Goal: Find specific page/section: Find specific page/section

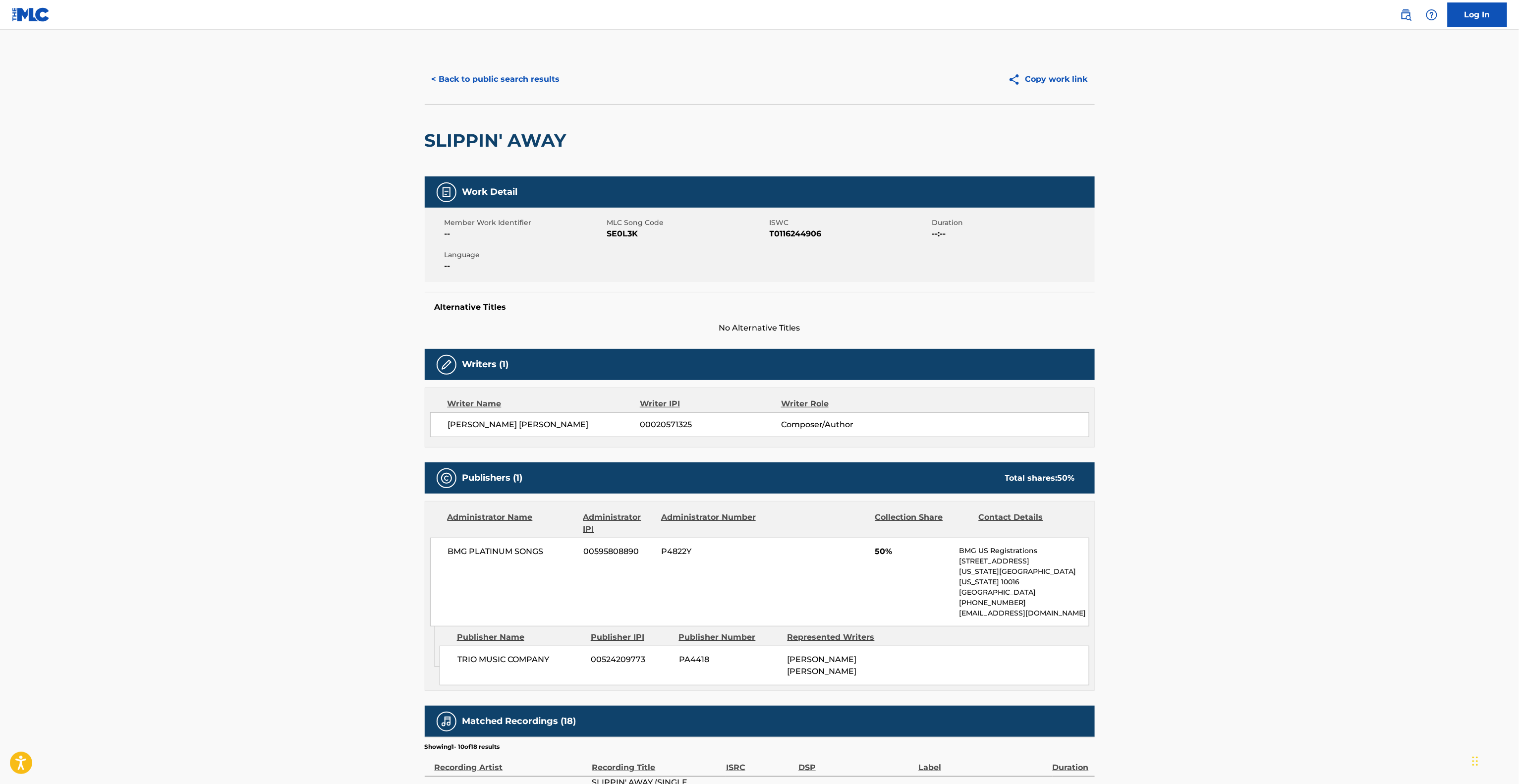
click at [1279, 405] on main "< Back to public search results Copy work link SLIPPIN' AWAY Work Detail Member…" at bounding box center [759, 552] width 1519 height 1045
click at [1261, 435] on main "< Back to public search results Copy work link SLIPPIN' AWAY Work Detail Member…" at bounding box center [759, 552] width 1519 height 1045
click at [1259, 446] on main "< Back to public search results Copy work link SLIPPIN' AWAY Work Detail Member…" at bounding box center [759, 552] width 1519 height 1045
click at [1261, 447] on main "< Back to public search results Copy work link SLIPPIN' AWAY Work Detail Member…" at bounding box center [759, 552] width 1519 height 1045
click at [1284, 386] on main "< Back to public search results Copy work link SLIPPIN' AWAY Work Detail Member…" at bounding box center [759, 552] width 1519 height 1045
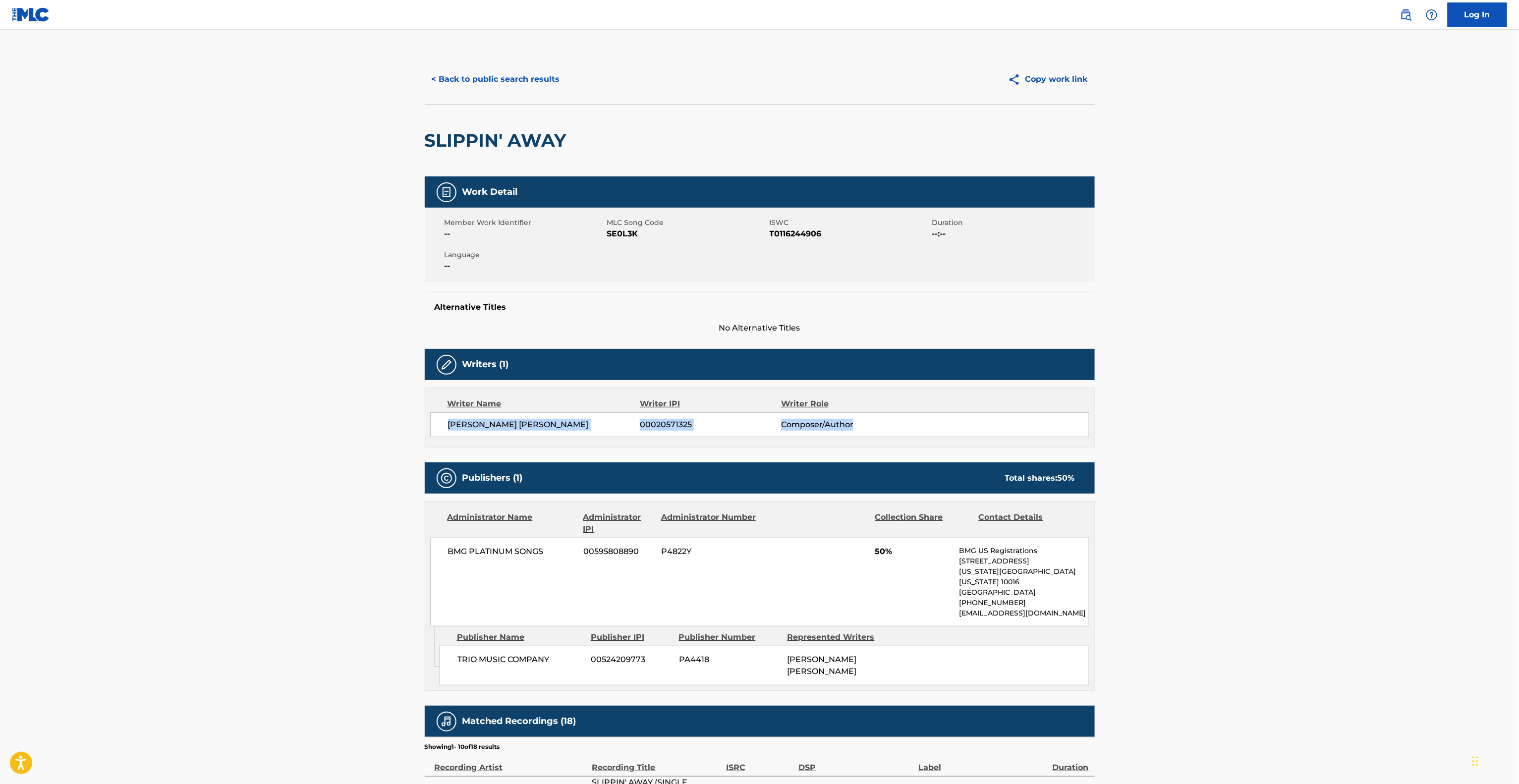
click at [1285, 386] on main "< Back to public search results Copy work link SLIPPIN' AWAY Work Detail Member…" at bounding box center [759, 552] width 1519 height 1045
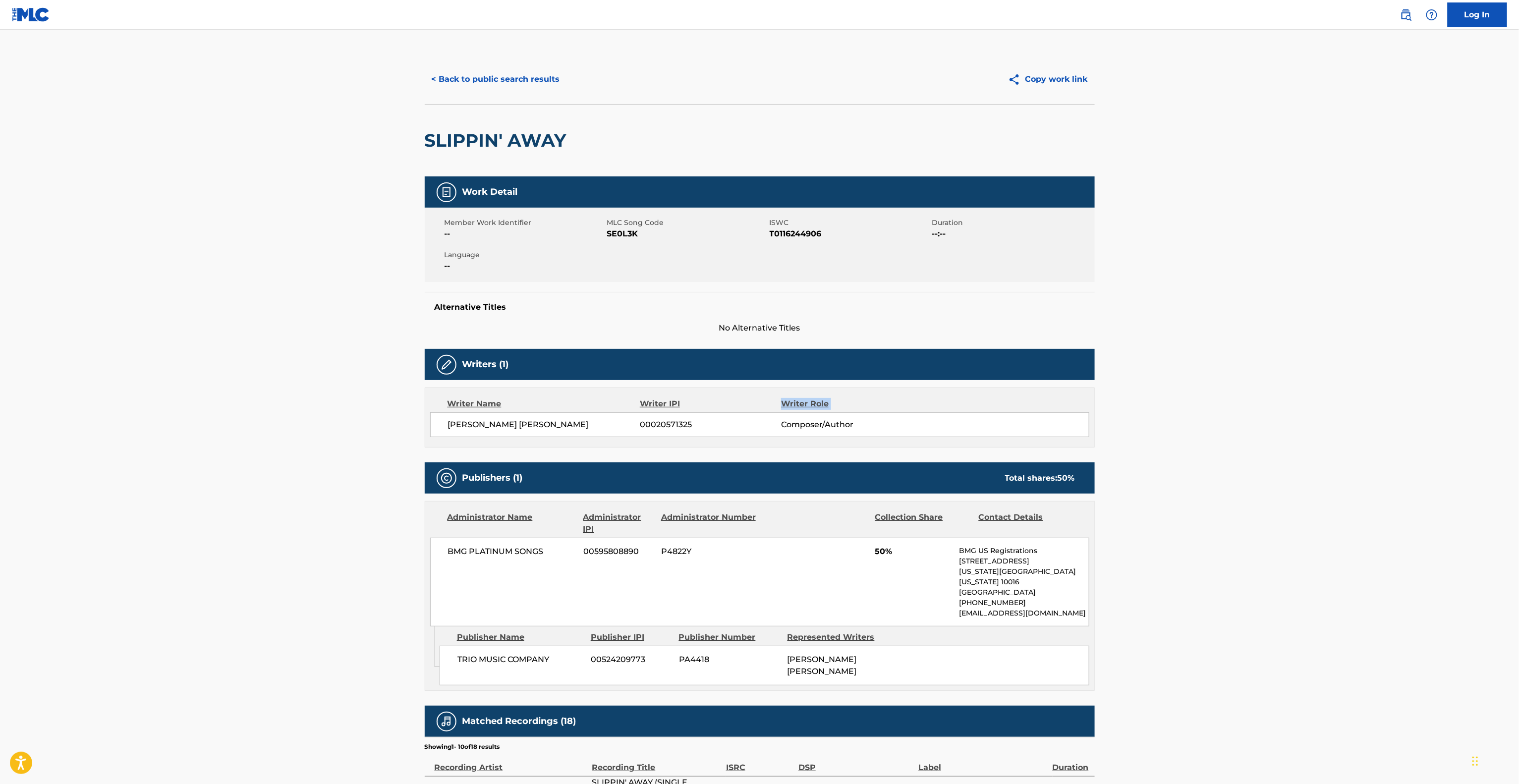
click at [1285, 386] on main "< Back to public search results Copy work link SLIPPIN' AWAY Work Detail Member…" at bounding box center [759, 552] width 1519 height 1045
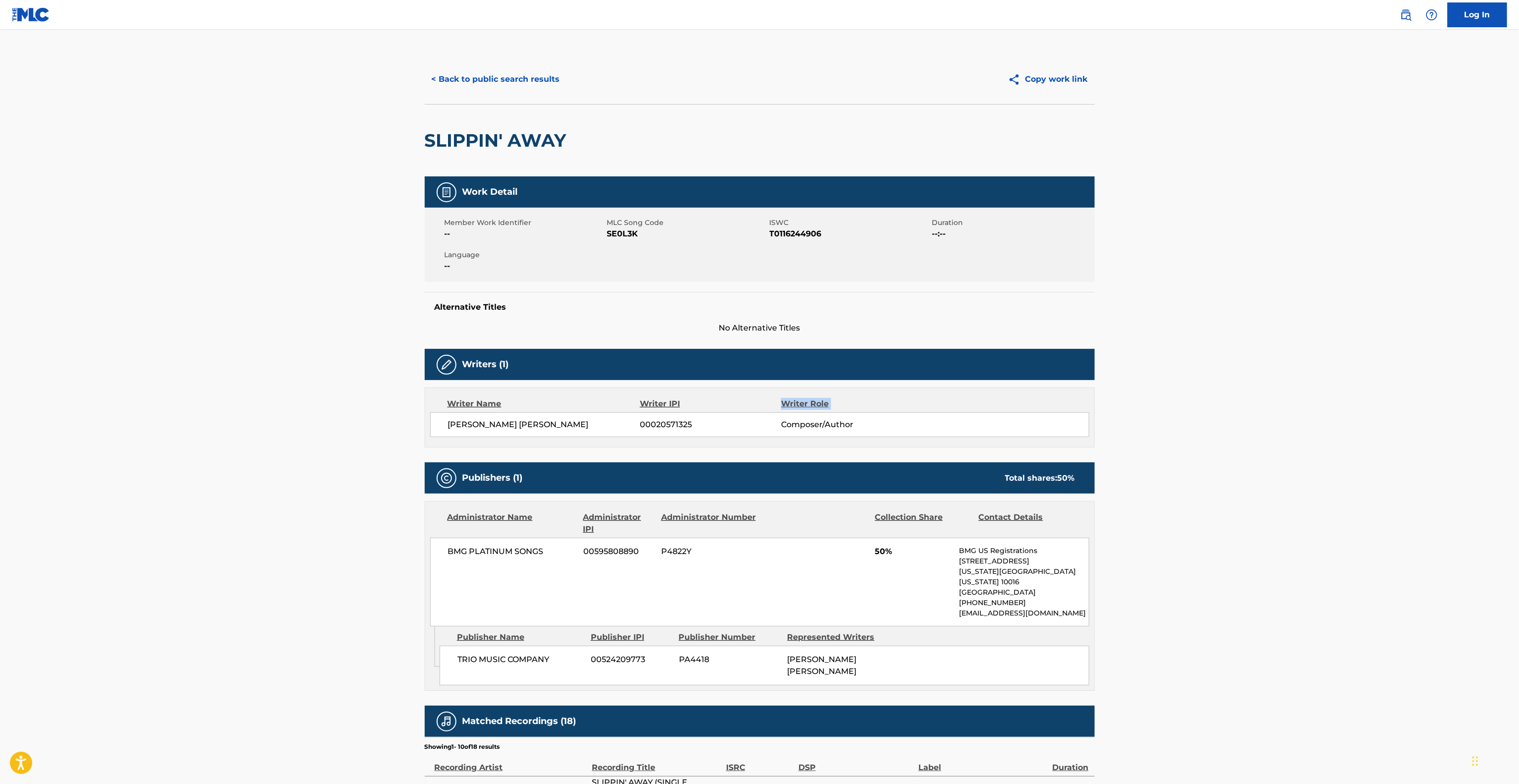
click at [1285, 386] on main "< Back to public search results Copy work link SLIPPIN' AWAY Work Detail Member…" at bounding box center [759, 552] width 1519 height 1045
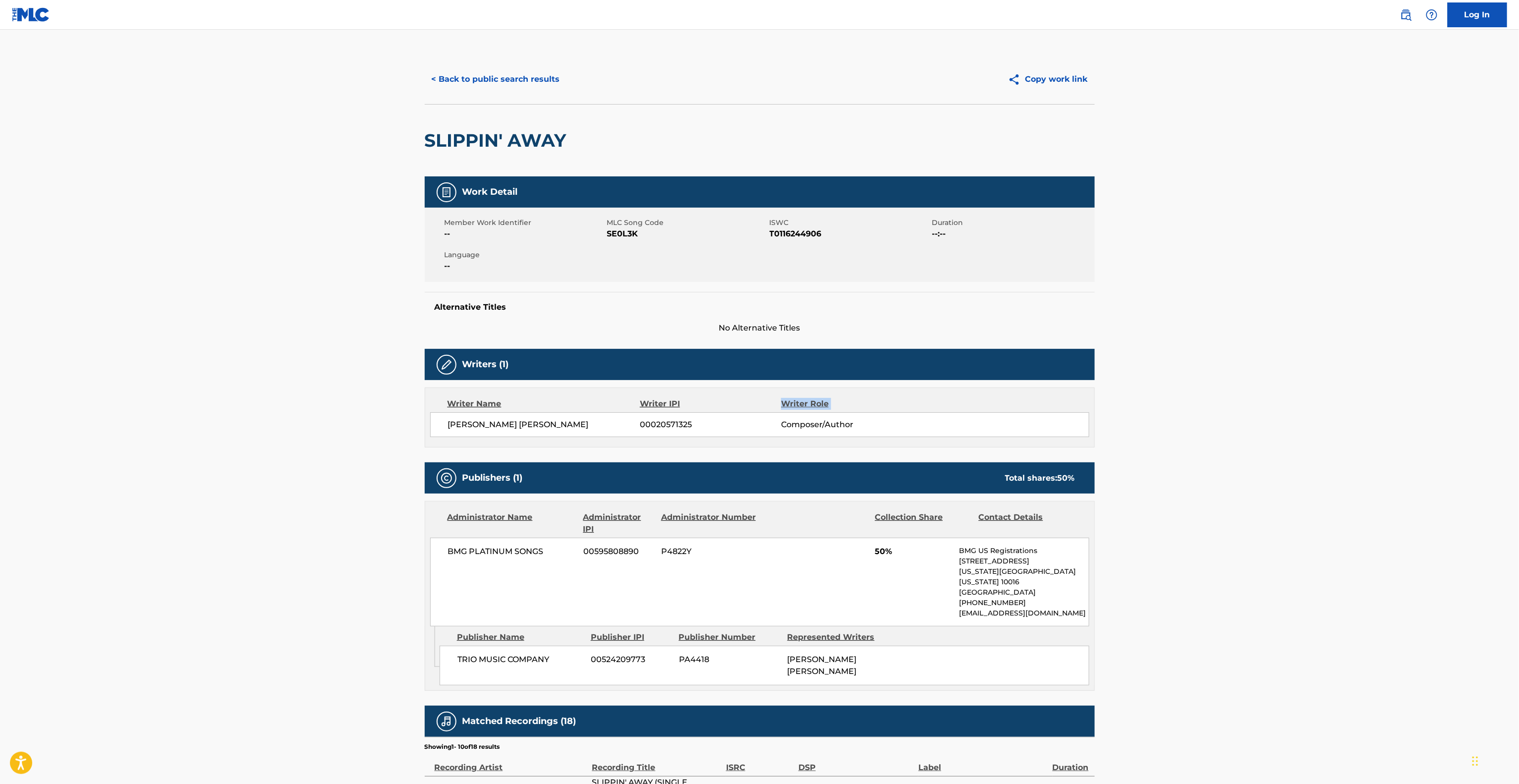
click at [1285, 386] on main "< Back to public search results Copy work link SLIPPIN' AWAY Work Detail Member…" at bounding box center [759, 552] width 1519 height 1045
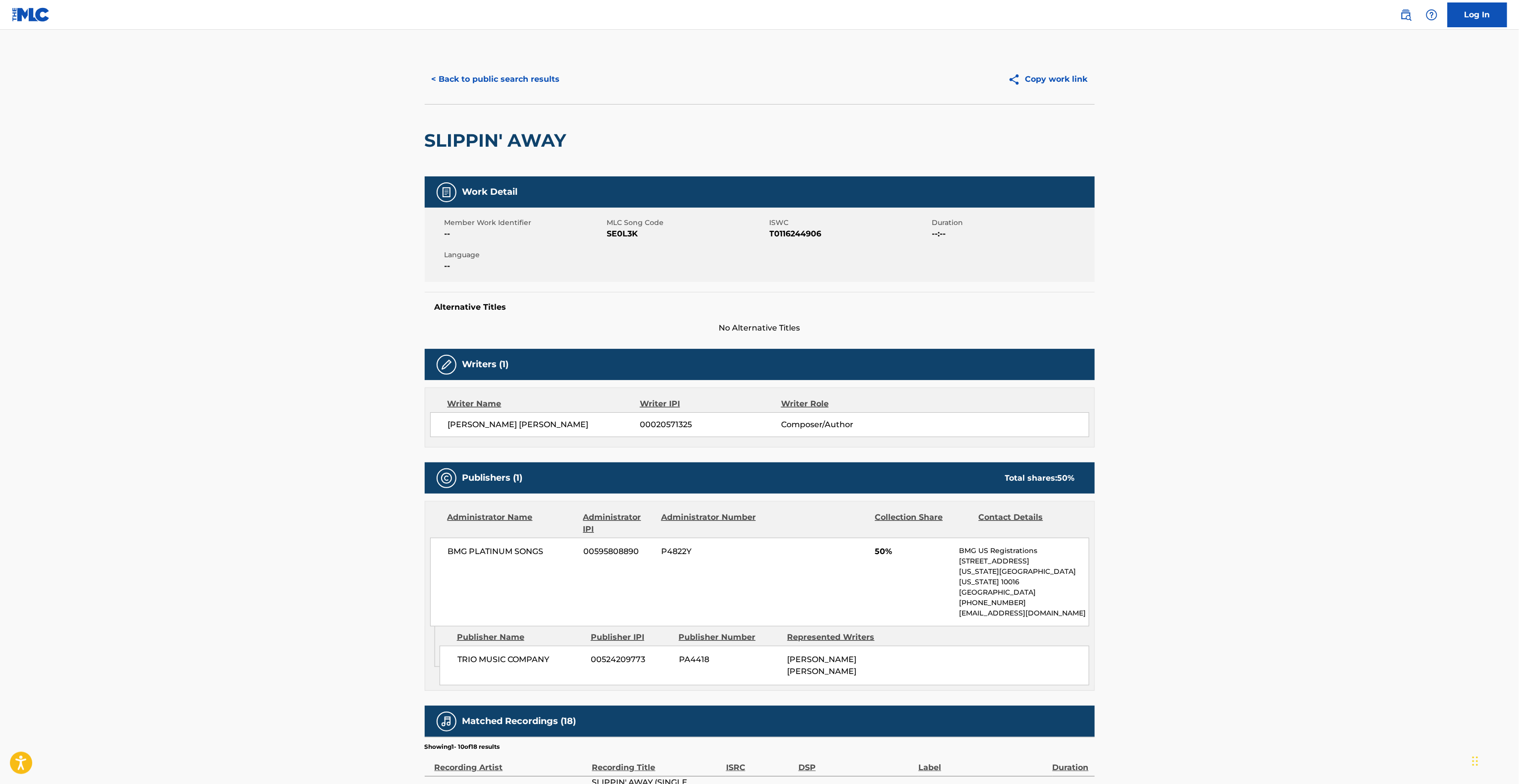
click at [1285, 386] on main "< Back to public search results Copy work link SLIPPIN' AWAY Work Detail Member…" at bounding box center [759, 552] width 1519 height 1045
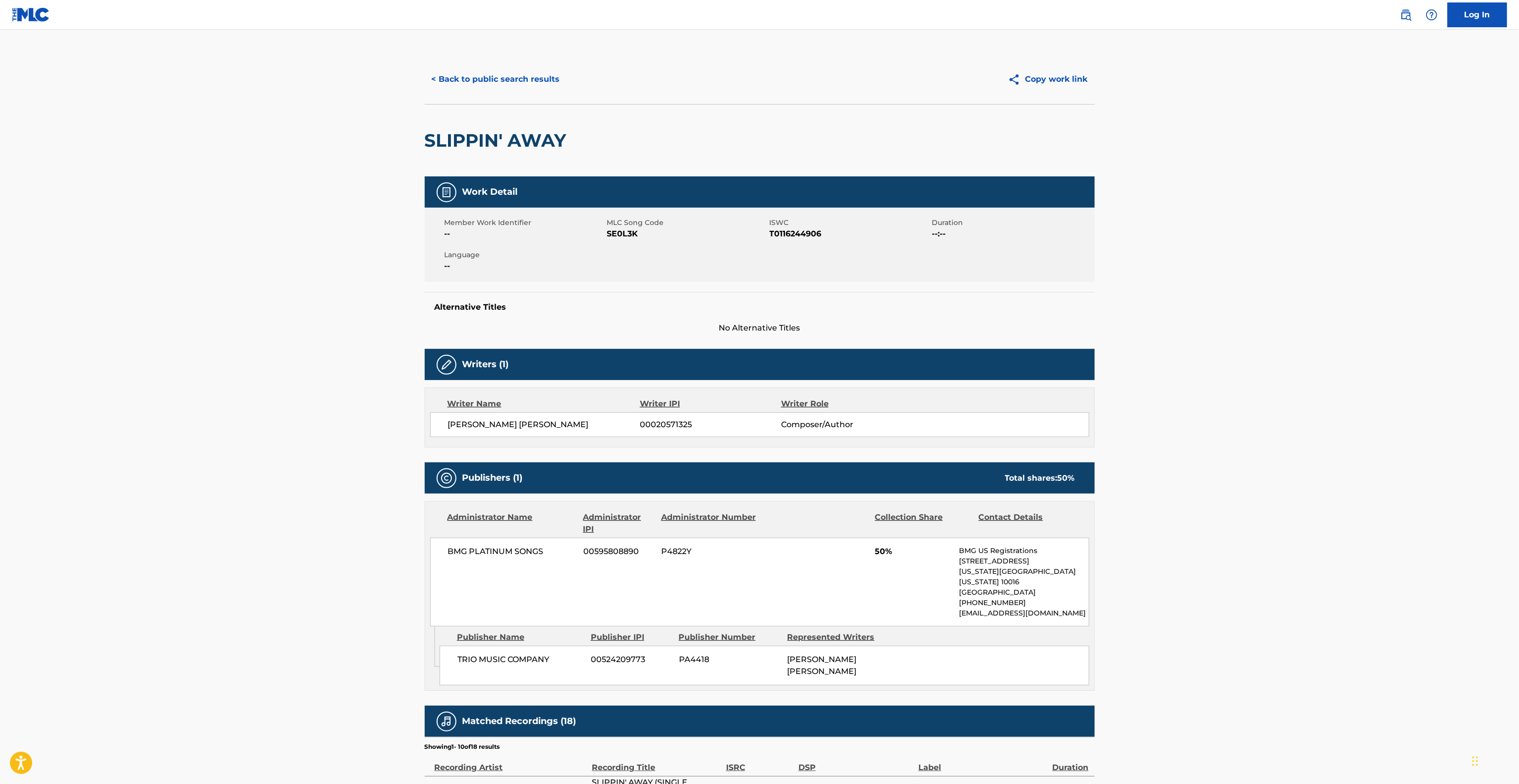
click at [1285, 386] on main "< Back to public search results Copy work link SLIPPIN' AWAY Work Detail Member…" at bounding box center [759, 552] width 1519 height 1045
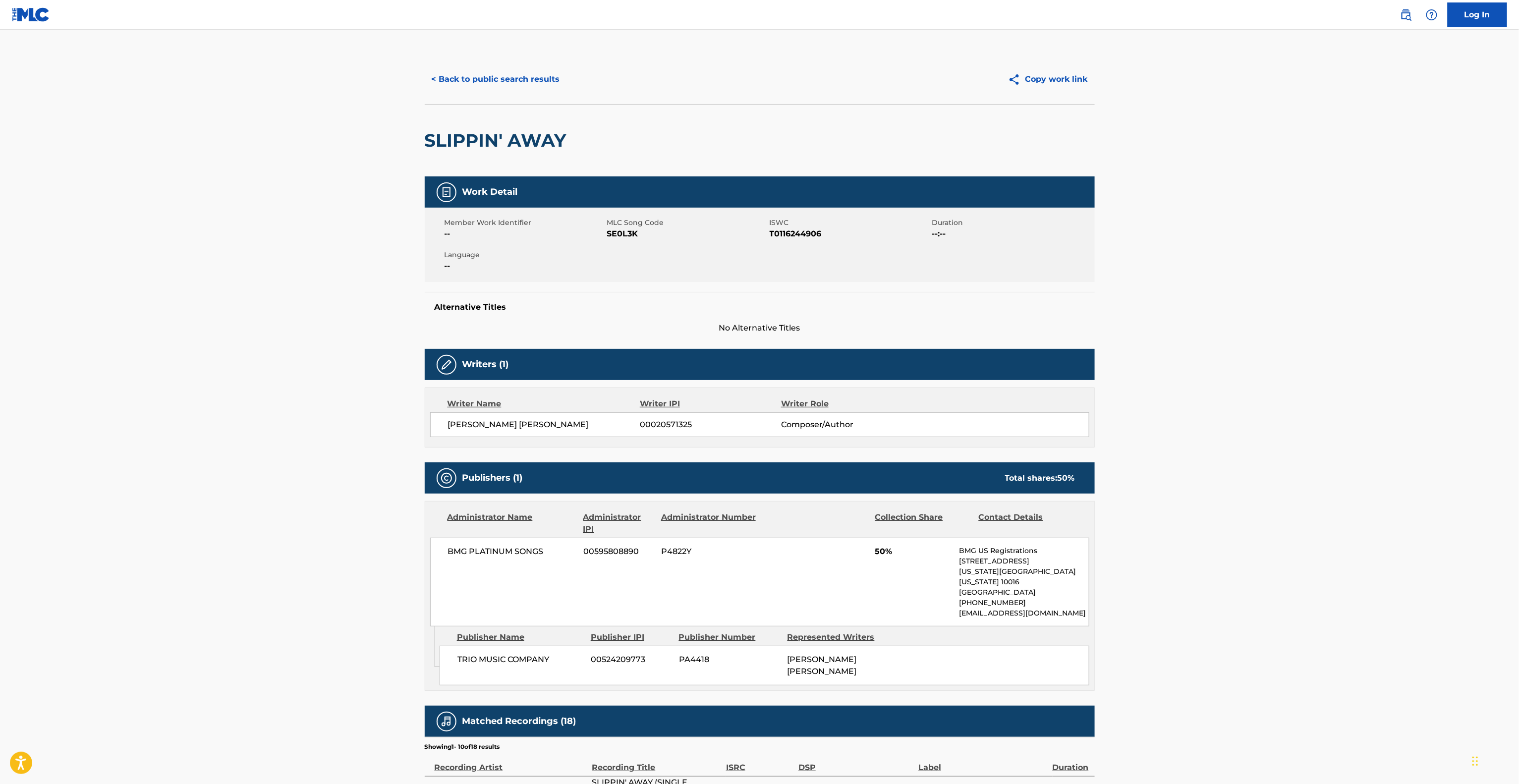
click at [1285, 386] on main "< Back to public search results Copy work link SLIPPIN' AWAY Work Detail Member…" at bounding box center [759, 552] width 1519 height 1045
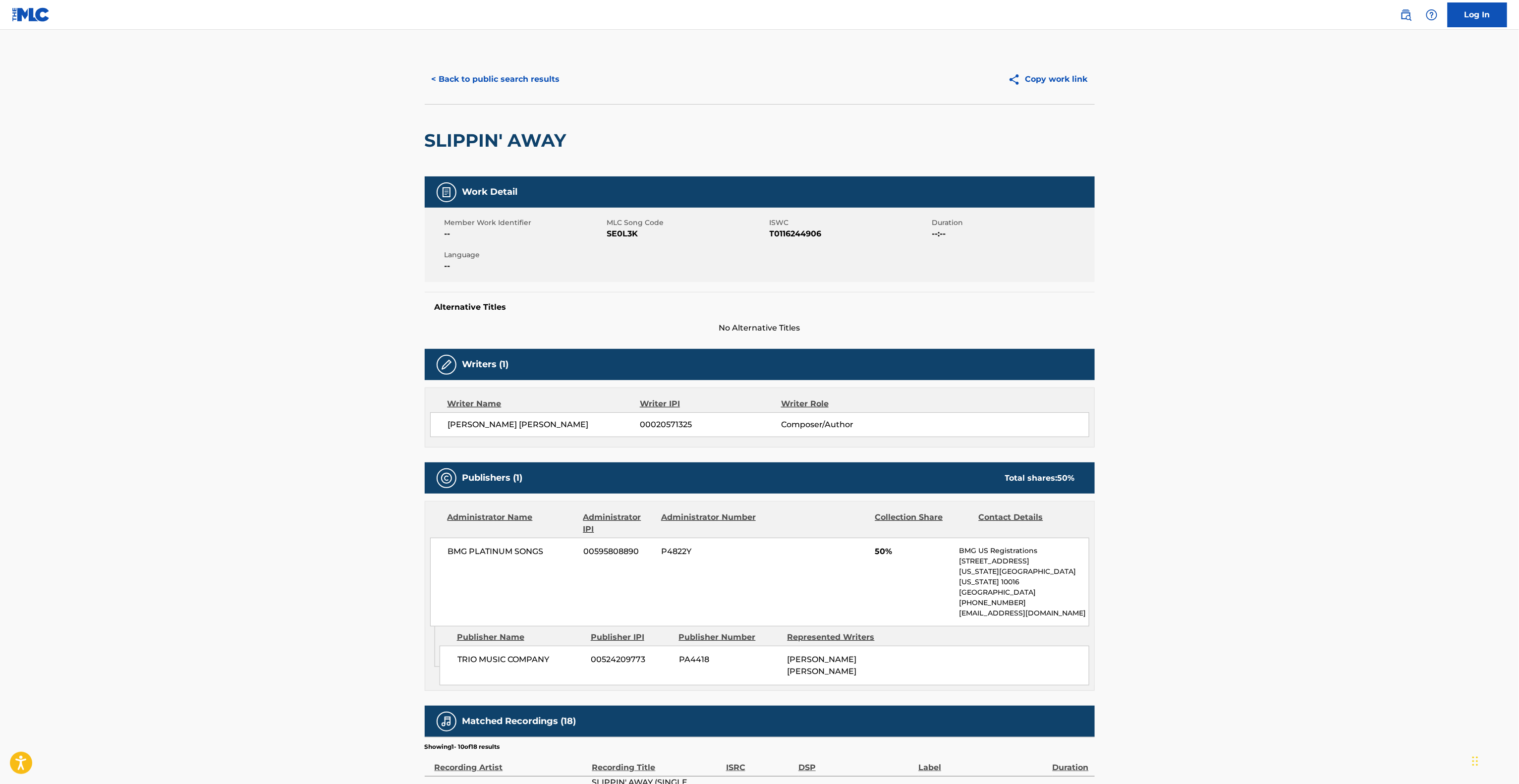
click at [1285, 386] on main "< Back to public search results Copy work link SLIPPIN' AWAY Work Detail Member…" at bounding box center [759, 552] width 1519 height 1045
click at [1318, 361] on main "< Back to public search results Copy work link SLIPPIN' AWAY Work Detail Member…" at bounding box center [759, 552] width 1519 height 1045
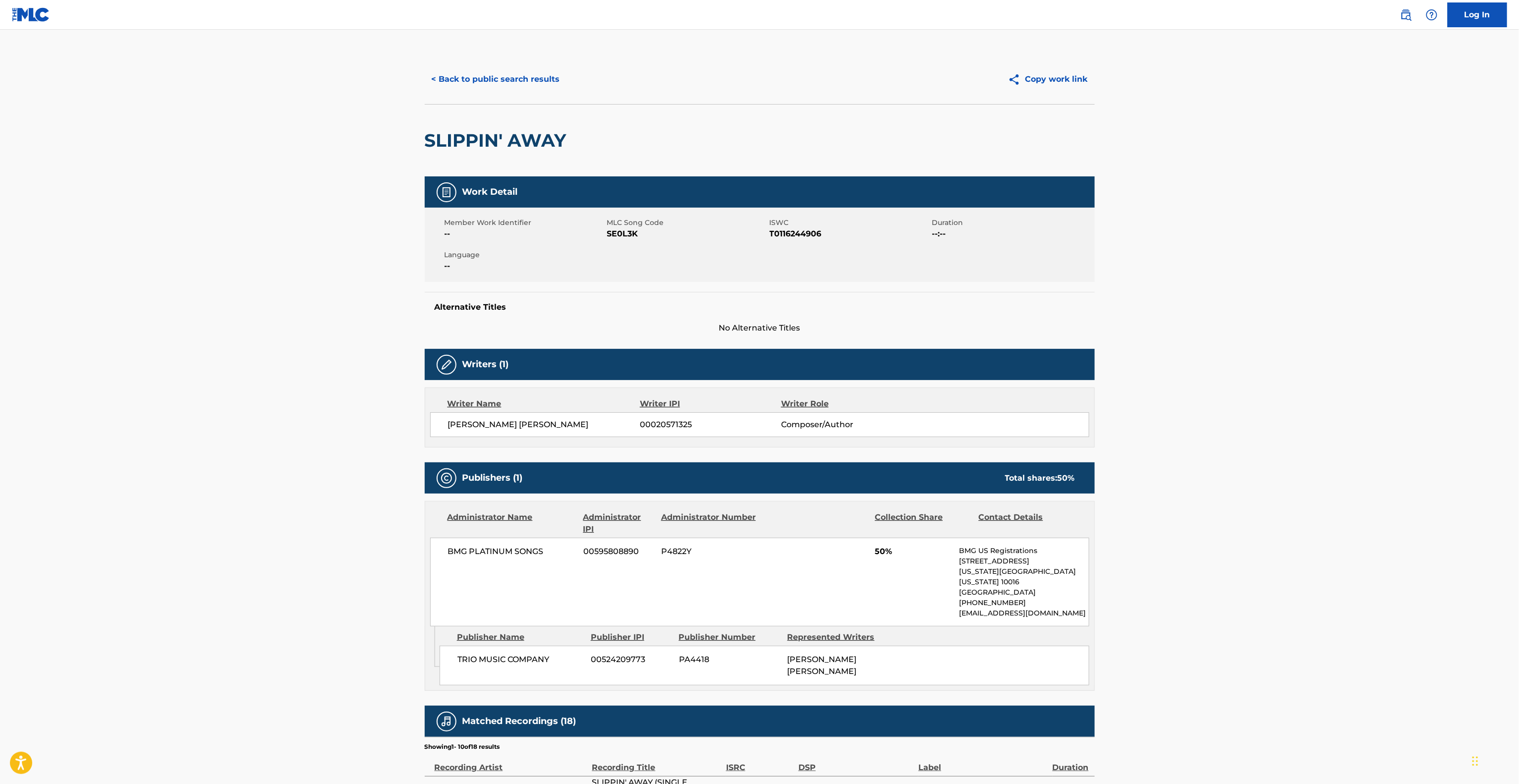
click at [1302, 383] on main "< Back to public search results Copy work link SLIPPIN' AWAY Work Detail Member…" at bounding box center [759, 552] width 1519 height 1045
click at [1300, 386] on main "< Back to public search results Copy work link SLIPPIN' AWAY Work Detail Member…" at bounding box center [759, 552] width 1519 height 1045
drag, startPoint x: 1298, startPoint y: 389, endPoint x: 1306, endPoint y: 363, distance: 27.2
click at [1306, 363] on main "< Back to public search results Copy work link SLIPPIN' AWAY Work Detail Member…" at bounding box center [759, 552] width 1519 height 1045
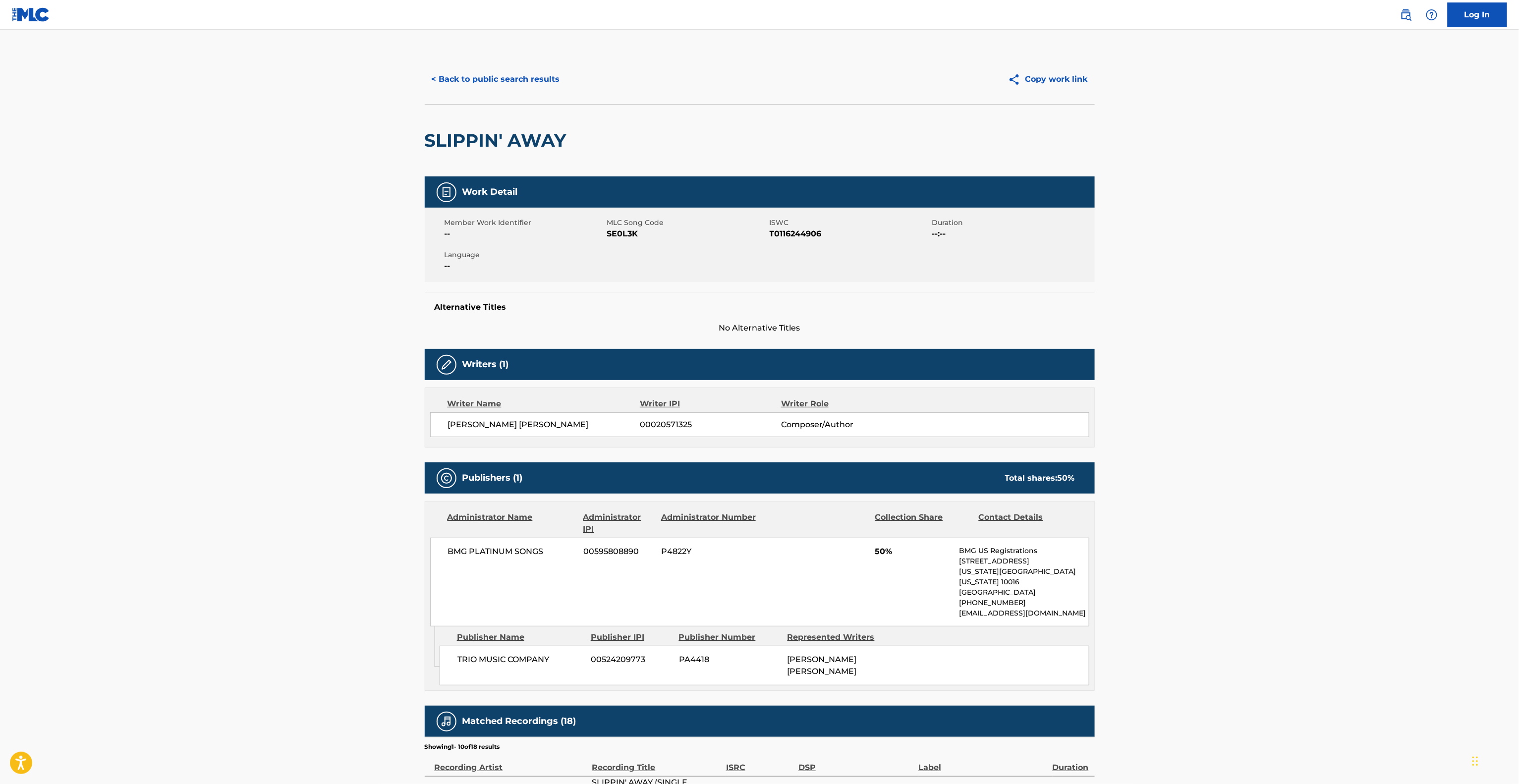
click at [1304, 363] on main "< Back to public search results Copy work link SLIPPIN' AWAY Work Detail Member…" at bounding box center [759, 552] width 1519 height 1045
click at [1303, 363] on main "< Back to public search results Copy work link SLIPPIN' AWAY Work Detail Member…" at bounding box center [759, 552] width 1519 height 1045
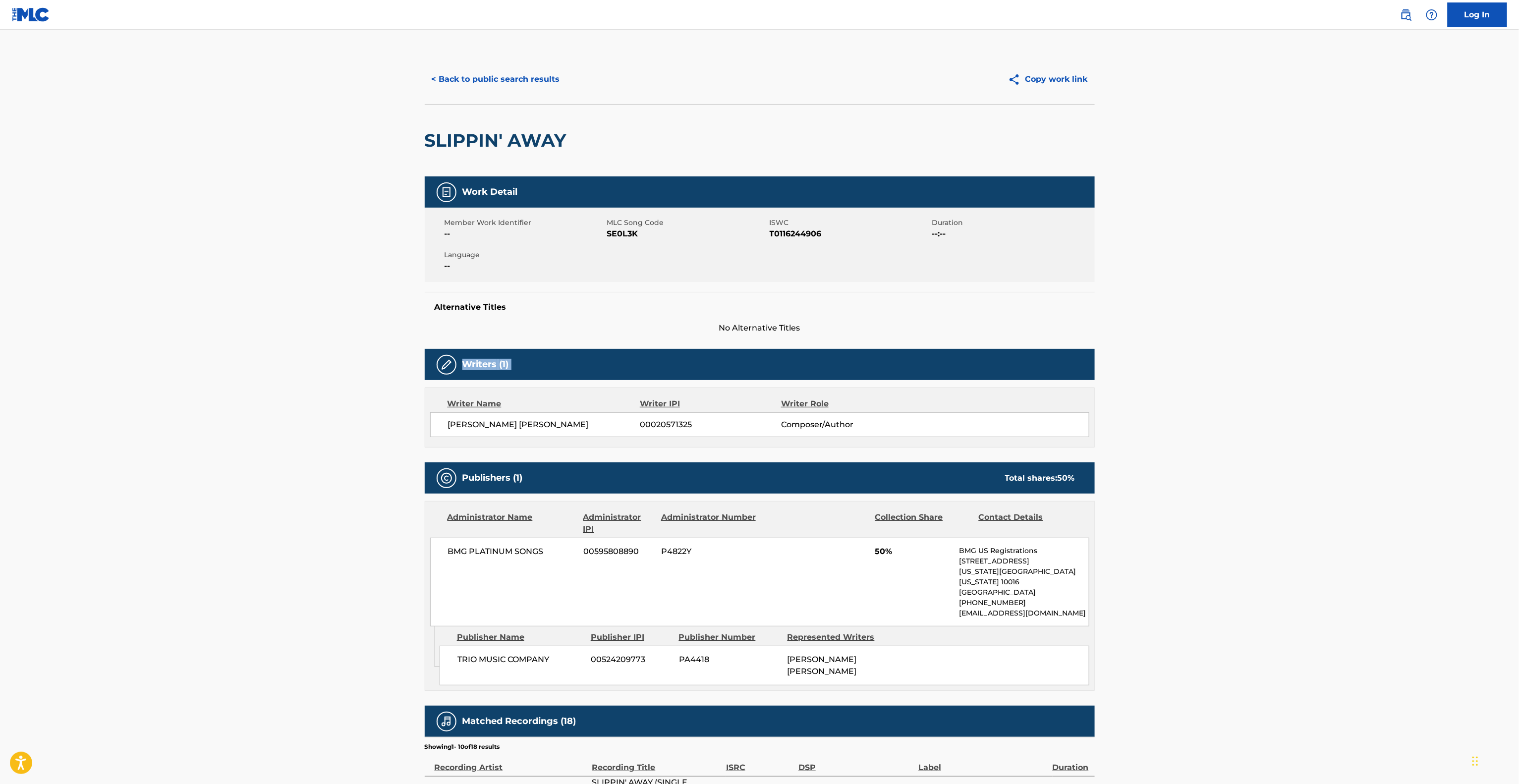
click at [1303, 363] on main "< Back to public search results Copy work link SLIPPIN' AWAY Work Detail Member…" at bounding box center [759, 552] width 1519 height 1045
click at [1303, 366] on main "< Back to public search results Copy work link SLIPPIN' AWAY Work Detail Member…" at bounding box center [759, 552] width 1519 height 1045
click at [1324, 357] on main "< Back to public search results Copy work link SLIPPIN' AWAY Work Detail Member…" at bounding box center [759, 552] width 1519 height 1045
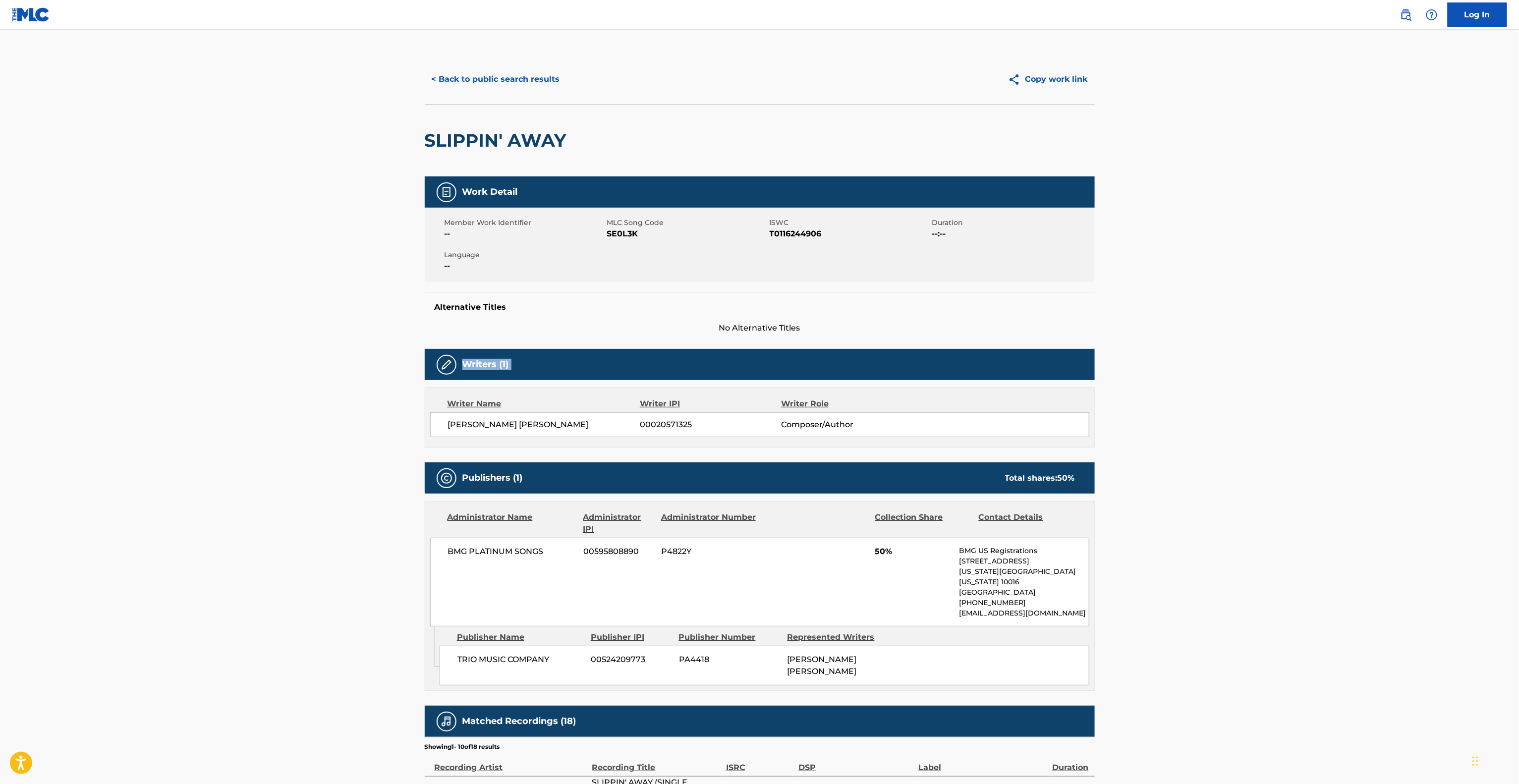
click at [1324, 357] on main "< Back to public search results Copy work link SLIPPIN' AWAY Work Detail Member…" at bounding box center [759, 552] width 1519 height 1045
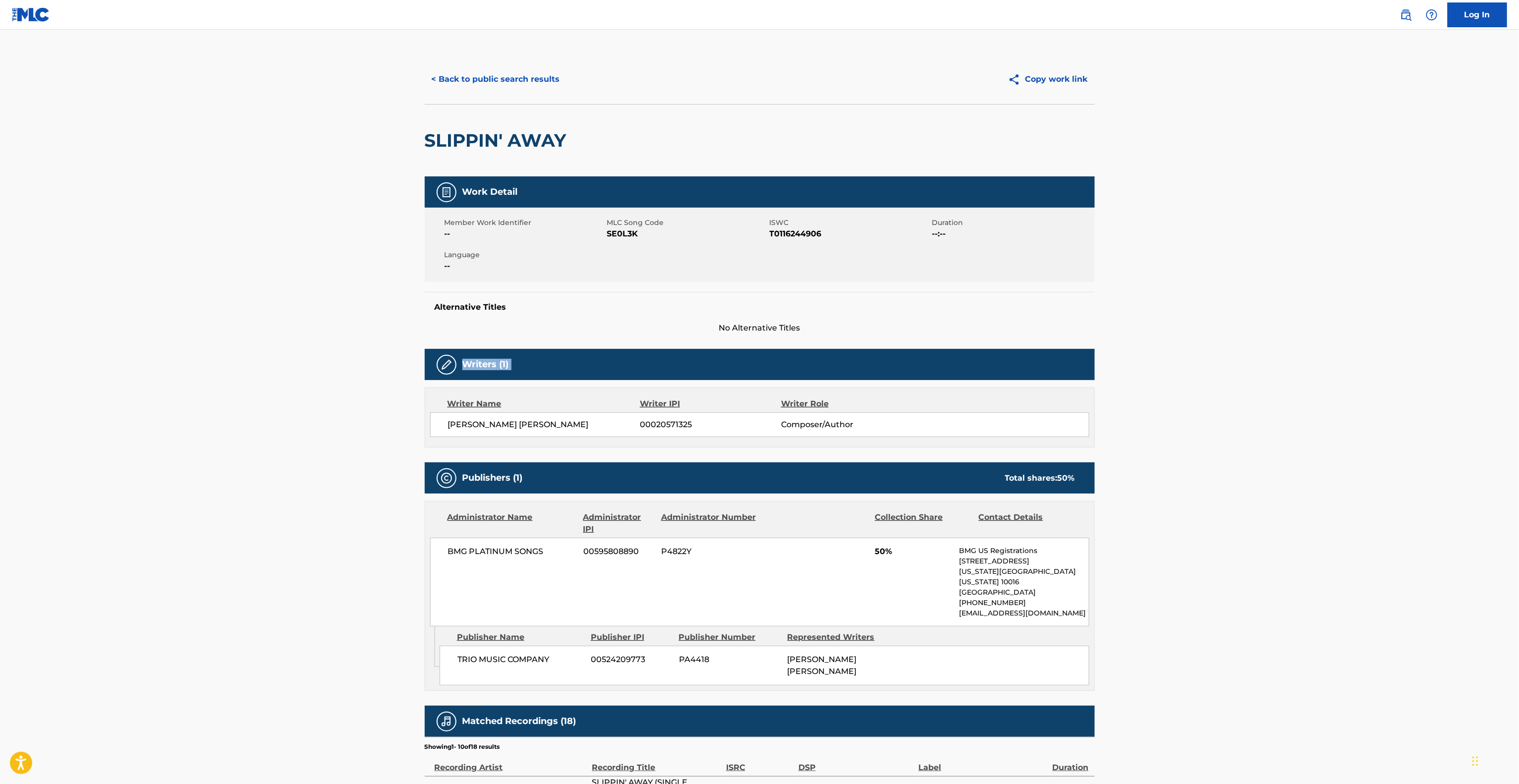
click at [1324, 357] on main "< Back to public search results Copy work link SLIPPIN' AWAY Work Detail Member…" at bounding box center [759, 552] width 1519 height 1045
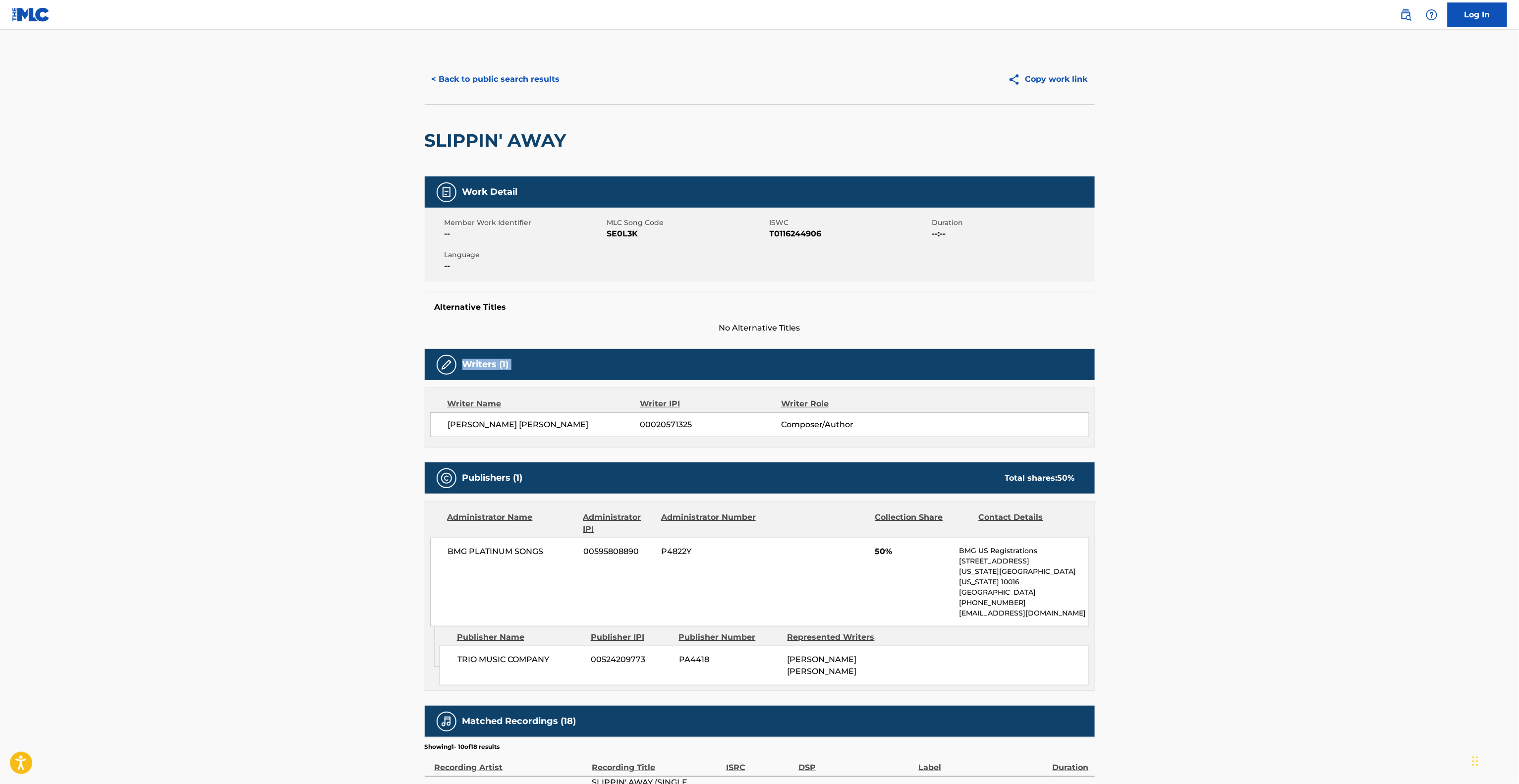
click at [1324, 357] on main "< Back to public search results Copy work link SLIPPIN' AWAY Work Detail Member…" at bounding box center [759, 552] width 1519 height 1045
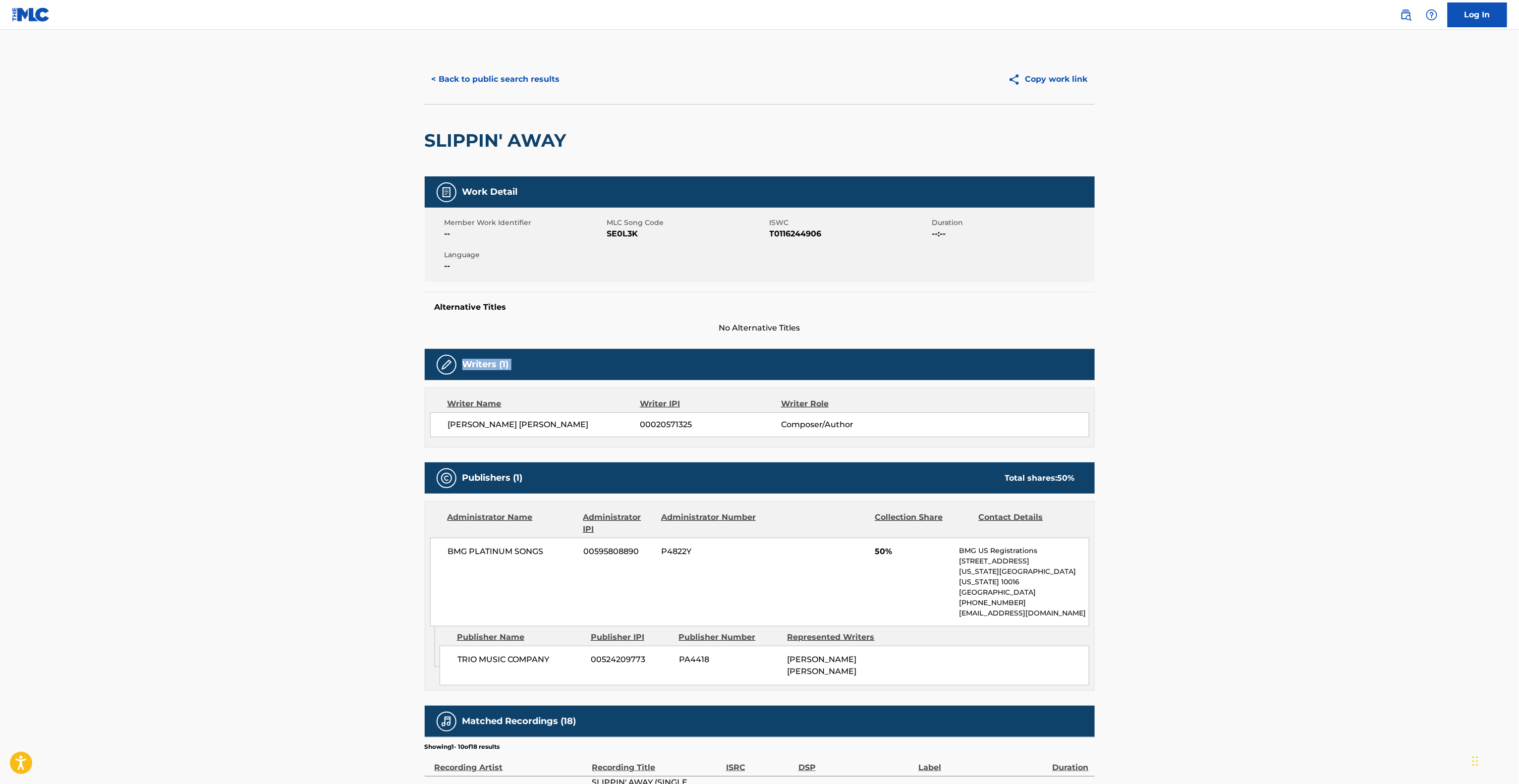
click at [1324, 357] on main "< Back to public search results Copy work link SLIPPIN' AWAY Work Detail Member…" at bounding box center [759, 552] width 1519 height 1045
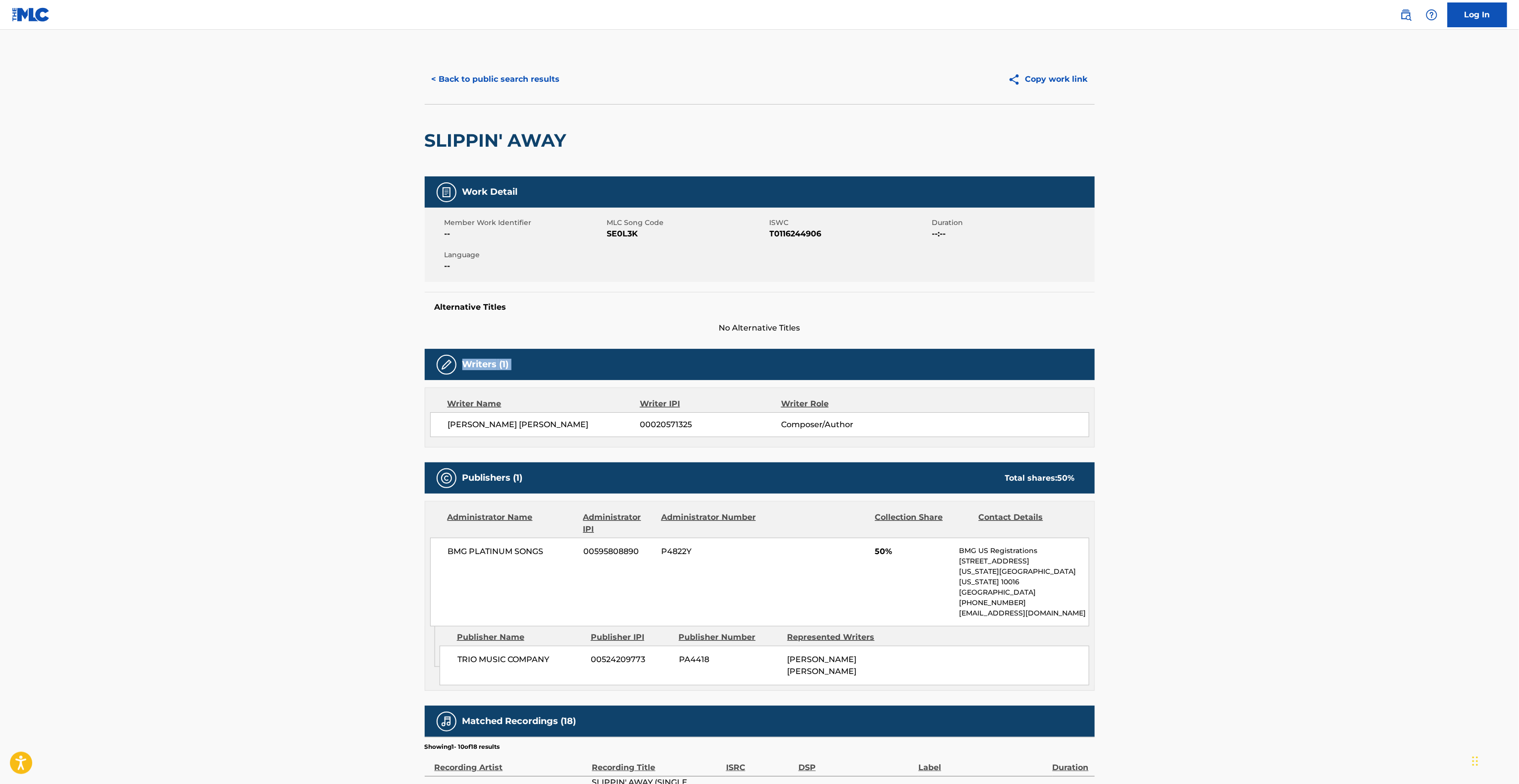
click at [1324, 357] on main "< Back to public search results Copy work link SLIPPIN' AWAY Work Detail Member…" at bounding box center [759, 552] width 1519 height 1045
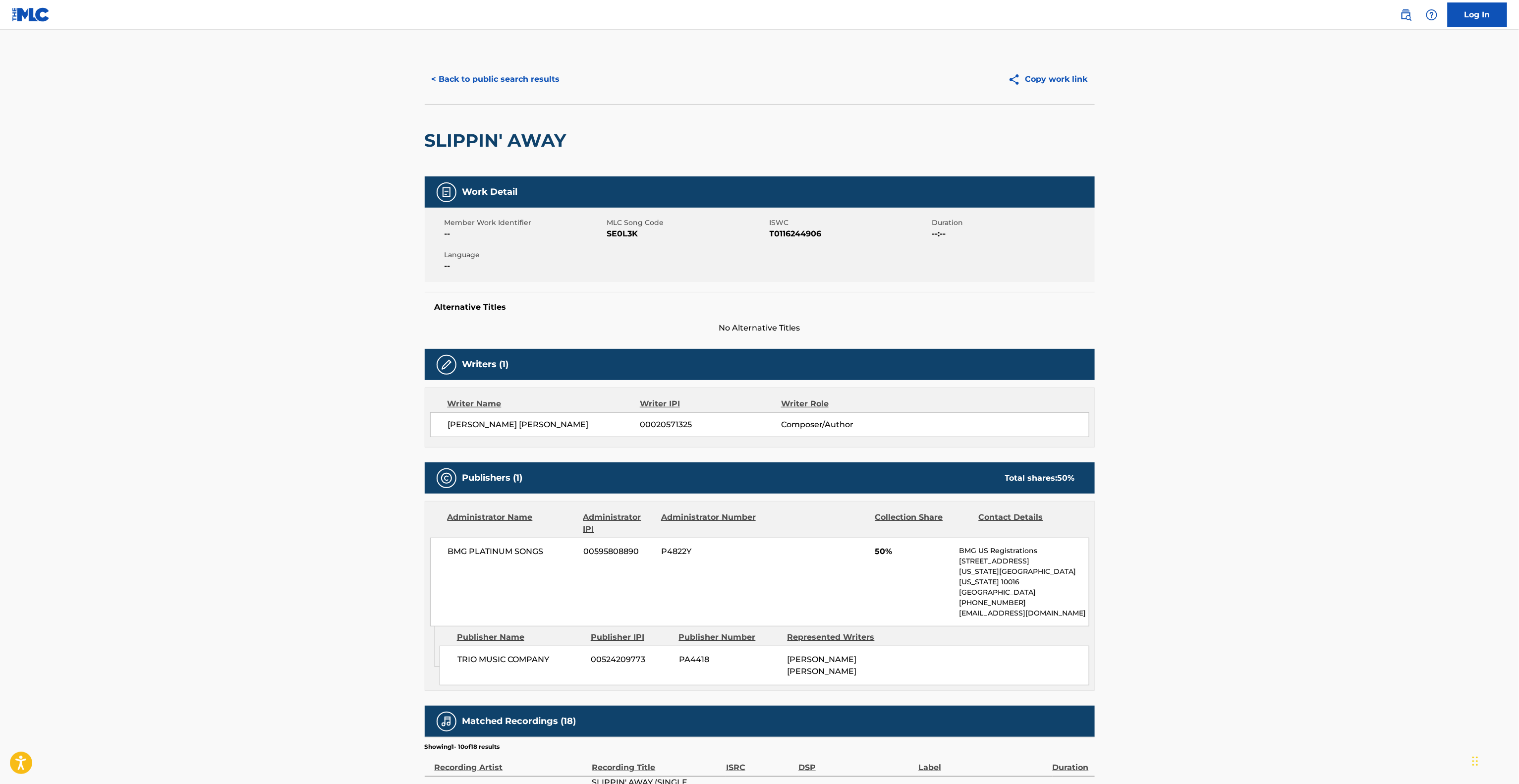
click at [1324, 357] on main "< Back to public search results Copy work link SLIPPIN' AWAY Work Detail Member…" at bounding box center [759, 552] width 1519 height 1045
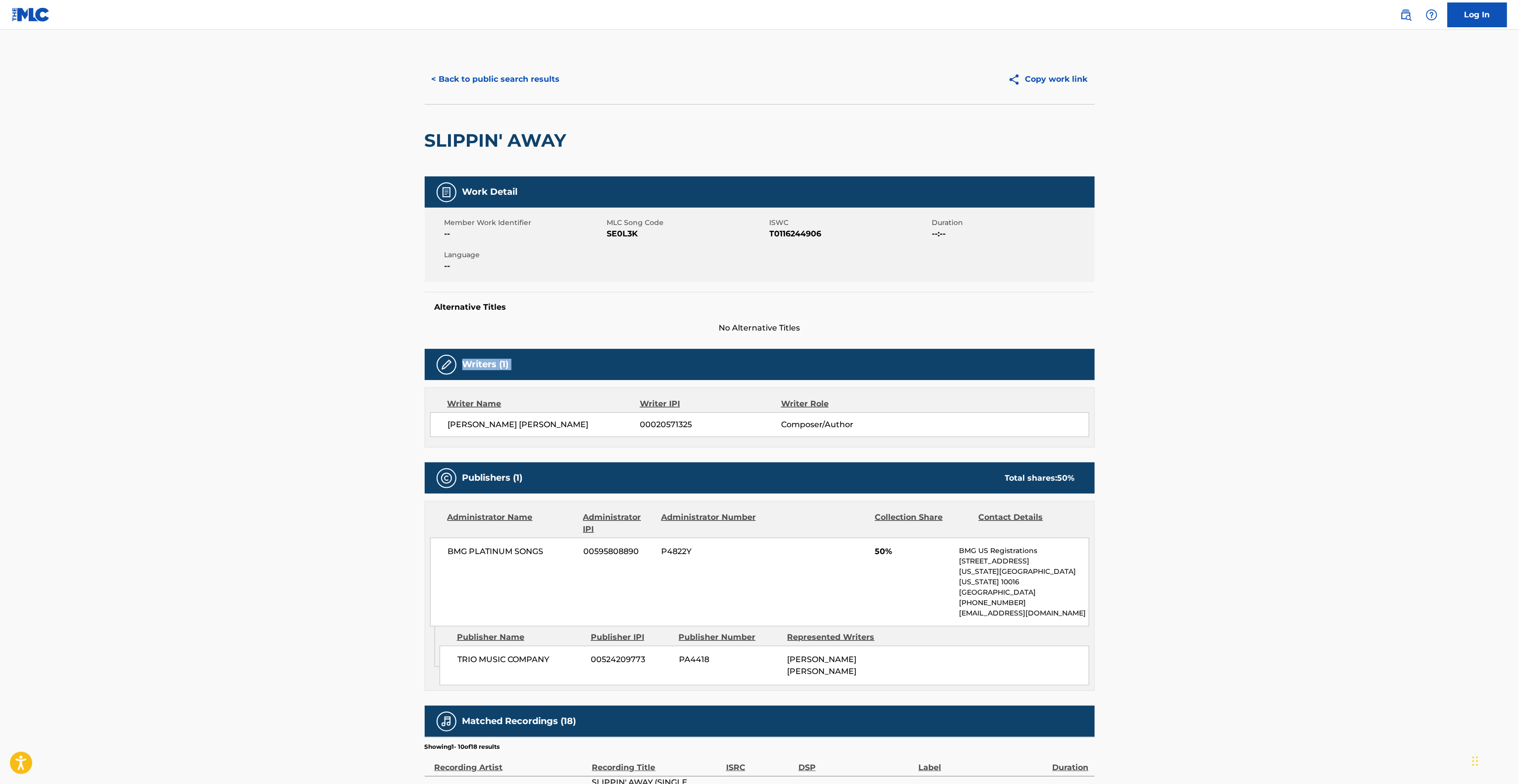
click at [1324, 357] on main "< Back to public search results Copy work link SLIPPIN' AWAY Work Detail Member…" at bounding box center [759, 552] width 1519 height 1045
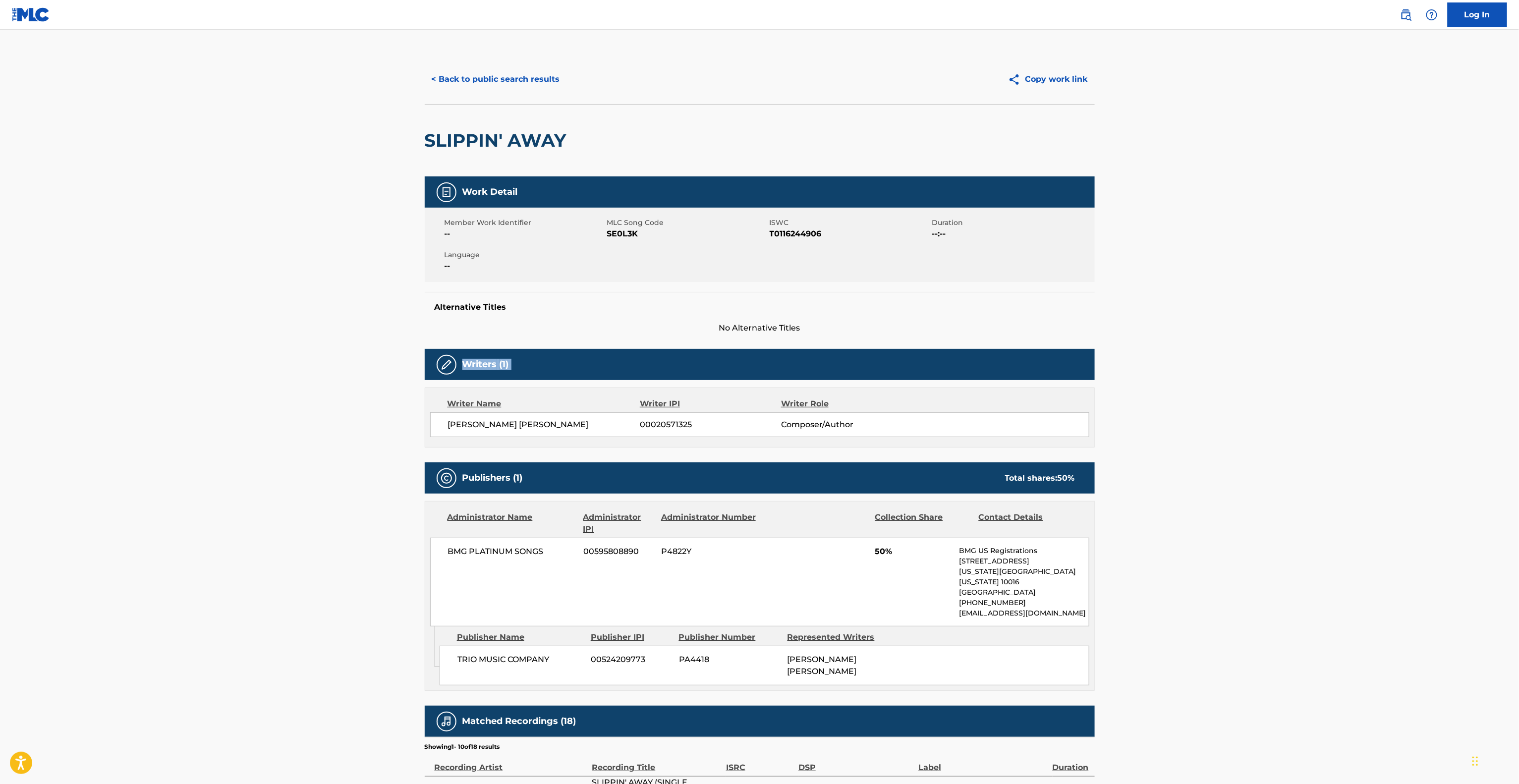
click at [1324, 357] on main "< Back to public search results Copy work link SLIPPIN' AWAY Work Detail Member…" at bounding box center [759, 552] width 1519 height 1045
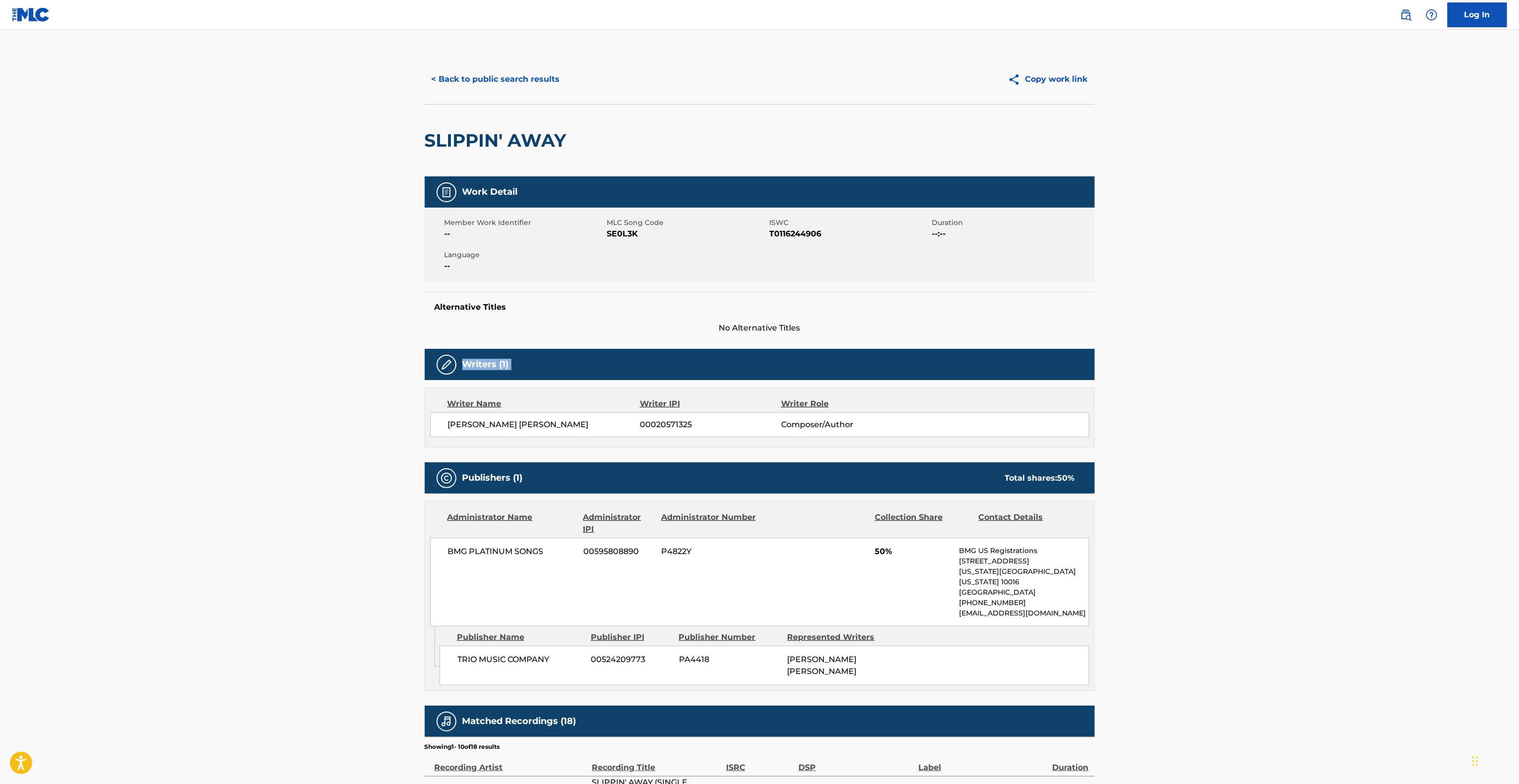
click at [1324, 357] on main "< Back to public search results Copy work link SLIPPIN' AWAY Work Detail Member…" at bounding box center [759, 552] width 1519 height 1045
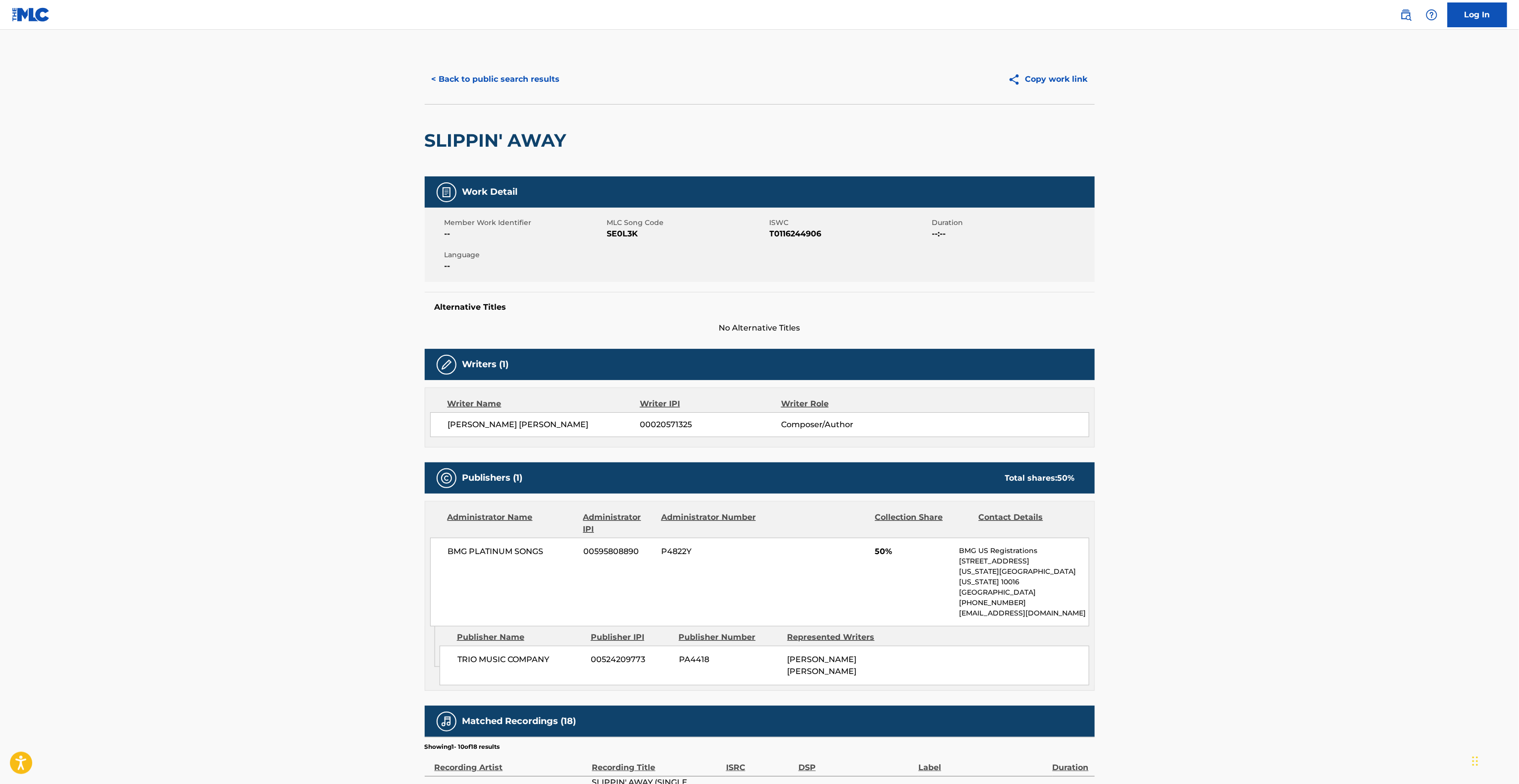
click at [1324, 357] on main "< Back to public search results Copy work link SLIPPIN' AWAY Work Detail Member…" at bounding box center [759, 552] width 1519 height 1045
click at [1324, 356] on main "< Back to public search results Copy work link SLIPPIN' AWAY Work Detail Member…" at bounding box center [759, 552] width 1519 height 1045
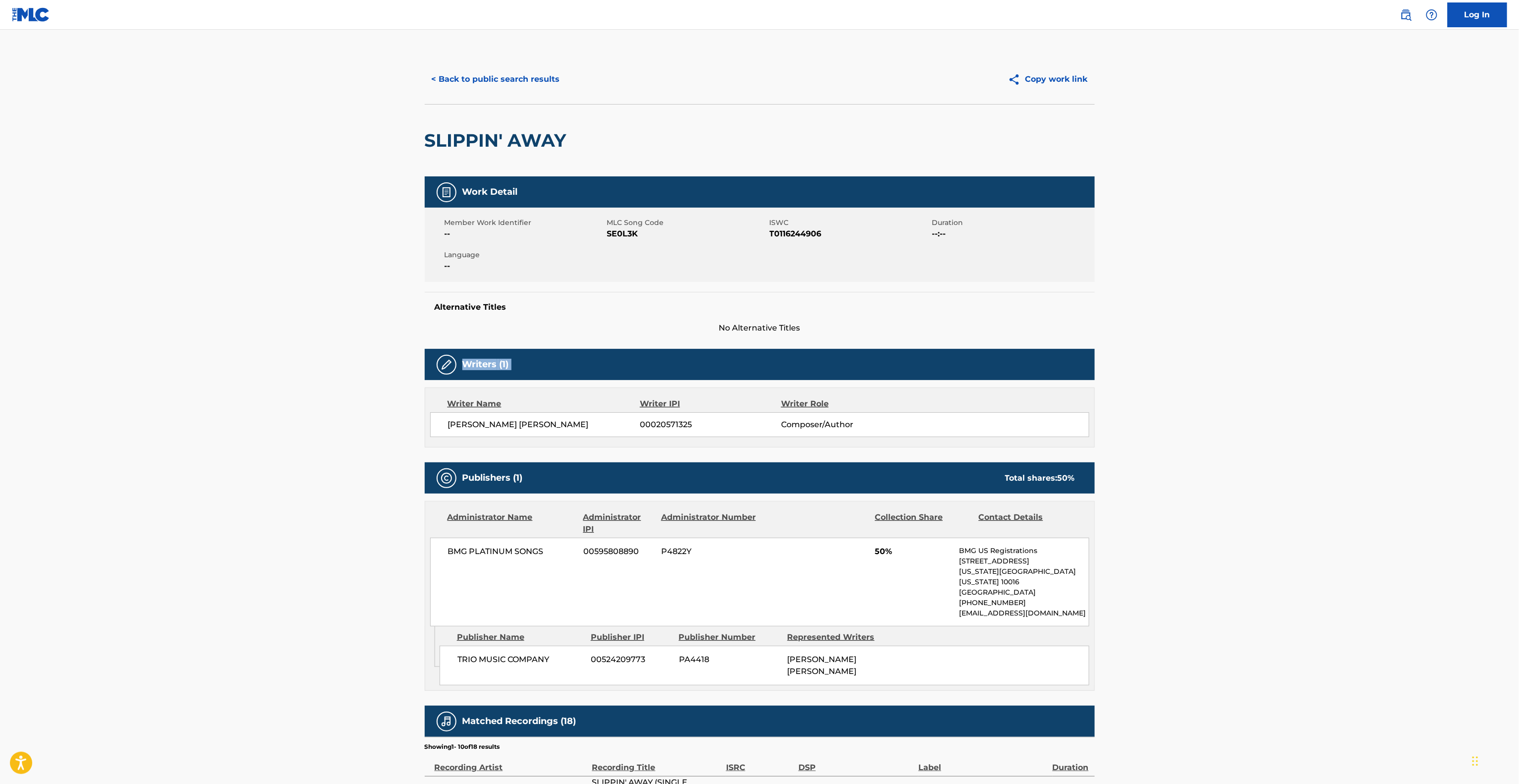
click at [1324, 356] on main "< Back to public search results Copy work link SLIPPIN' AWAY Work Detail Member…" at bounding box center [759, 552] width 1519 height 1045
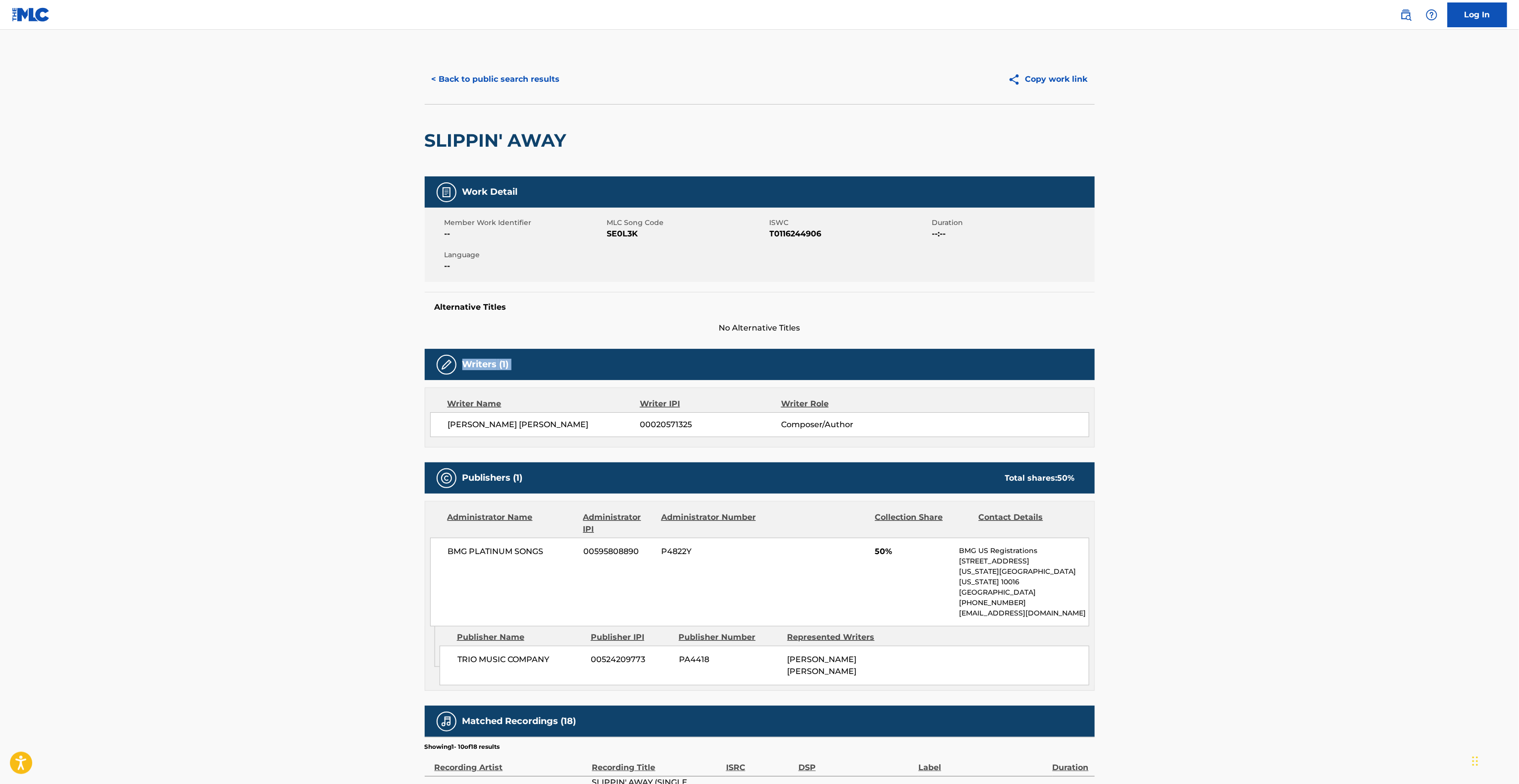
click at [1324, 356] on main "< Back to public search results Copy work link SLIPPIN' AWAY Work Detail Member…" at bounding box center [759, 552] width 1519 height 1045
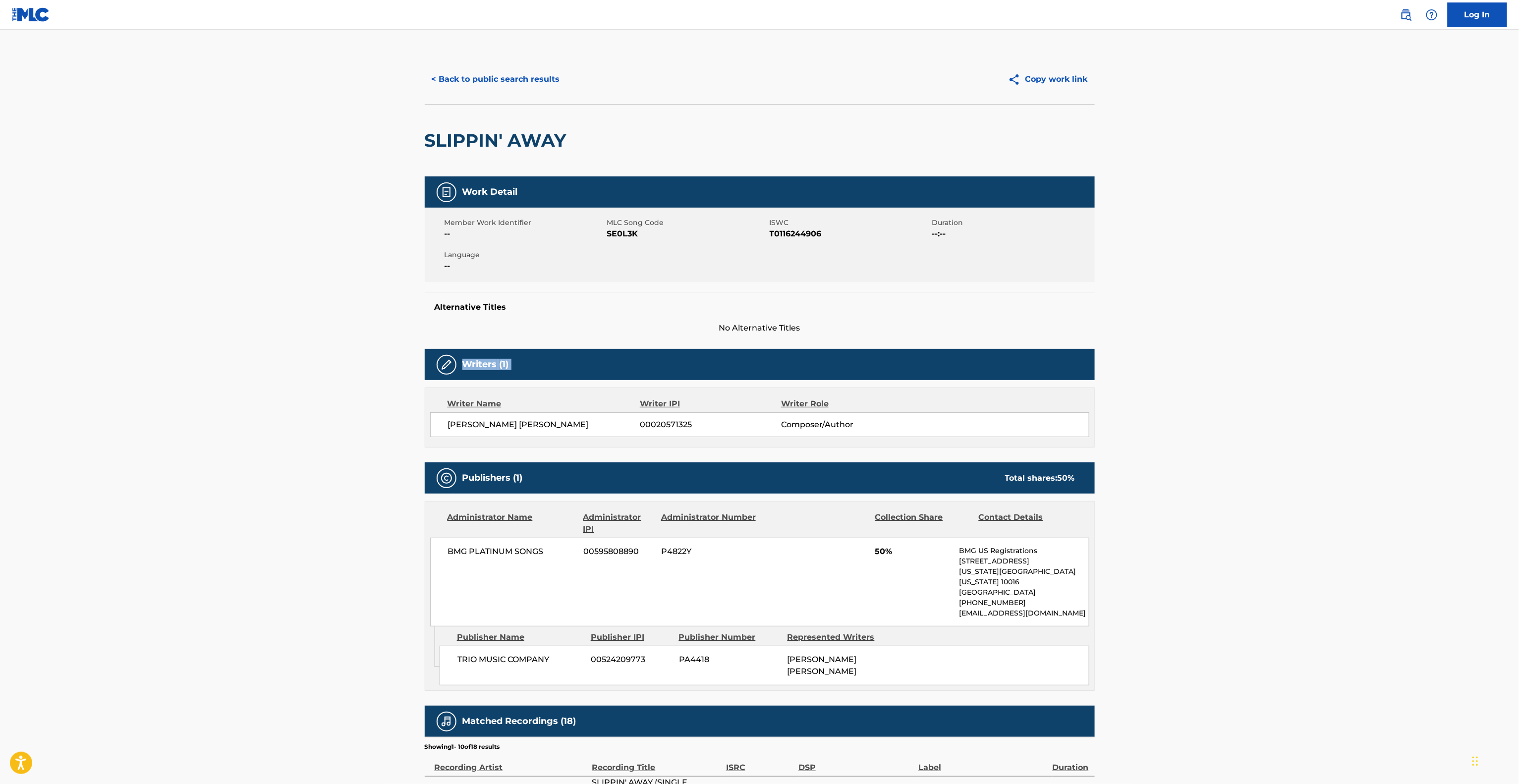
click at [1324, 356] on main "< Back to public search results Copy work link SLIPPIN' AWAY Work Detail Member…" at bounding box center [759, 552] width 1519 height 1045
click at [1347, 344] on main "< Back to public search results Copy work link SLIPPIN' AWAY Work Detail Member…" at bounding box center [759, 552] width 1519 height 1045
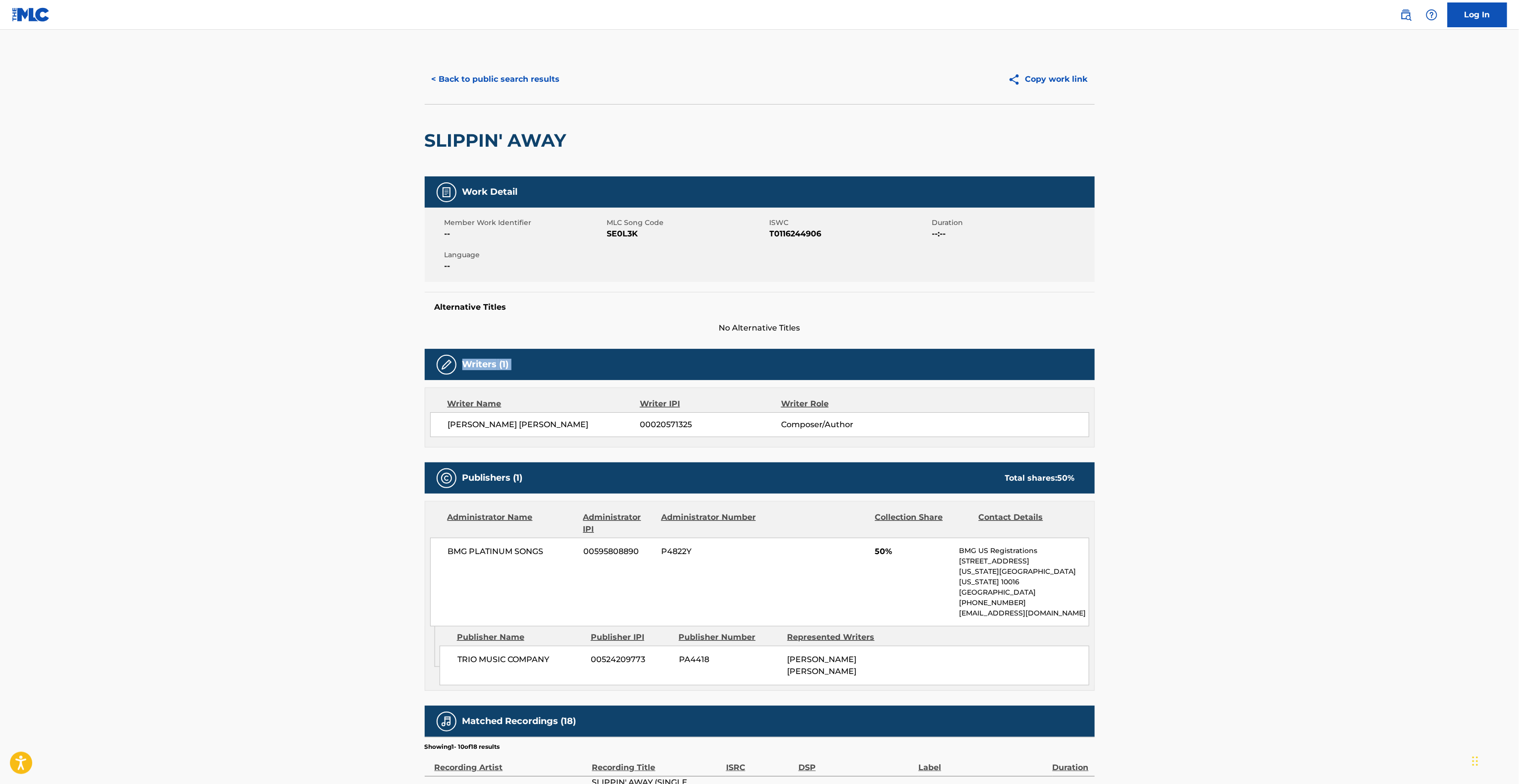
click at [1345, 346] on main "< Back to public search results Copy work link SLIPPIN' AWAY Work Detail Member…" at bounding box center [759, 552] width 1519 height 1045
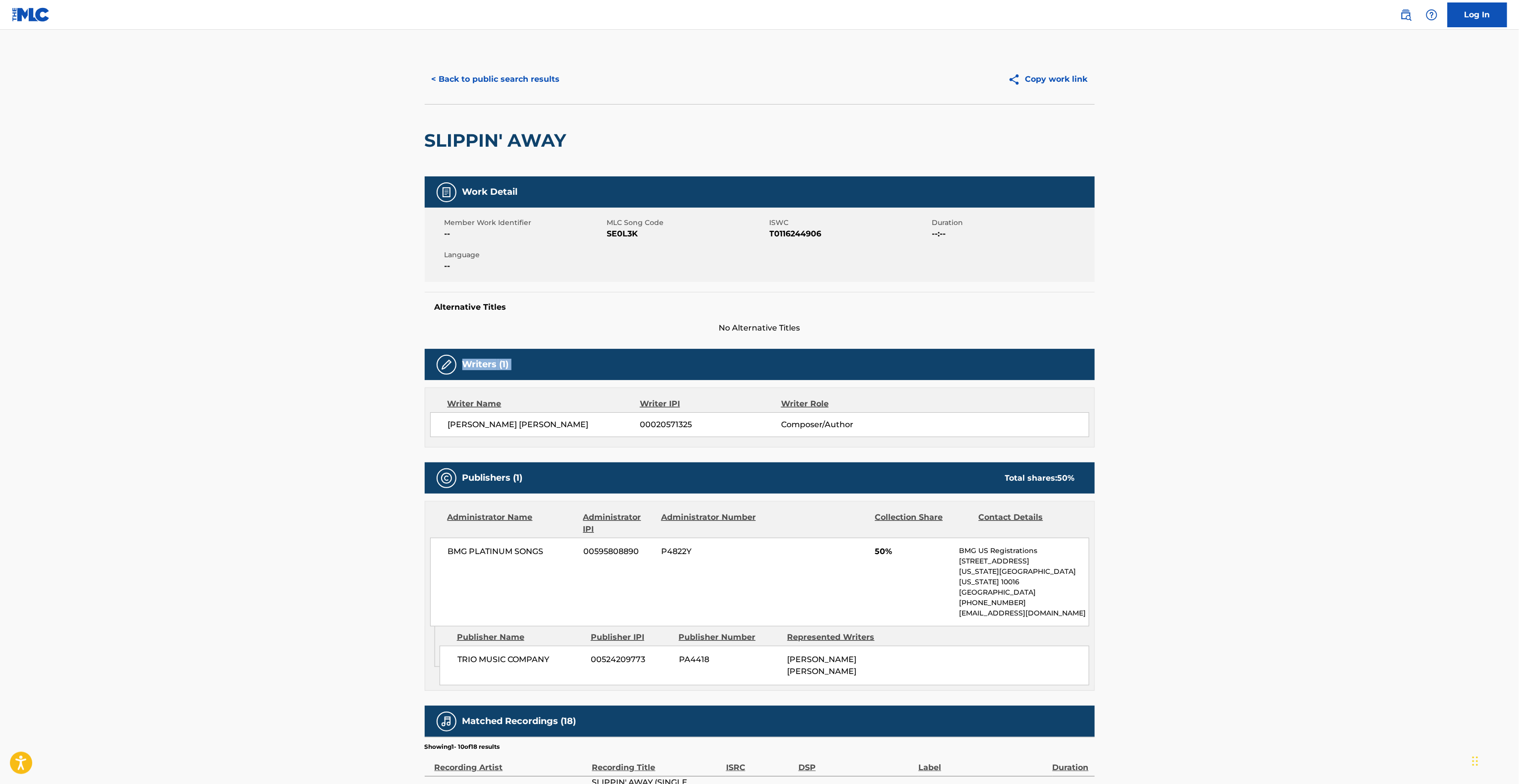
click at [1345, 346] on main "< Back to public search results Copy work link SLIPPIN' AWAY Work Detail Member…" at bounding box center [759, 552] width 1519 height 1045
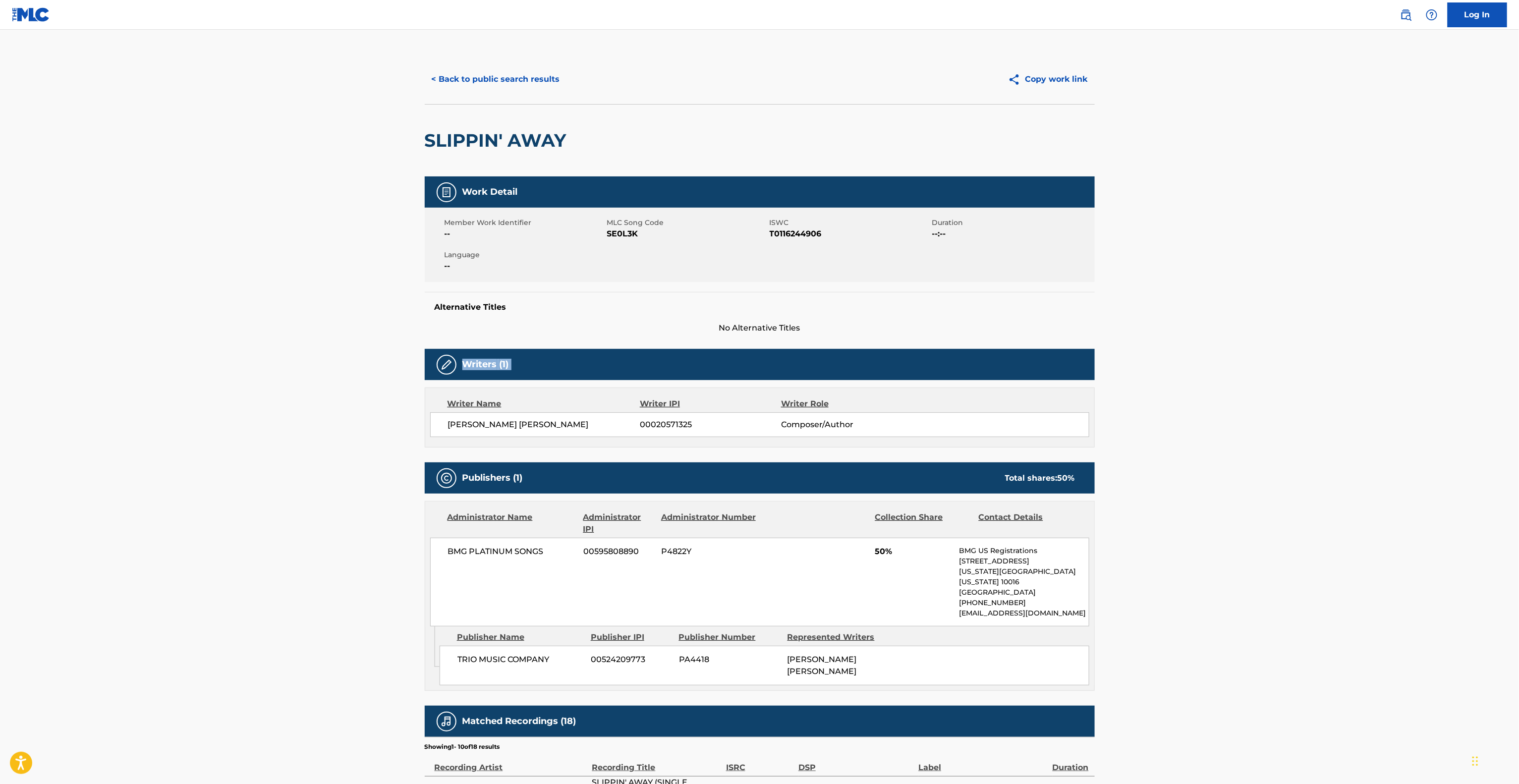
click at [1345, 346] on main "< Back to public search results Copy work link SLIPPIN' AWAY Work Detail Member…" at bounding box center [759, 552] width 1519 height 1045
click at [1344, 346] on main "< Back to public search results Copy work link SLIPPIN' AWAY Work Detail Member…" at bounding box center [759, 552] width 1519 height 1045
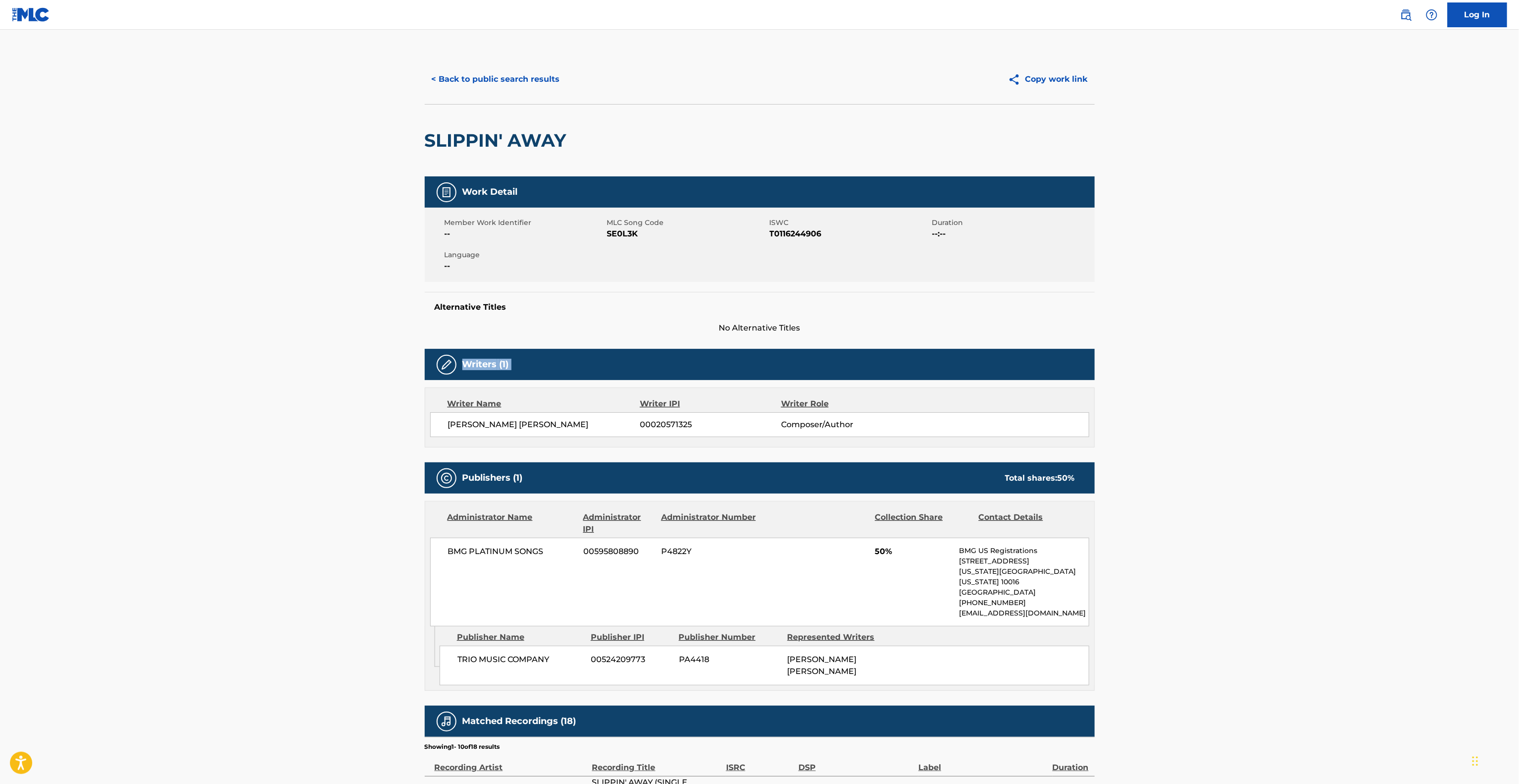
click at [1344, 346] on main "< Back to public search results Copy work link SLIPPIN' AWAY Work Detail Member…" at bounding box center [759, 552] width 1519 height 1045
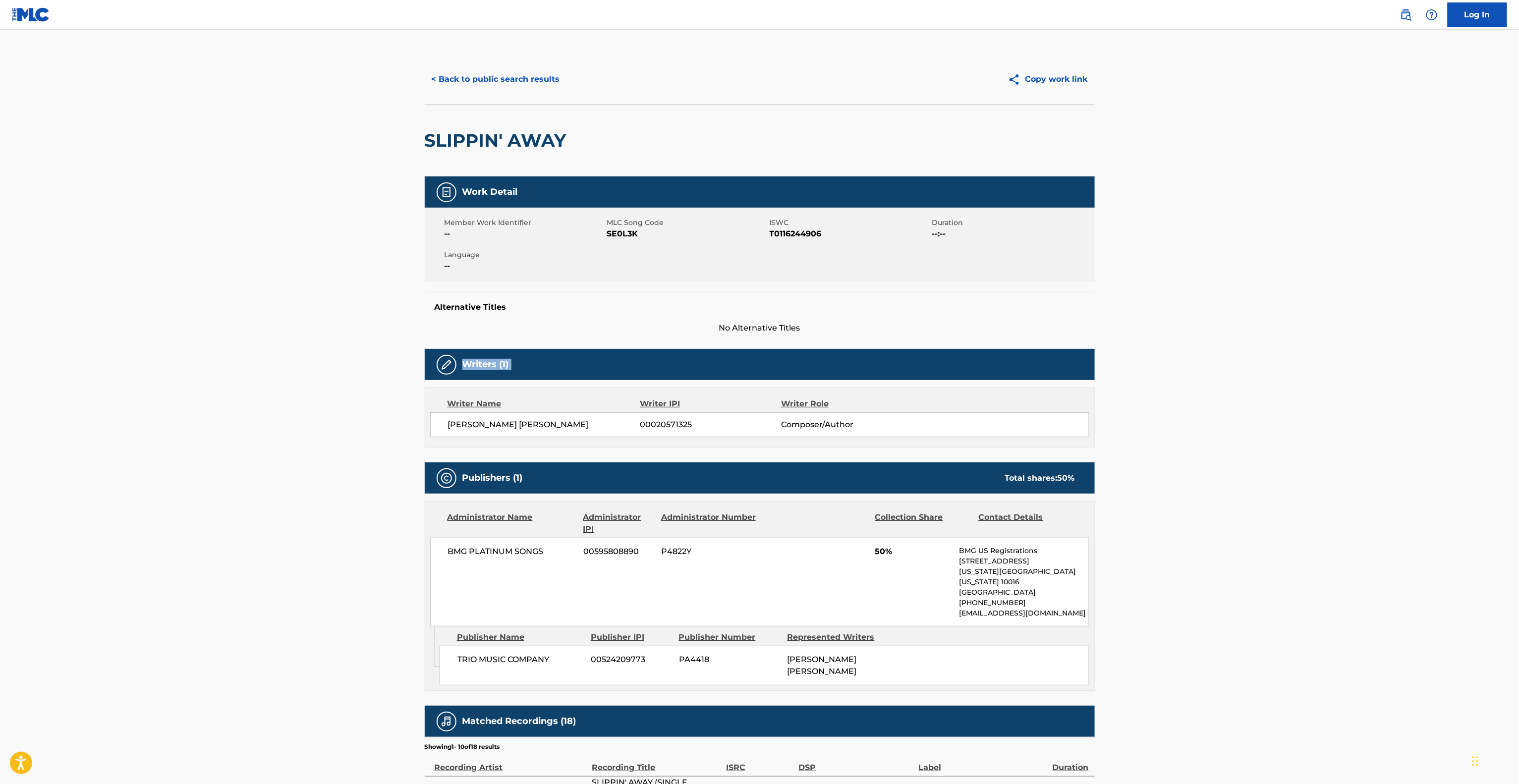
click at [1344, 346] on main "< Back to public search results Copy work link SLIPPIN' AWAY Work Detail Member…" at bounding box center [759, 552] width 1519 height 1045
drag, startPoint x: 1344, startPoint y: 346, endPoint x: 1338, endPoint y: 346, distance: 6.0
click at [1338, 346] on main "< Back to public search results Copy work link SLIPPIN' AWAY Work Detail Member…" at bounding box center [759, 552] width 1519 height 1045
click at [1344, 361] on main "< Back to public search results Copy work link SLIPPIN' AWAY Work Detail Member…" at bounding box center [759, 552] width 1519 height 1045
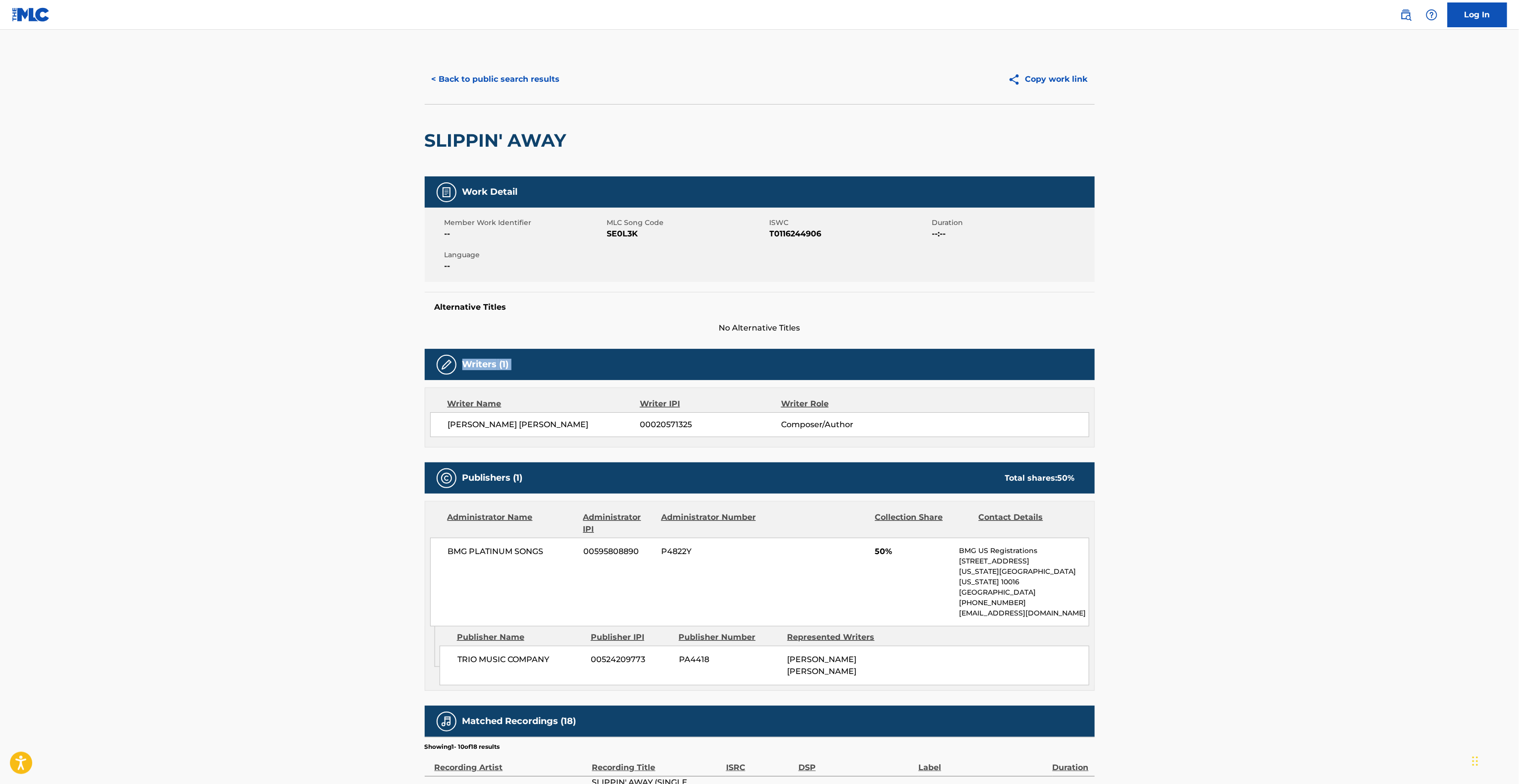
click at [1344, 361] on main "< Back to public search results Copy work link SLIPPIN' AWAY Work Detail Member…" at bounding box center [759, 552] width 1519 height 1045
click at [1344, 361] on main "< Back to public search results Copy work link SLIPPIN' AWAY Work Detail Member…" at bounding box center [759, 552] width 1519 height 1045
click at [1344, 362] on main "< Back to public search results Copy work link SLIPPIN' AWAY Work Detail Member…" at bounding box center [759, 552] width 1519 height 1045
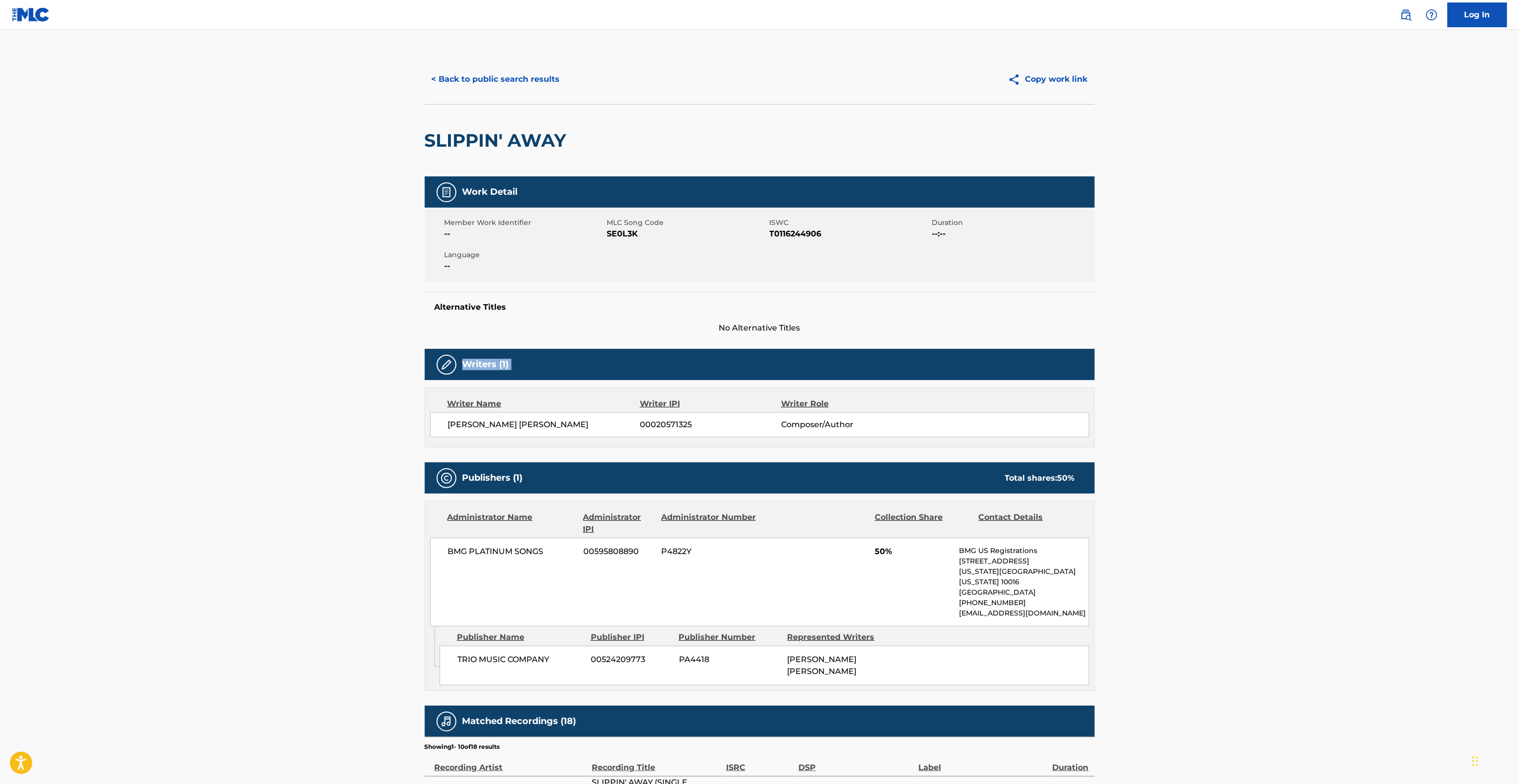
click at [1344, 362] on main "< Back to public search results Copy work link SLIPPIN' AWAY Work Detail Member…" at bounding box center [759, 552] width 1519 height 1045
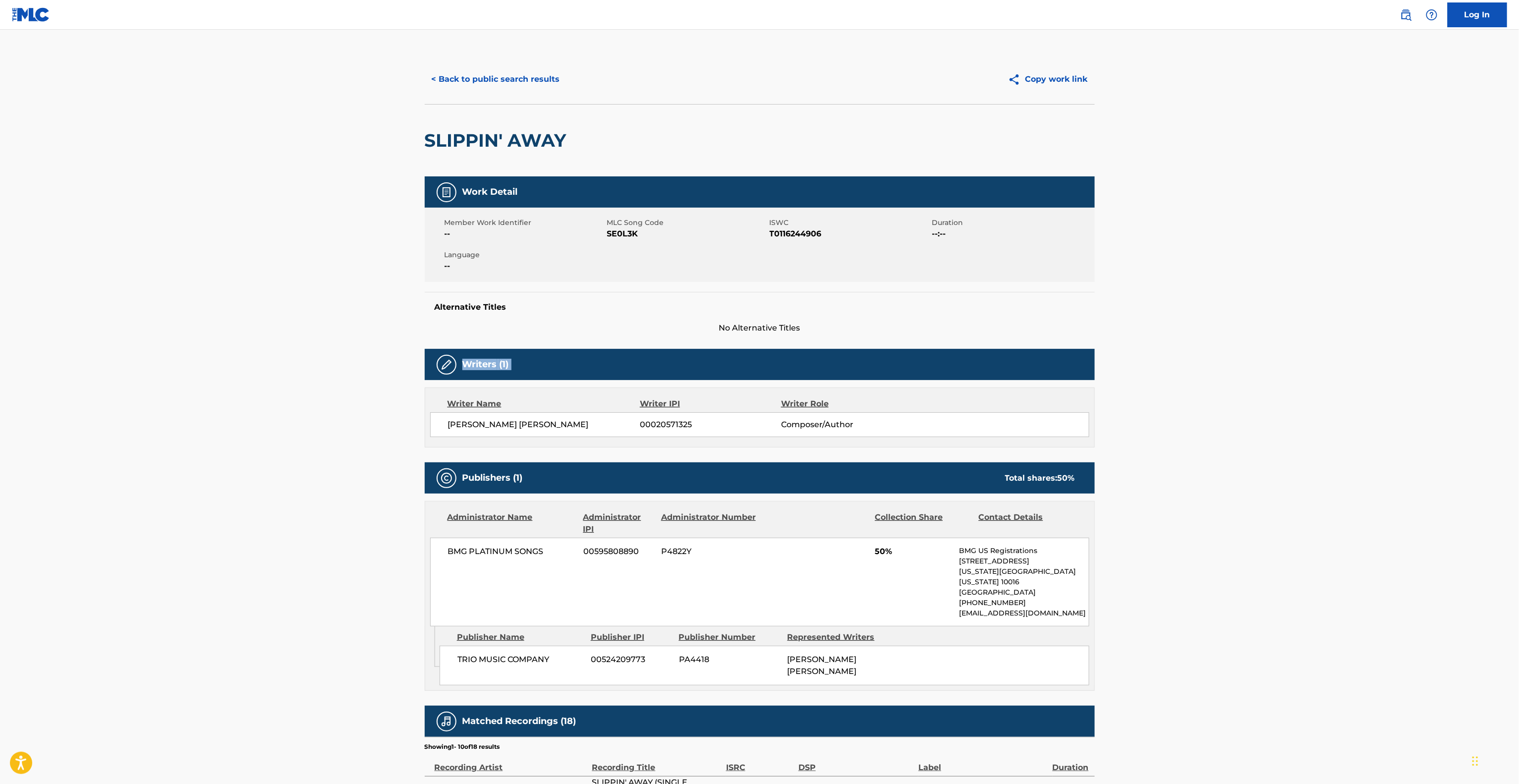
click at [1344, 362] on main "< Back to public search results Copy work link SLIPPIN' AWAY Work Detail Member…" at bounding box center [759, 552] width 1519 height 1045
click at [1336, 356] on main "< Back to public search results Copy work link SLIPPIN' AWAY Work Detail Member…" at bounding box center [759, 552] width 1519 height 1045
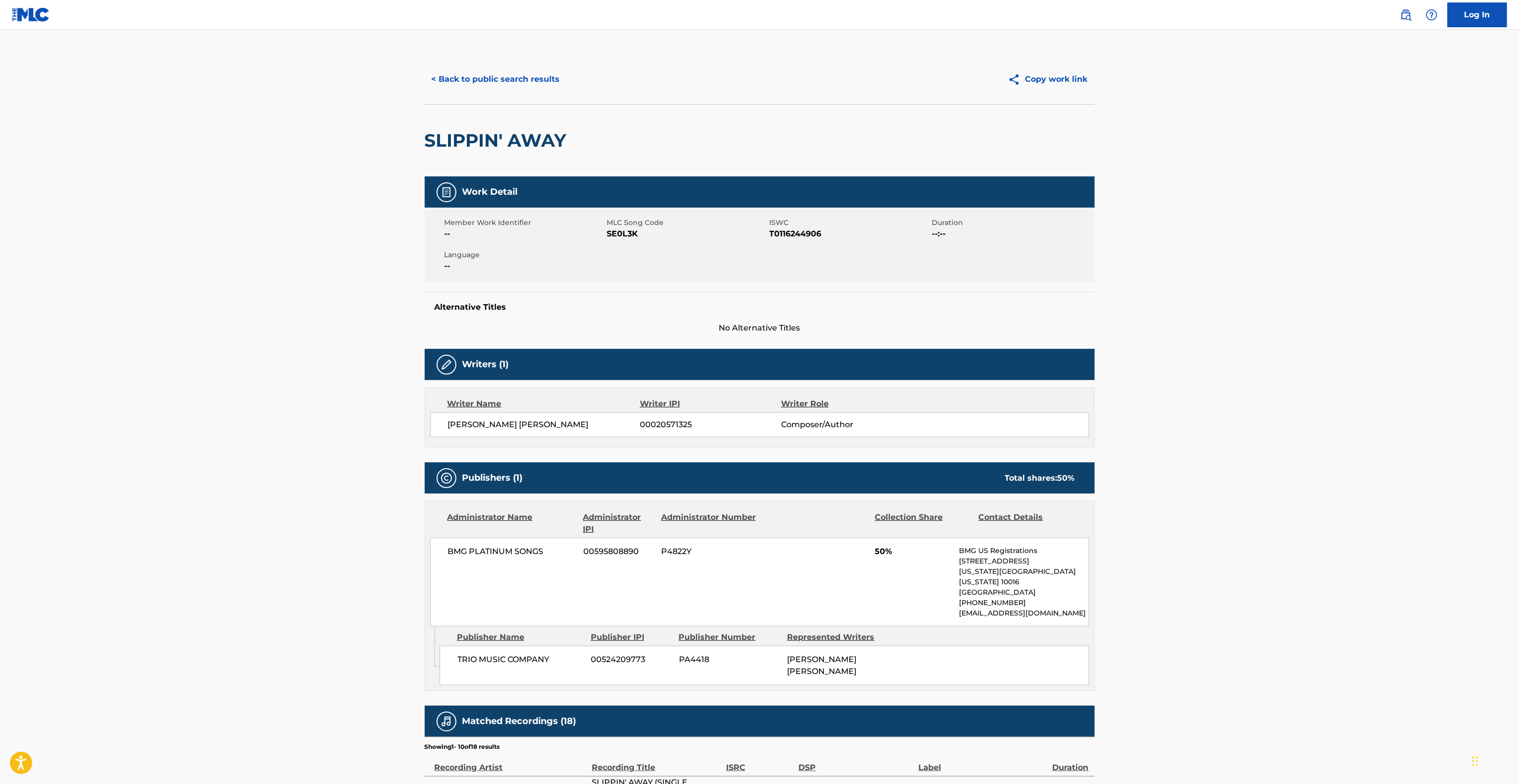
drag, startPoint x: 1336, startPoint y: 356, endPoint x: 1336, endPoint y: 349, distance: 7.0
click at [1336, 353] on main "< Back to public search results Copy work link SLIPPIN' AWAY Work Detail Member…" at bounding box center [759, 552] width 1519 height 1045
click at [1336, 349] on main "< Back to public search results Copy work link SLIPPIN' AWAY Work Detail Member…" at bounding box center [759, 552] width 1519 height 1045
click at [1334, 356] on main "< Back to public search results Copy work link SLIPPIN' AWAY Work Detail Member…" at bounding box center [759, 552] width 1519 height 1045
drag, startPoint x: 1331, startPoint y: 364, endPoint x: 1329, endPoint y: 371, distance: 7.3
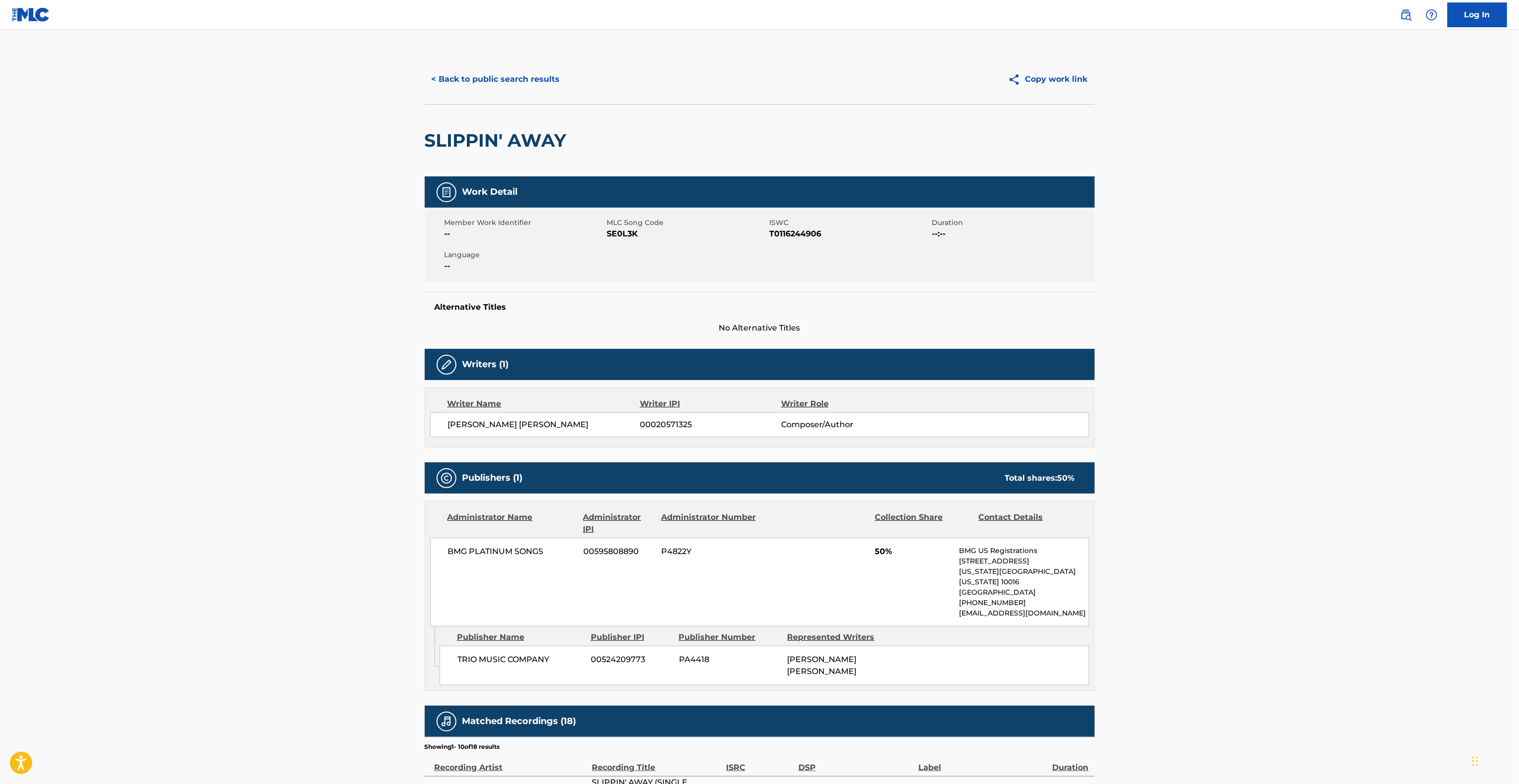
click at [1329, 369] on main "< Back to public search results Copy work link SLIPPIN' AWAY Work Detail Member…" at bounding box center [759, 552] width 1519 height 1045
click at [1329, 371] on main "< Back to public search results Copy work link SLIPPIN' AWAY Work Detail Member…" at bounding box center [759, 552] width 1519 height 1045
click at [1329, 372] on main "< Back to public search results Copy work link SLIPPIN' AWAY Work Detail Member…" at bounding box center [759, 552] width 1519 height 1045
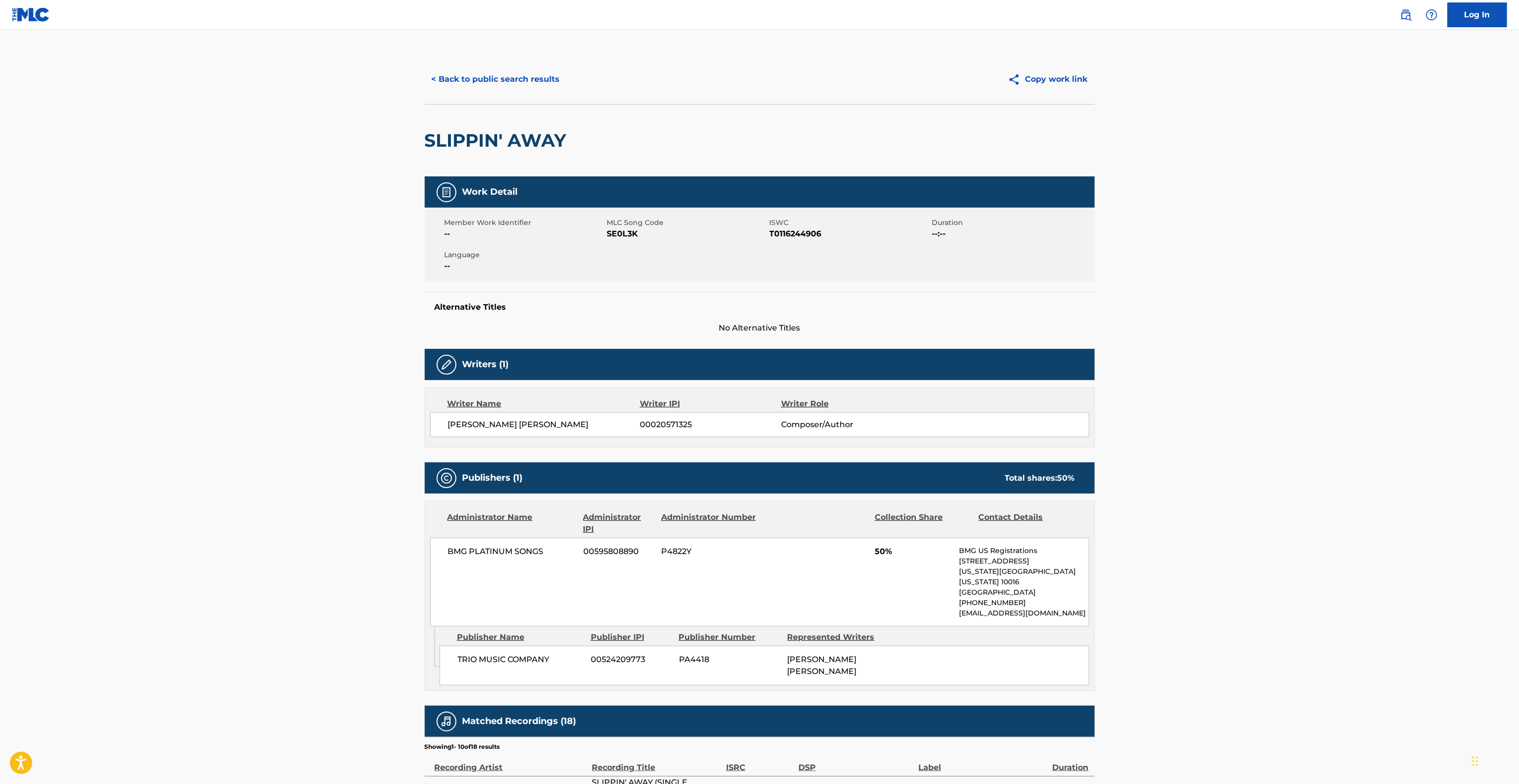
click at [1329, 372] on main "< Back to public search results Copy work link SLIPPIN' AWAY Work Detail Member…" at bounding box center [759, 552] width 1519 height 1045
click at [1329, 368] on main "< Back to public search results Copy work link SLIPPIN' AWAY Work Detail Member…" at bounding box center [759, 552] width 1519 height 1045
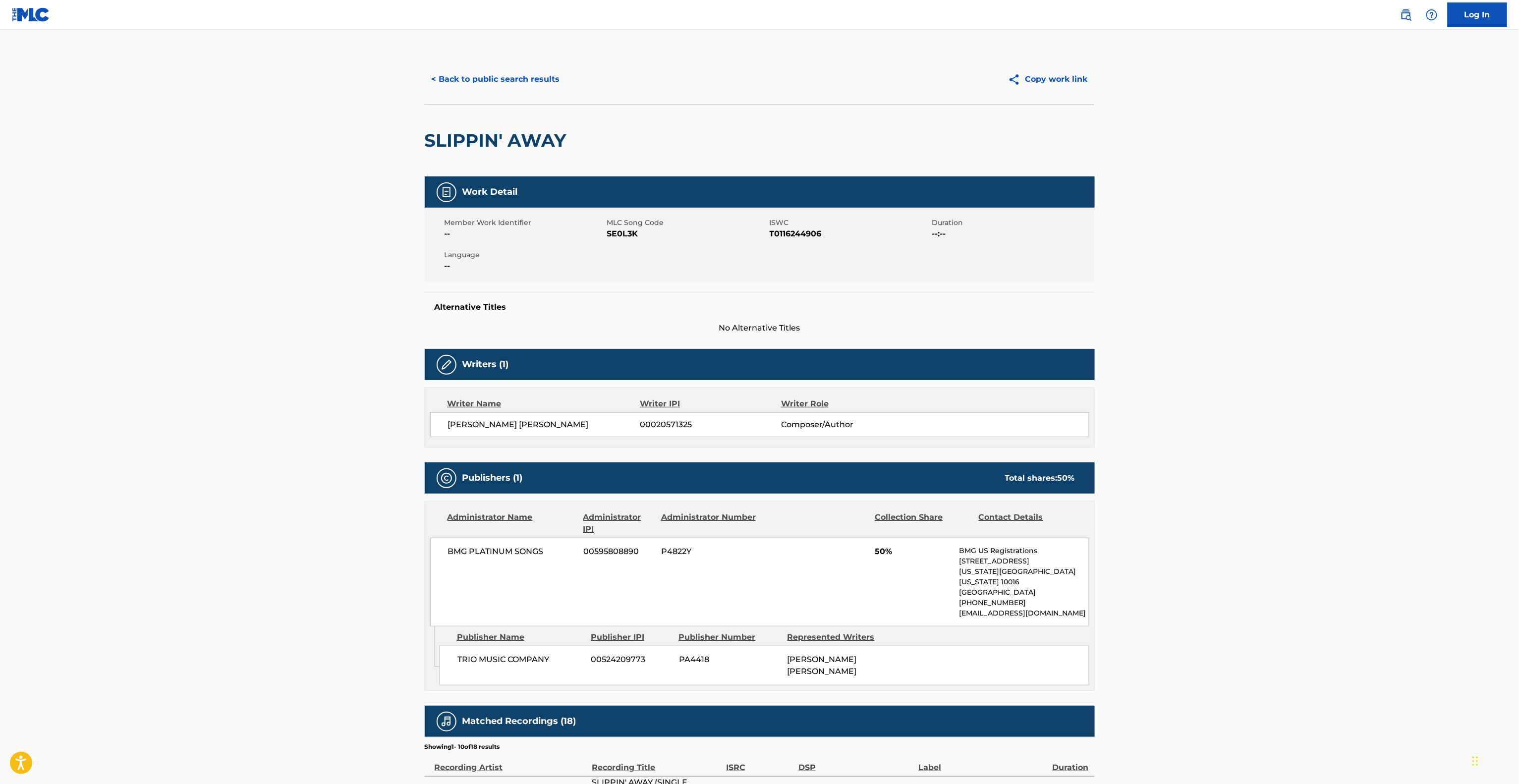
click at [1329, 362] on main "< Back to public search results Copy work link SLIPPIN' AWAY Work Detail Member…" at bounding box center [759, 552] width 1519 height 1045
click at [1329, 368] on main "< Back to public search results Copy work link SLIPPIN' AWAY Work Detail Member…" at bounding box center [759, 552] width 1519 height 1045
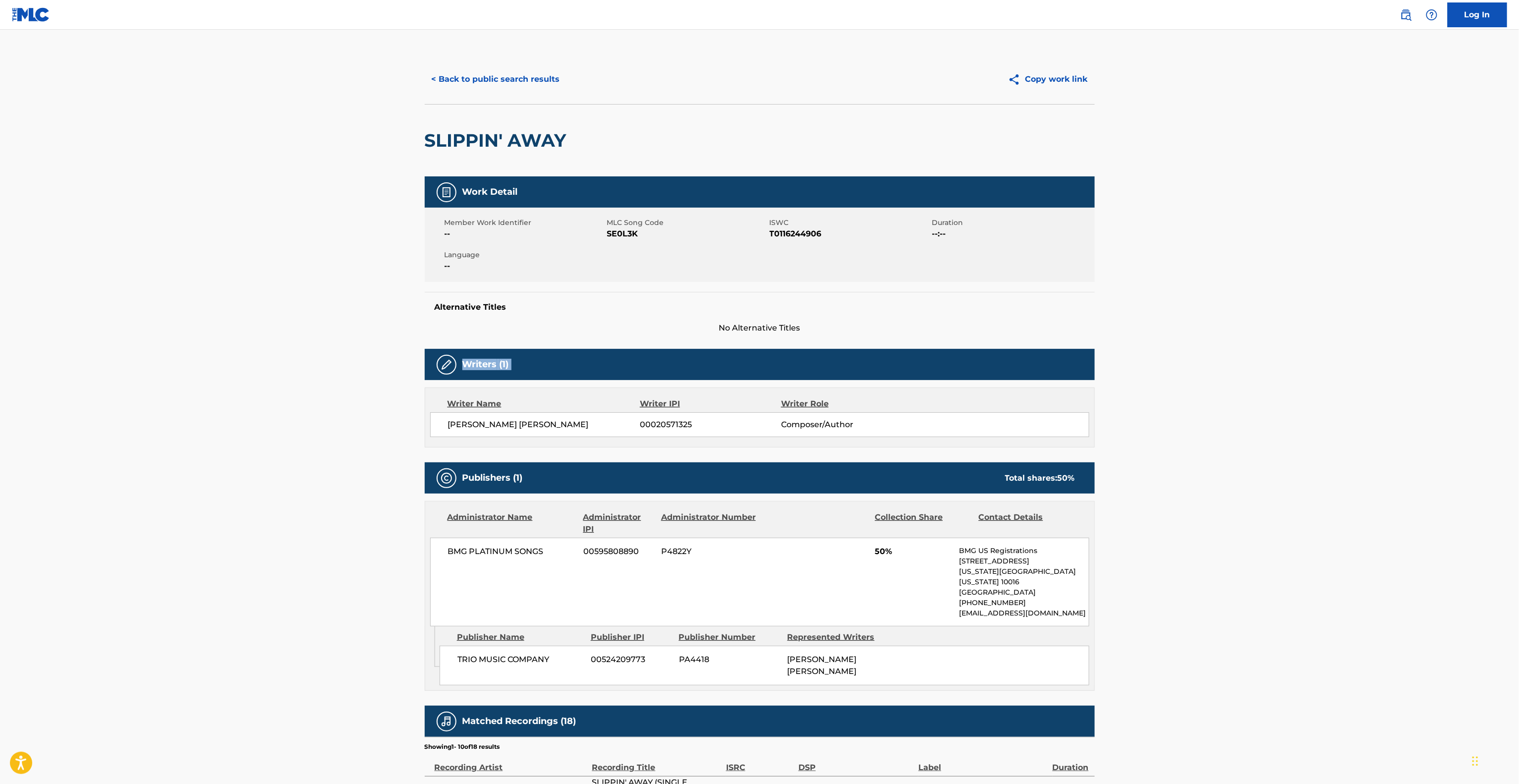
click at [1328, 365] on main "< Back to public search results Copy work link SLIPPIN' AWAY Work Detail Member…" at bounding box center [759, 552] width 1519 height 1045
click at [1325, 358] on main "< Back to public search results Copy work link SLIPPIN' AWAY Work Detail Member…" at bounding box center [759, 552] width 1519 height 1045
drag, startPoint x: 1325, startPoint y: 358, endPoint x: 1323, endPoint y: 363, distance: 5.4
click at [1324, 361] on main "< Back to public search results Copy work link SLIPPIN' AWAY Work Detail Member…" at bounding box center [759, 552] width 1519 height 1045
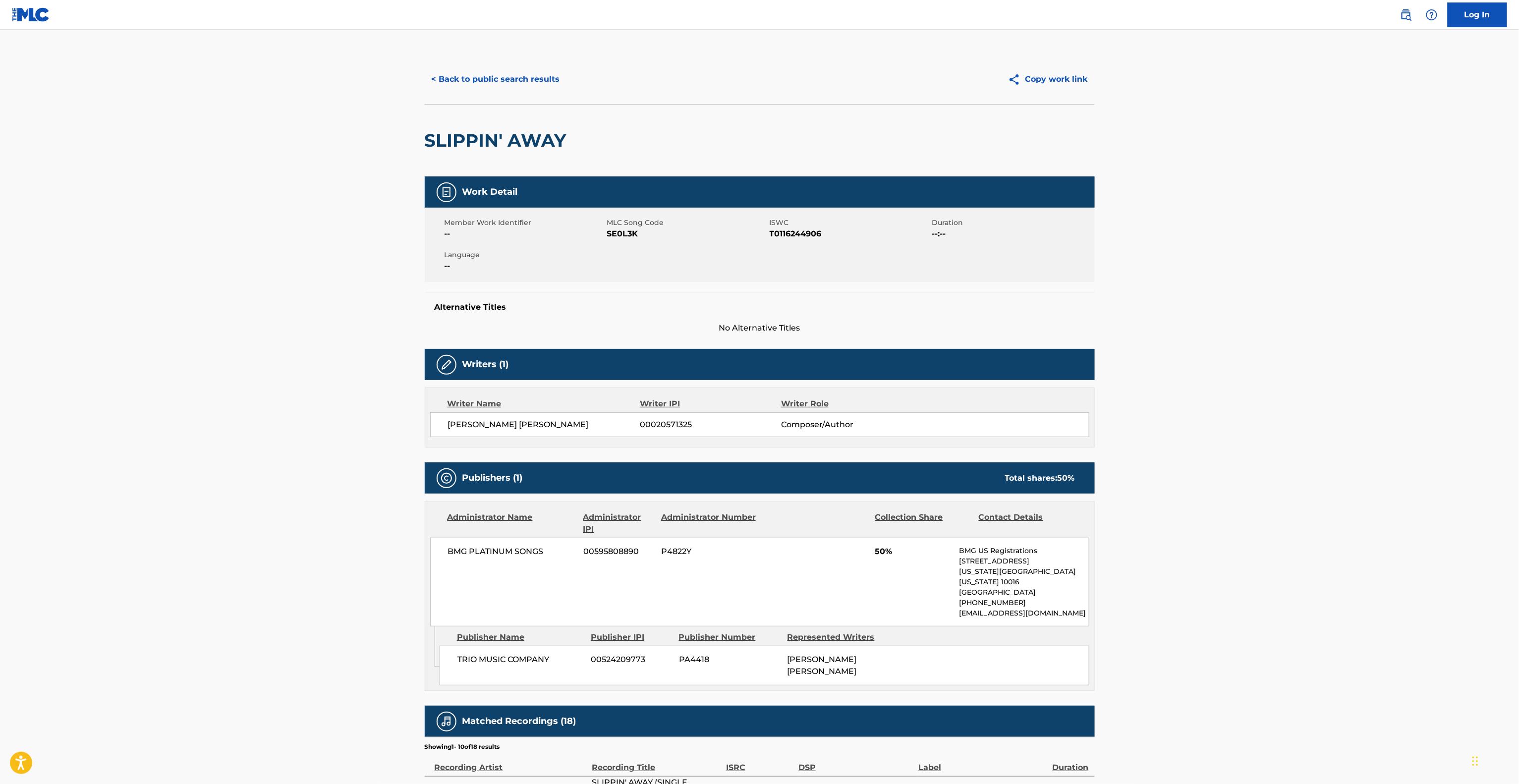
click at [1323, 363] on main "< Back to public search results Copy work link SLIPPIN' AWAY Work Detail Member…" at bounding box center [759, 552] width 1519 height 1045
click at [1323, 364] on main "< Back to public search results Copy work link SLIPPIN' AWAY Work Detail Member…" at bounding box center [759, 552] width 1519 height 1045
click at [1324, 364] on main "< Back to public search results Copy work link SLIPPIN' AWAY Work Detail Member…" at bounding box center [759, 552] width 1519 height 1045
click at [1324, 363] on main "< Back to public search results Copy work link SLIPPIN' AWAY Work Detail Member…" at bounding box center [759, 552] width 1519 height 1045
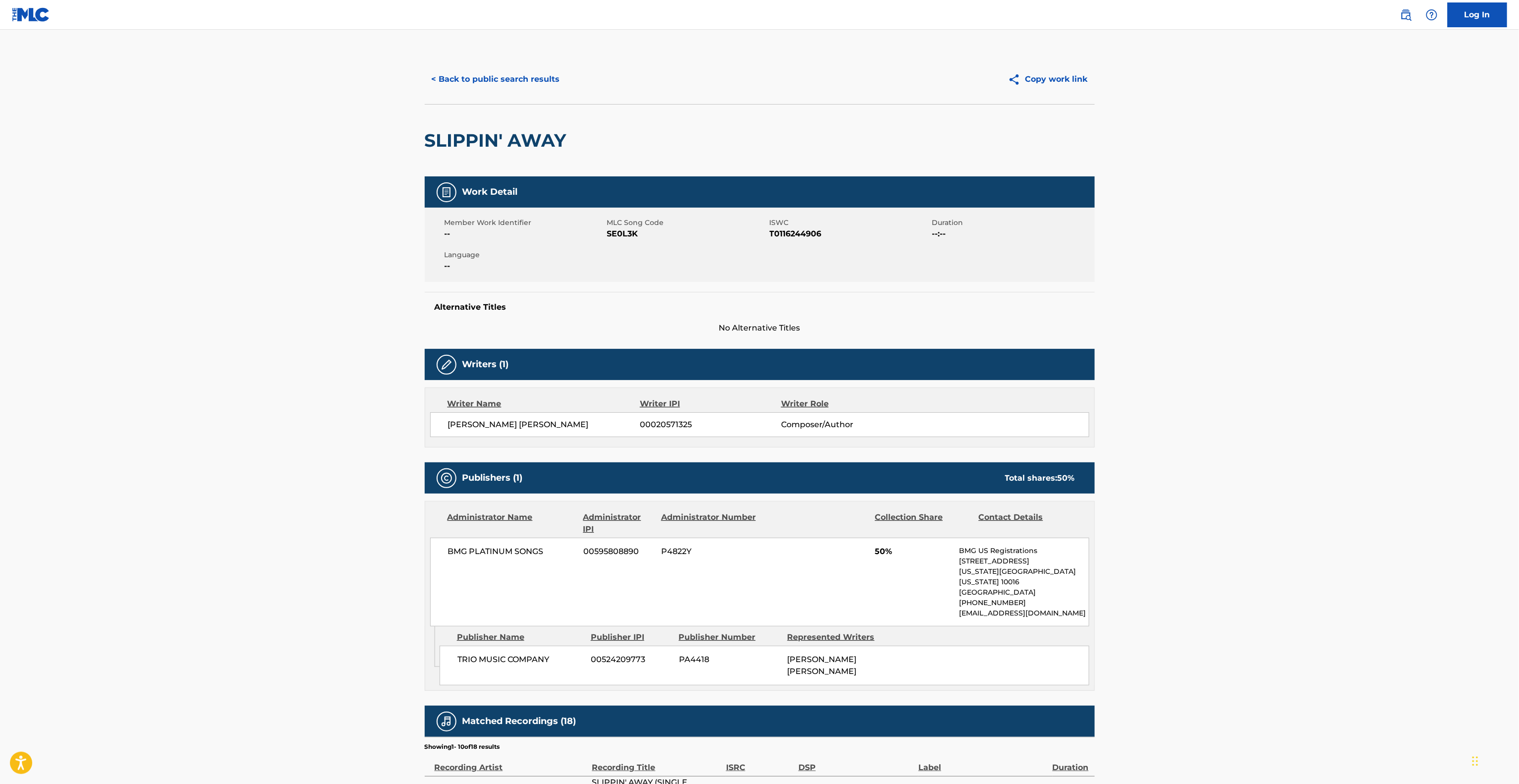
click at [1328, 358] on main "< Back to public search results Copy work link SLIPPIN' AWAY Work Detail Member…" at bounding box center [759, 552] width 1519 height 1045
click at [1330, 360] on main "< Back to public search results Copy work link SLIPPIN' AWAY Work Detail Member…" at bounding box center [759, 552] width 1519 height 1045
click at [1332, 360] on main "< Back to public search results Copy work link SLIPPIN' AWAY Work Detail Member…" at bounding box center [759, 552] width 1519 height 1045
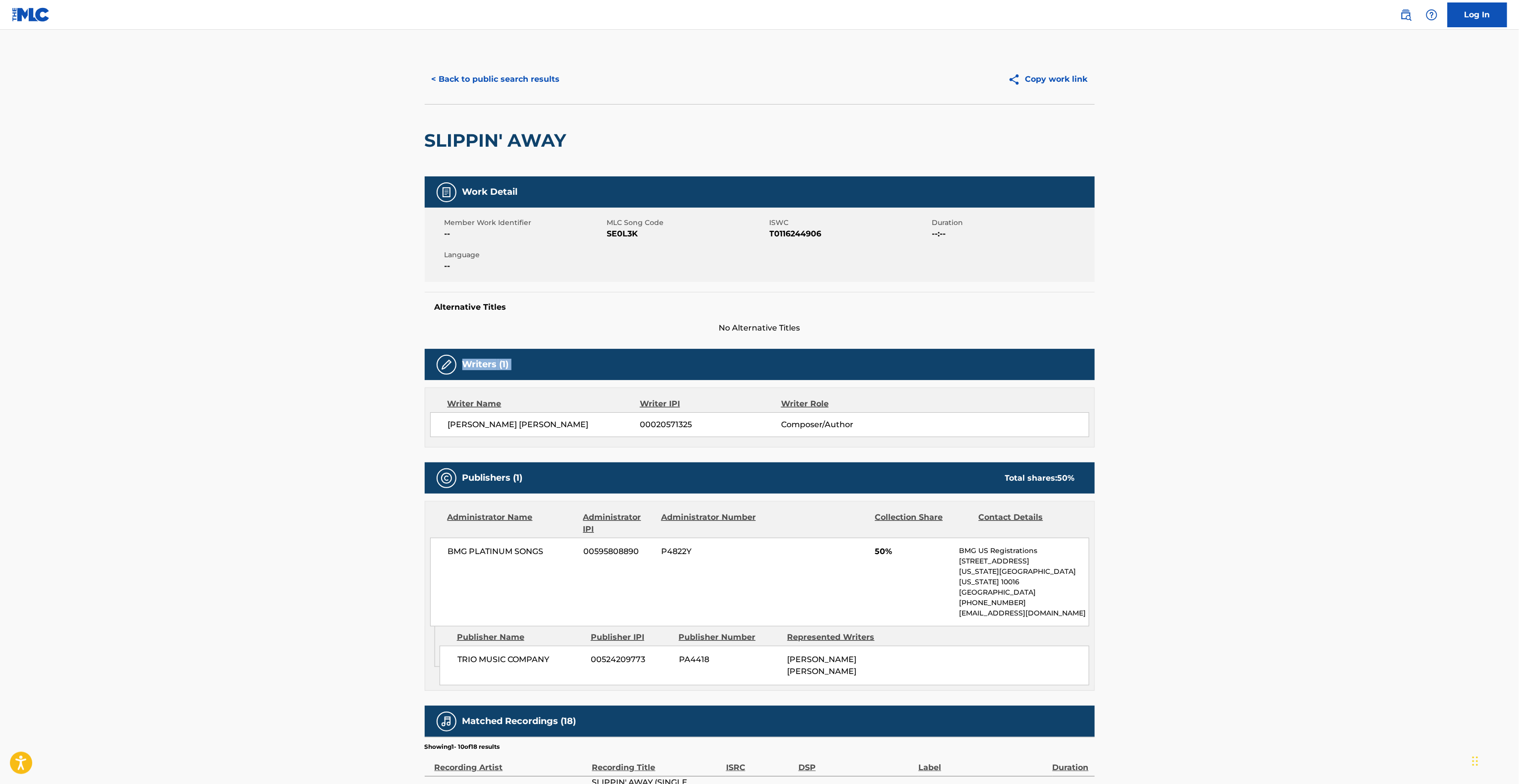
click at [1335, 360] on main "< Back to public search results Copy work link SLIPPIN' AWAY Work Detail Member…" at bounding box center [759, 552] width 1519 height 1045
click at [1337, 358] on main "< Back to public search results Copy work link SLIPPIN' AWAY Work Detail Member…" at bounding box center [759, 552] width 1519 height 1045
click at [1338, 363] on main "< Back to public search results Copy work link SLIPPIN' AWAY Work Detail Member…" at bounding box center [759, 552] width 1519 height 1045
drag, startPoint x: 1338, startPoint y: 363, endPoint x: 1338, endPoint y: 358, distance: 5.0
click at [1338, 358] on main "< Back to public search results Copy work link SLIPPIN' AWAY Work Detail Member…" at bounding box center [759, 552] width 1519 height 1045
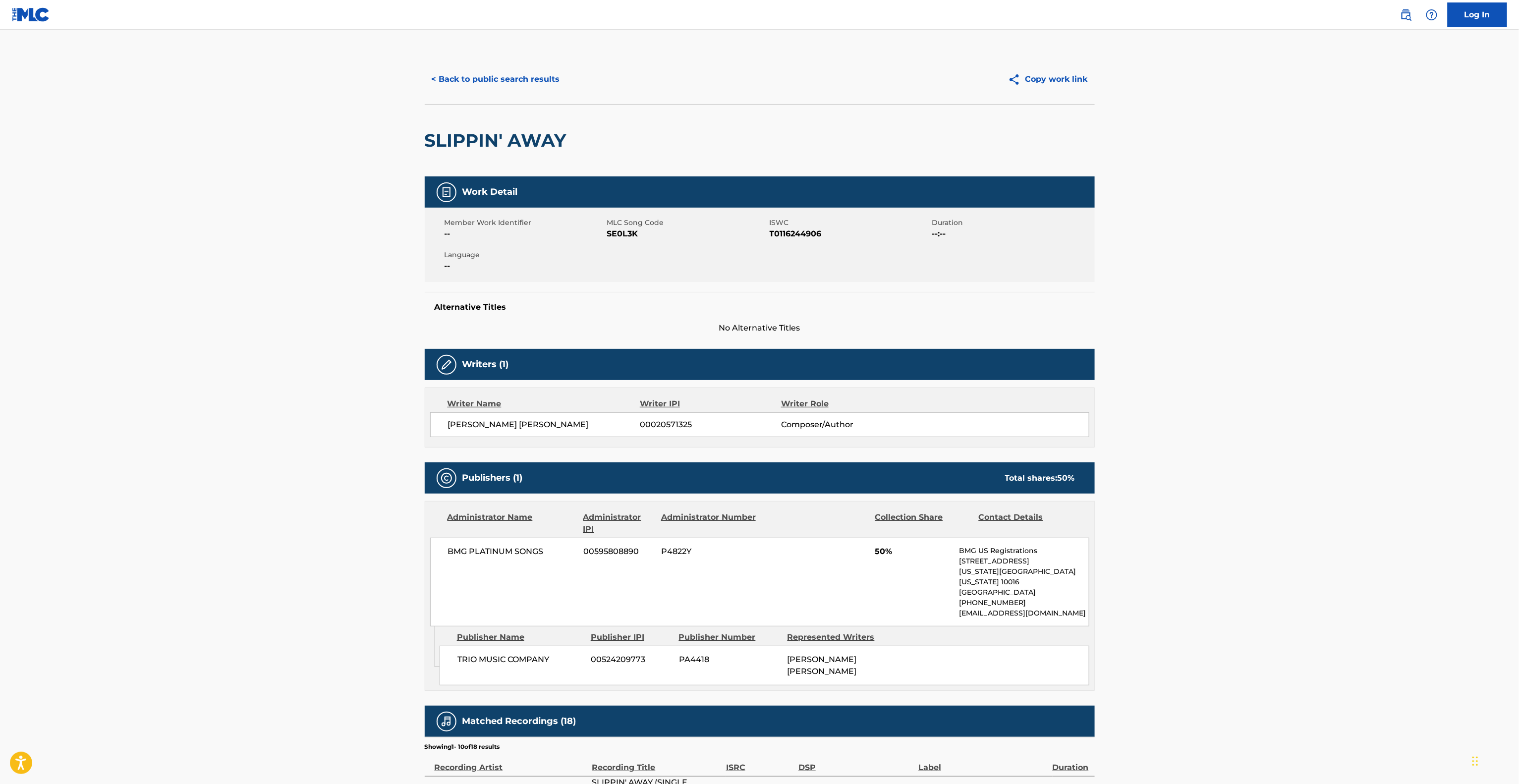
click at [1338, 358] on main "< Back to public search results Copy work link SLIPPIN' AWAY Work Detail Member…" at bounding box center [759, 552] width 1519 height 1045
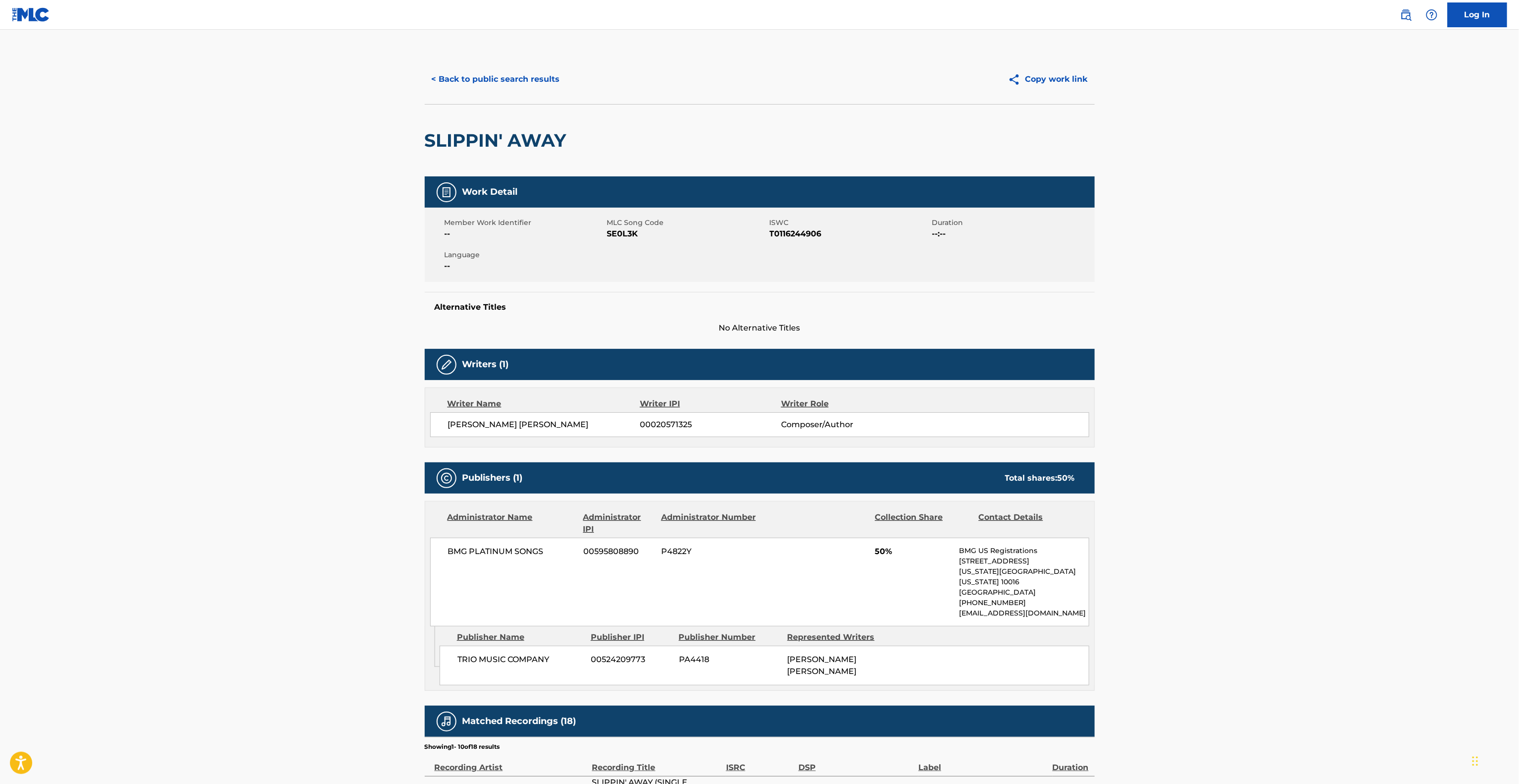
click at [1338, 358] on main "< Back to public search results Copy work link SLIPPIN' AWAY Work Detail Member…" at bounding box center [759, 552] width 1519 height 1045
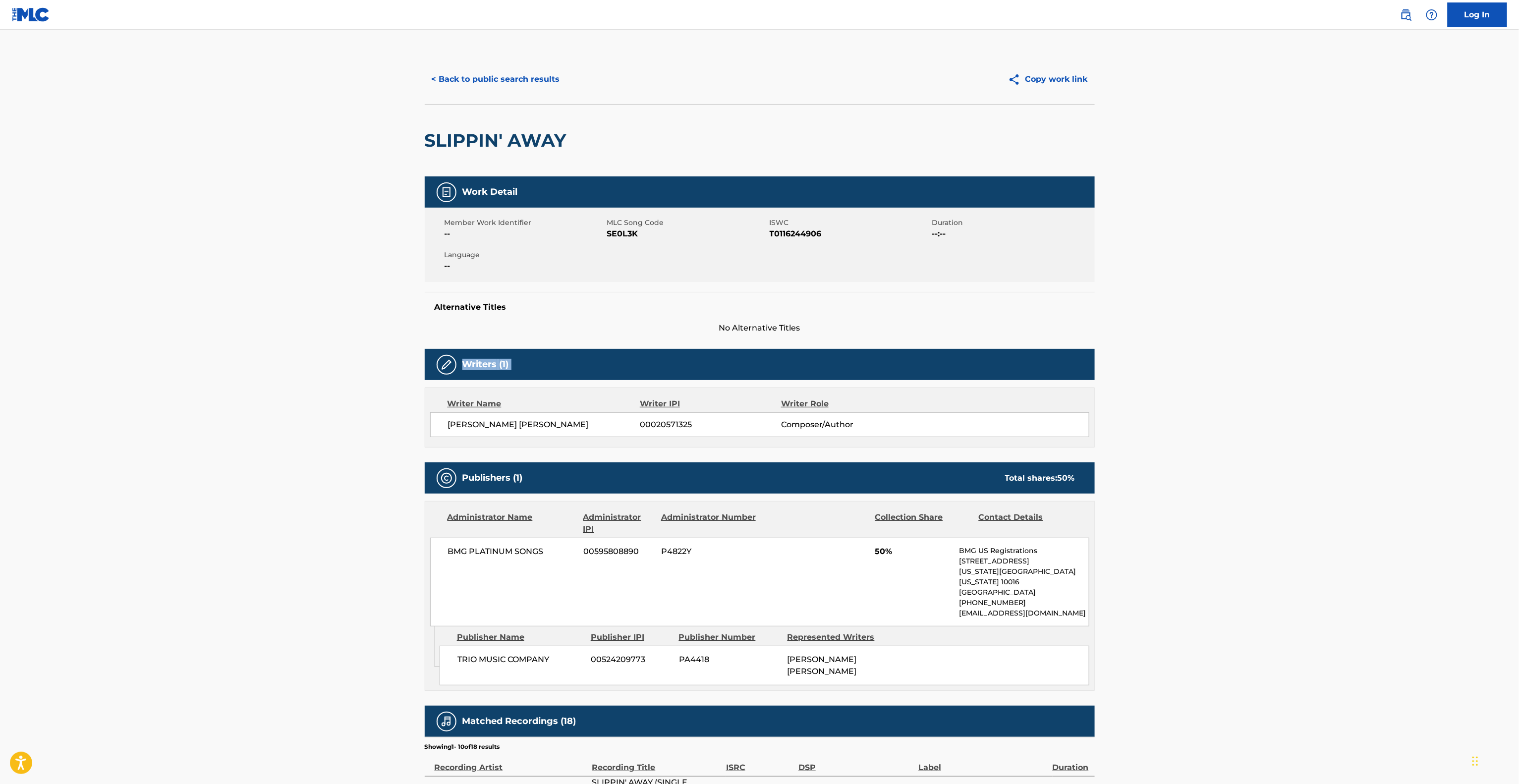
click at [1338, 356] on main "< Back to public search results Copy work link SLIPPIN' AWAY Work Detail Member…" at bounding box center [759, 552] width 1519 height 1045
click at [1338, 353] on main "< Back to public search results Copy work link SLIPPIN' AWAY Work Detail Member…" at bounding box center [759, 552] width 1519 height 1045
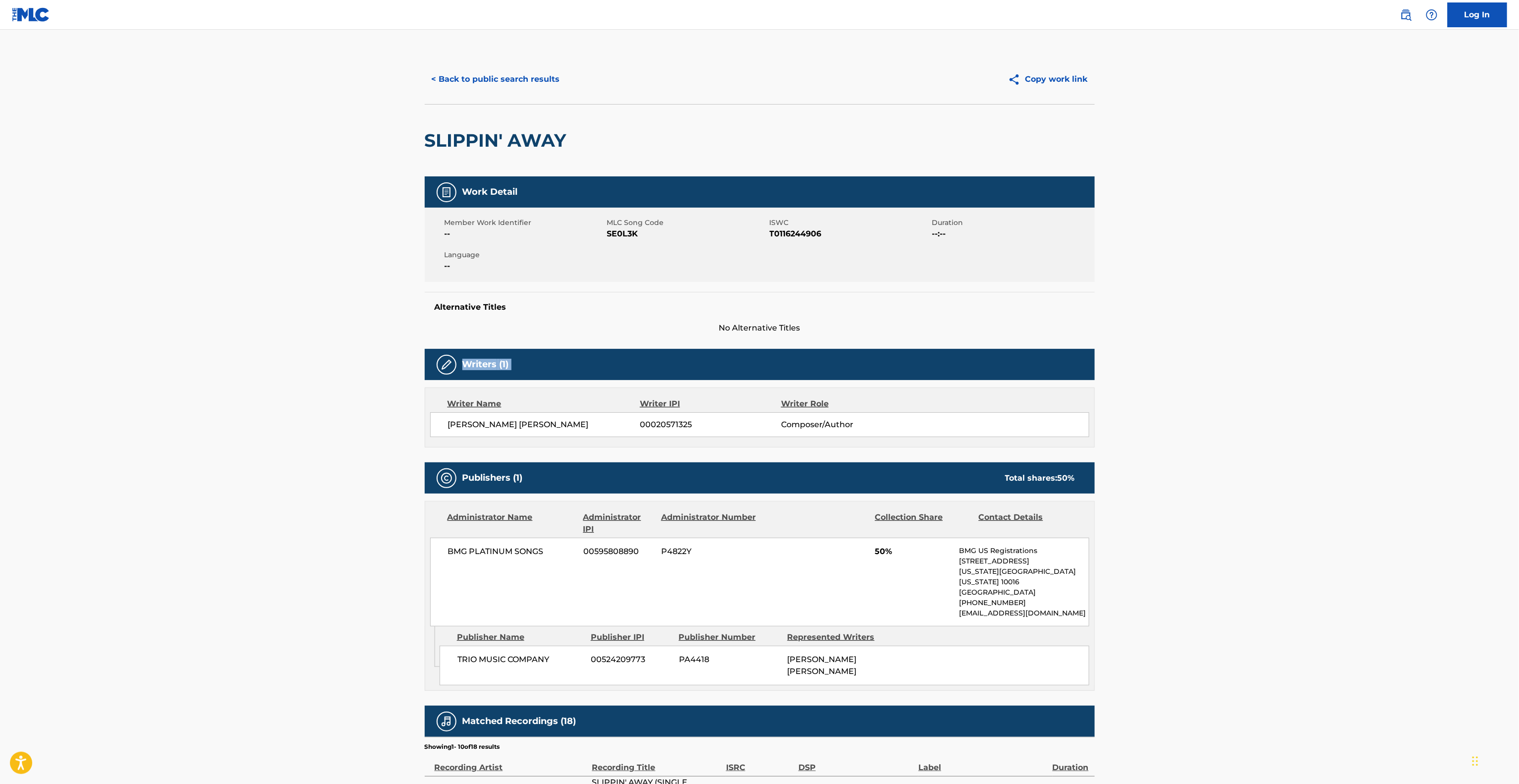
click at [1338, 353] on main "< Back to public search results Copy work link SLIPPIN' AWAY Work Detail Member…" at bounding box center [759, 552] width 1519 height 1045
click at [1339, 352] on main "< Back to public search results Copy work link SLIPPIN' AWAY Work Detail Member…" at bounding box center [759, 552] width 1519 height 1045
click at [1339, 350] on main "< Back to public search results Copy work link SLIPPIN' AWAY Work Detail Member…" at bounding box center [759, 552] width 1519 height 1045
click at [1338, 350] on main "< Back to public search results Copy work link SLIPPIN' AWAY Work Detail Member…" at bounding box center [759, 552] width 1519 height 1045
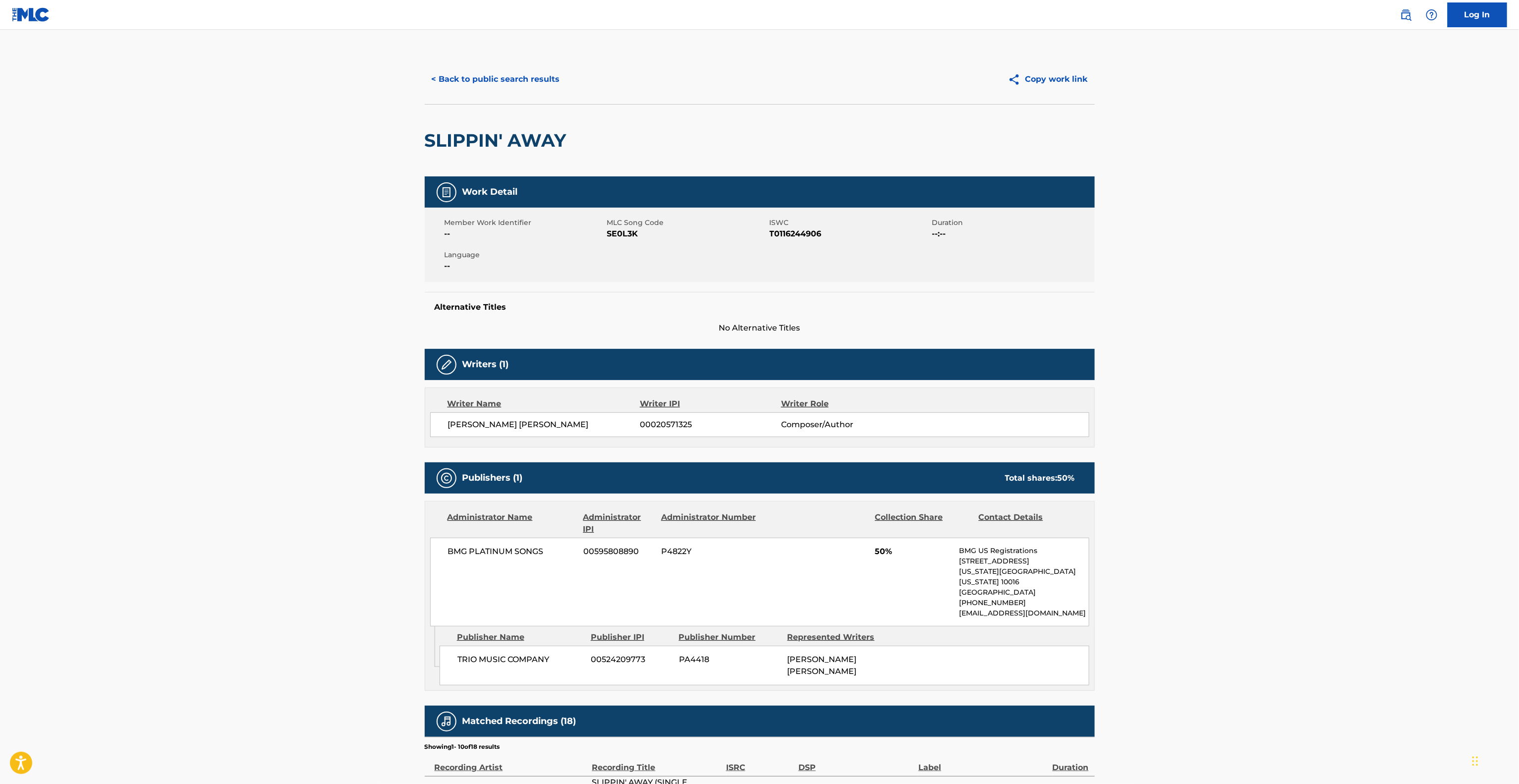
click at [1337, 350] on main "< Back to public search results Copy work link SLIPPIN' AWAY Work Detail Member…" at bounding box center [759, 552] width 1519 height 1045
click at [1336, 350] on main "< Back to public search results Copy work link SLIPPIN' AWAY Work Detail Member…" at bounding box center [759, 552] width 1519 height 1045
click at [1335, 350] on main "< Back to public search results Copy work link SLIPPIN' AWAY Work Detail Member…" at bounding box center [759, 552] width 1519 height 1045
click at [1334, 350] on main "< Back to public search results Copy work link SLIPPIN' AWAY Work Detail Member…" at bounding box center [759, 552] width 1519 height 1045
click at [1332, 350] on main "< Back to public search results Copy work link SLIPPIN' AWAY Work Detail Member…" at bounding box center [759, 552] width 1519 height 1045
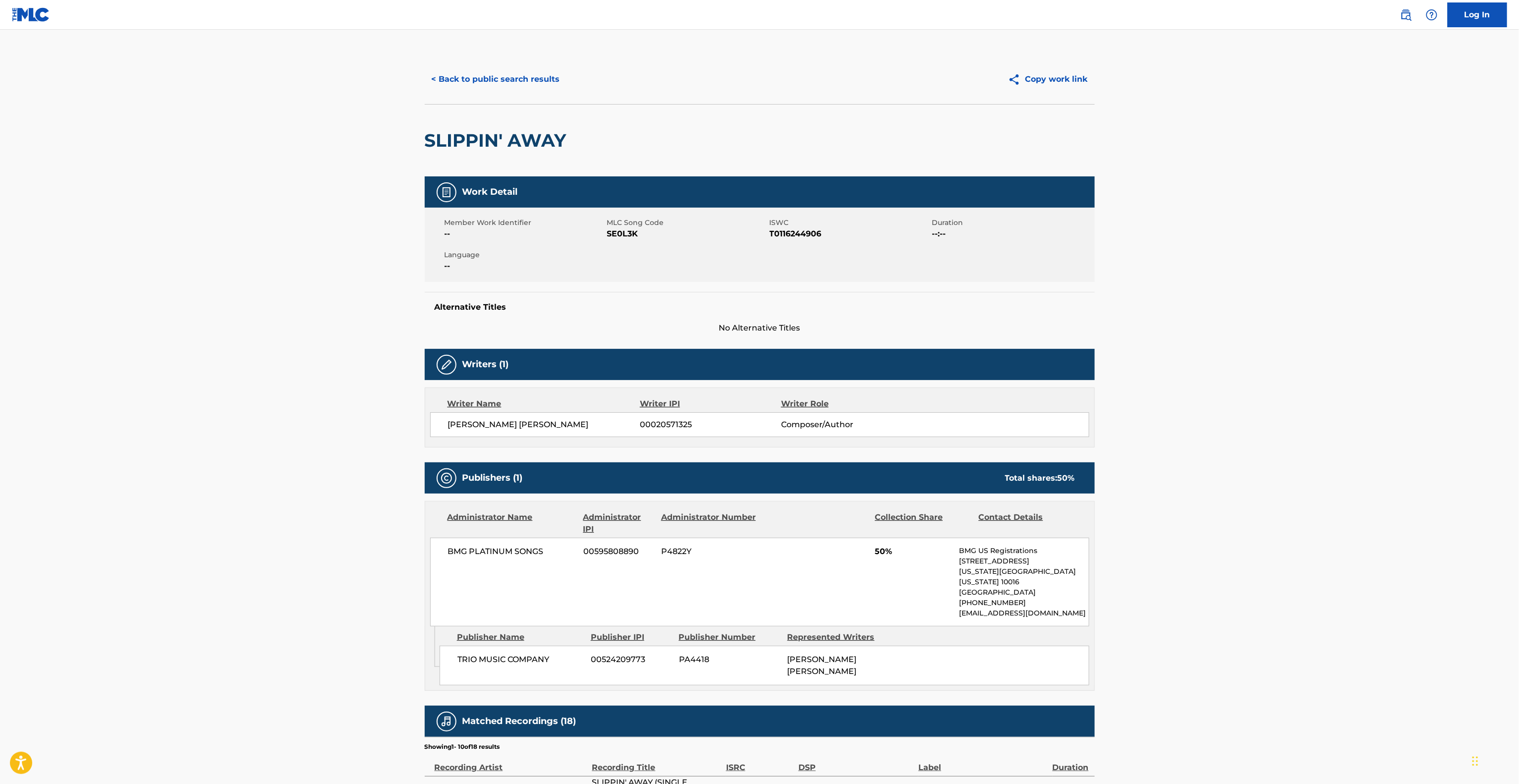
click at [1331, 350] on main "< Back to public search results Copy work link SLIPPIN' AWAY Work Detail Member…" at bounding box center [759, 552] width 1519 height 1045
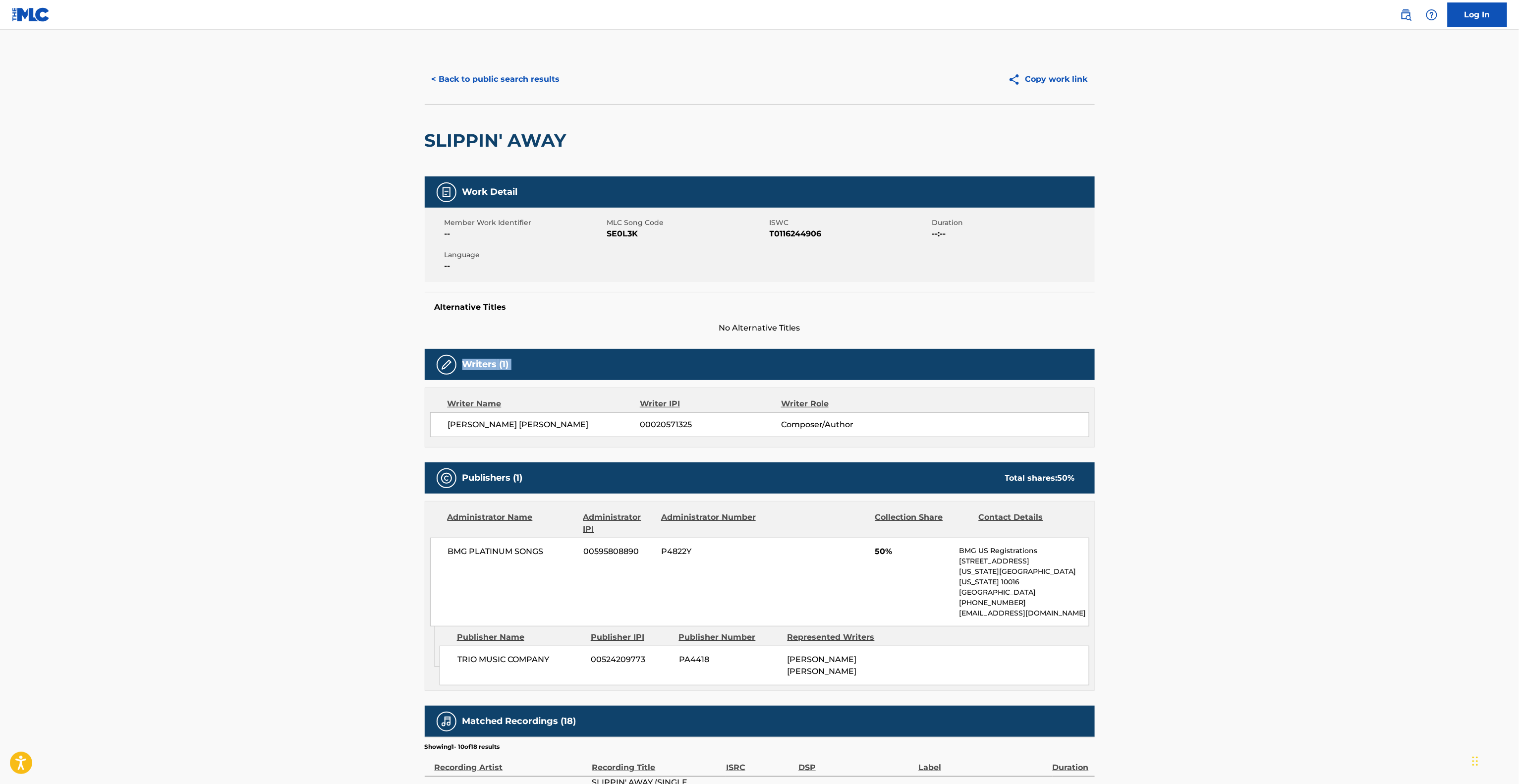
click at [1331, 350] on main "< Back to public search results Copy work link SLIPPIN' AWAY Work Detail Member…" at bounding box center [759, 552] width 1519 height 1045
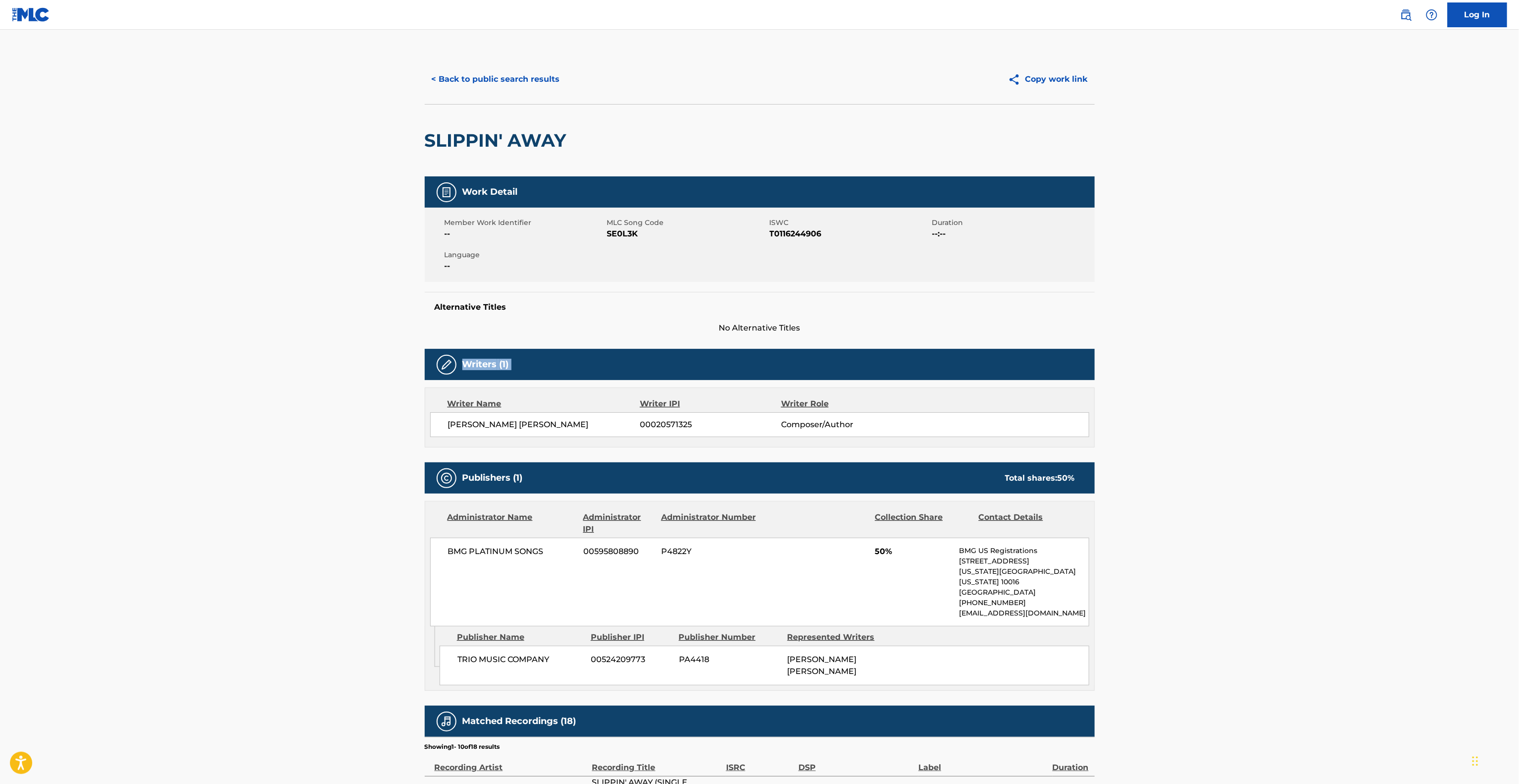
click at [1331, 350] on main "< Back to public search results Copy work link SLIPPIN' AWAY Work Detail Member…" at bounding box center [759, 552] width 1519 height 1045
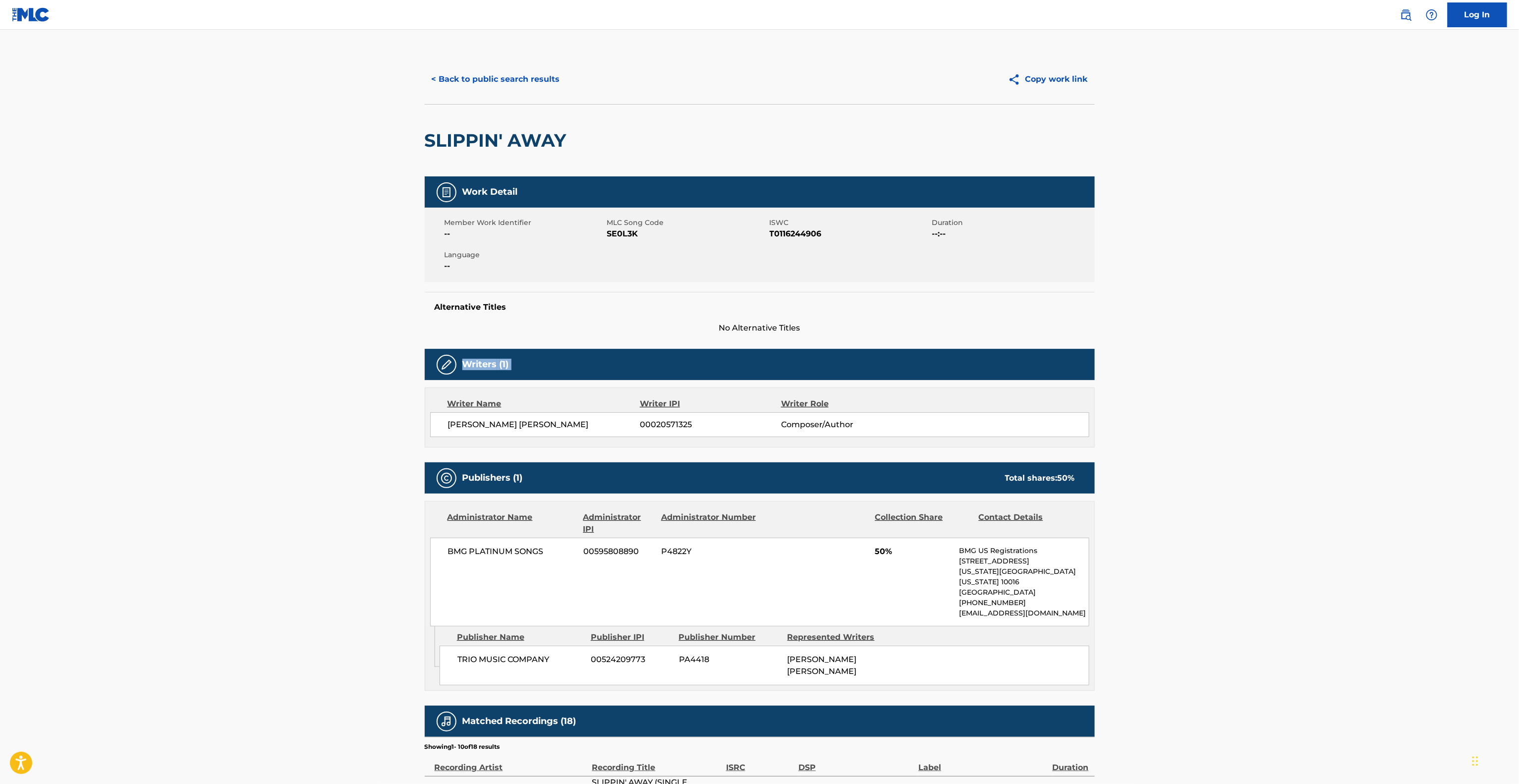
click at [1331, 346] on main "< Back to public search results Copy work link SLIPPIN' AWAY Work Detail Member…" at bounding box center [759, 552] width 1519 height 1045
click at [1329, 346] on main "< Back to public search results Copy work link SLIPPIN' AWAY Work Detail Member…" at bounding box center [759, 552] width 1519 height 1045
click at [1325, 348] on main "< Back to public search results Copy work link SLIPPIN' AWAY Work Detail Member…" at bounding box center [759, 552] width 1519 height 1045
drag, startPoint x: 1325, startPoint y: 348, endPoint x: 1290, endPoint y: 325, distance: 41.9
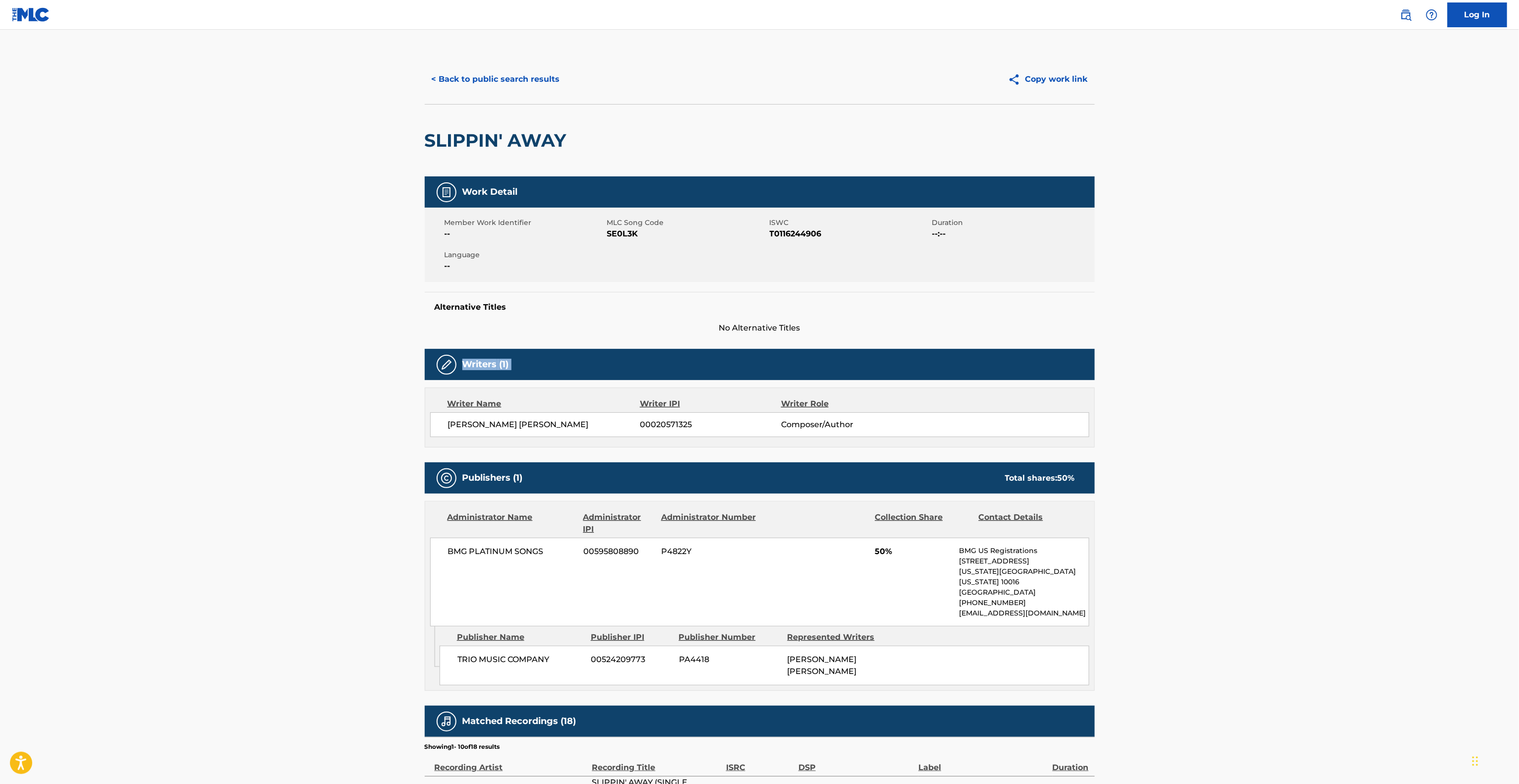
click at [1310, 340] on main "< Back to public search results Copy work link SLIPPIN' AWAY Work Detail Member…" at bounding box center [759, 552] width 1519 height 1045
click at [1290, 322] on main "< Back to public search results Copy work link SLIPPIN' AWAY Work Detail Member…" at bounding box center [759, 552] width 1519 height 1045
click at [1291, 322] on main "< Back to public search results Copy work link SLIPPIN' AWAY Work Detail Member…" at bounding box center [759, 552] width 1519 height 1045
click at [1296, 325] on main "< Back to public search results Copy work link SLIPPIN' AWAY Work Detail Member…" at bounding box center [759, 552] width 1519 height 1045
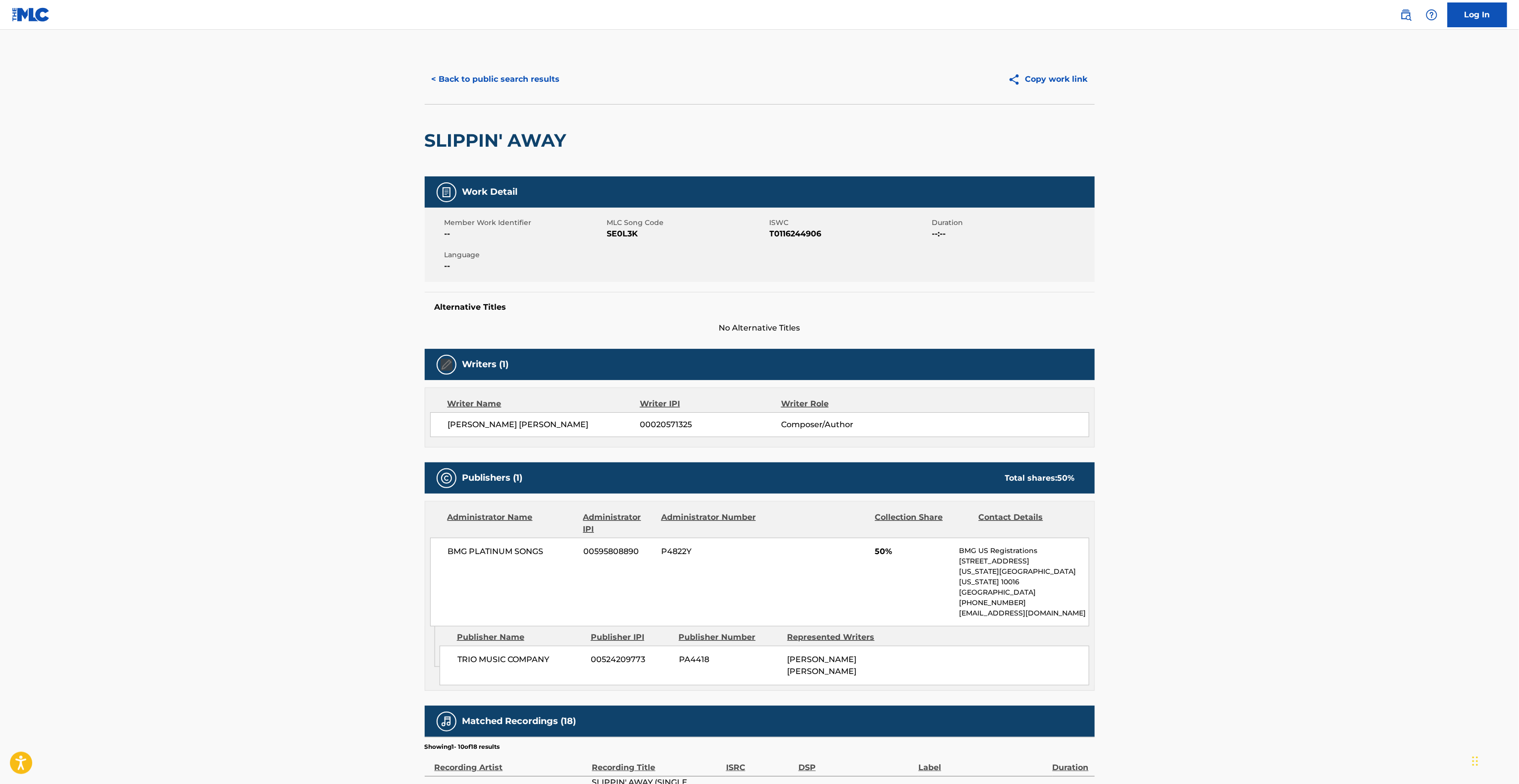
click at [1296, 325] on main "< Back to public search results Copy work link SLIPPIN' AWAY Work Detail Member…" at bounding box center [759, 552] width 1519 height 1045
click at [1296, 320] on main "< Back to public search results Copy work link SLIPPIN' AWAY Work Detail Member…" at bounding box center [759, 552] width 1519 height 1045
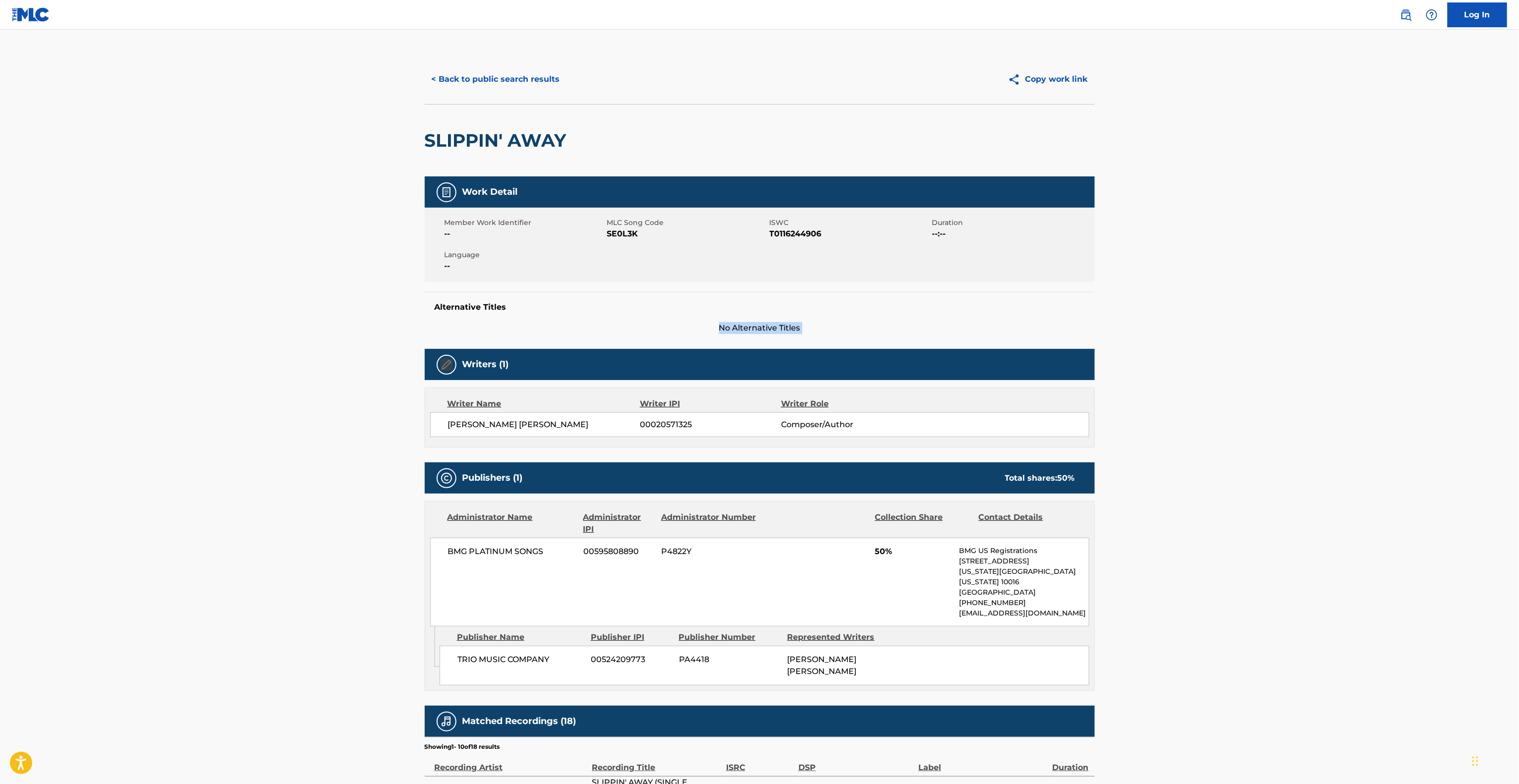
click at [1294, 325] on main "< Back to public search results Copy work link SLIPPIN' AWAY Work Detail Member…" at bounding box center [759, 552] width 1519 height 1045
click at [1294, 325] on main "< Back to public search results Copy work link SLIPPIN' AWAY Work Detail Member…" at bounding box center [759, 552] width 1519 height 1045
click at [1282, 321] on main "< Back to public search results Copy work link SLIPPIN' AWAY Work Detail Member…" at bounding box center [759, 552] width 1519 height 1045
click at [1290, 327] on main "< Back to public search results Copy work link SLIPPIN' AWAY Work Detail Member…" at bounding box center [759, 552] width 1519 height 1045
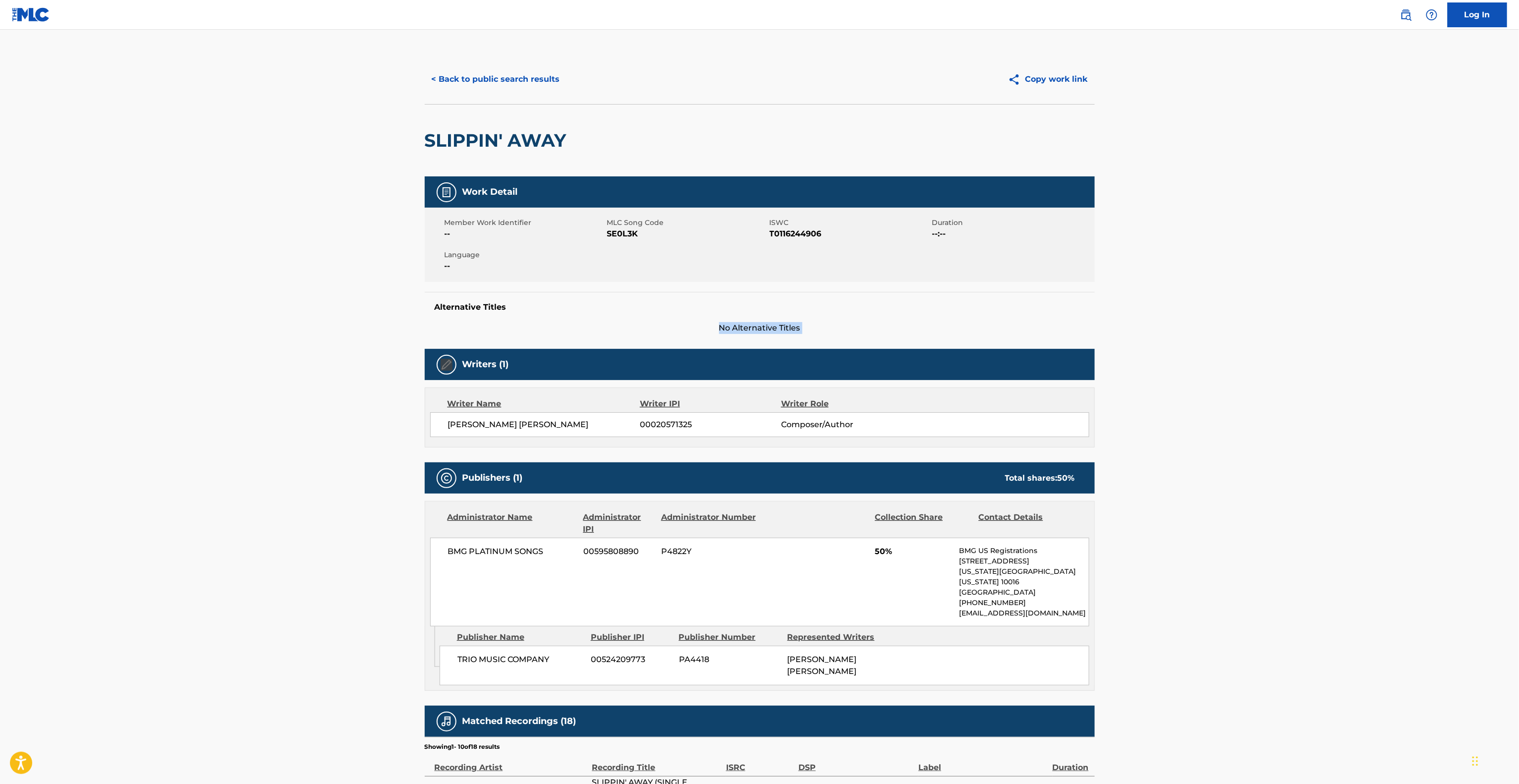
click at [1290, 327] on main "< Back to public search results Copy work link SLIPPIN' AWAY Work Detail Member…" at bounding box center [759, 552] width 1519 height 1045
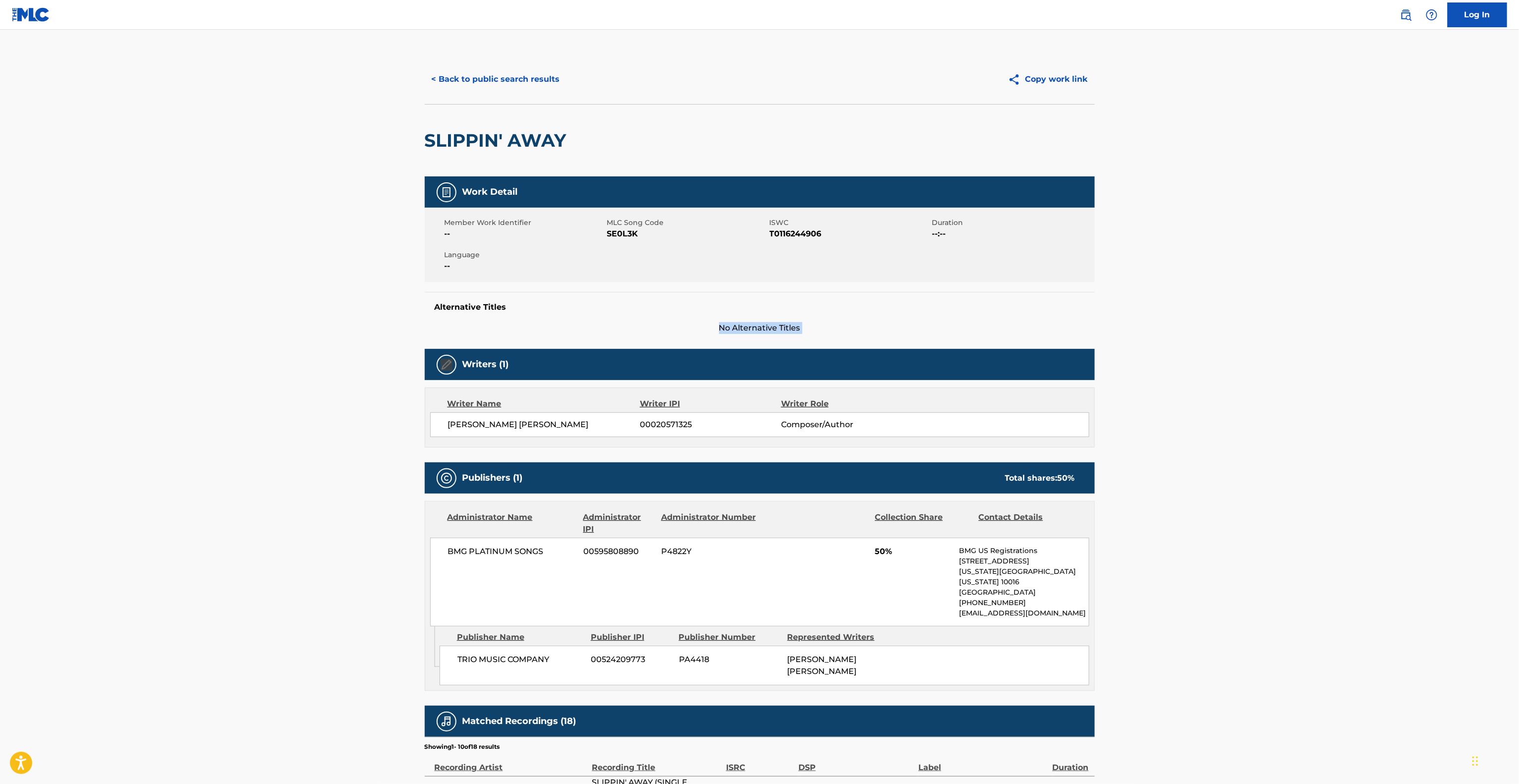
click at [1290, 327] on main "< Back to public search results Copy work link SLIPPIN' AWAY Work Detail Member…" at bounding box center [759, 552] width 1519 height 1045
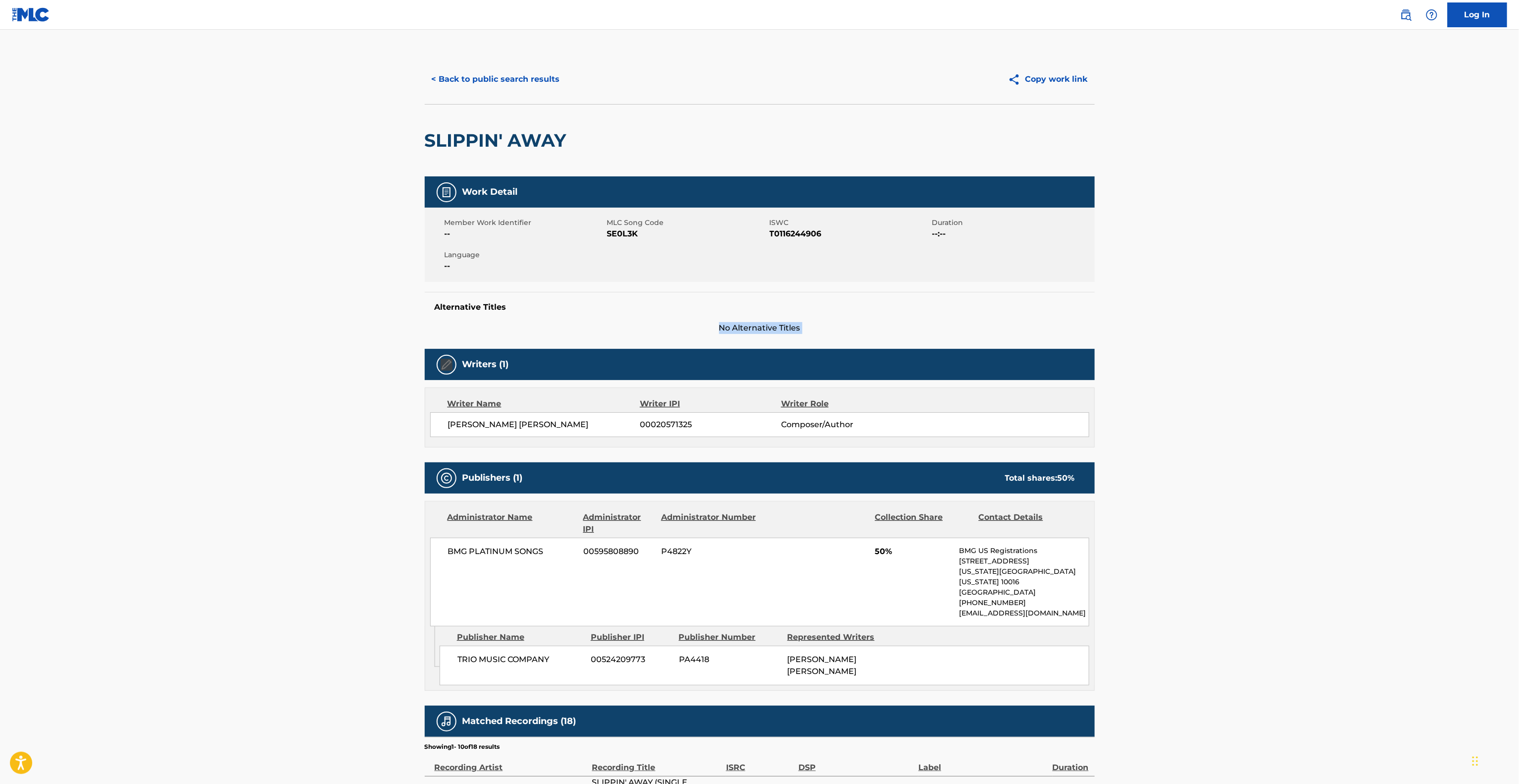
click at [1290, 327] on main "< Back to public search results Copy work link SLIPPIN' AWAY Work Detail Member…" at bounding box center [759, 552] width 1519 height 1045
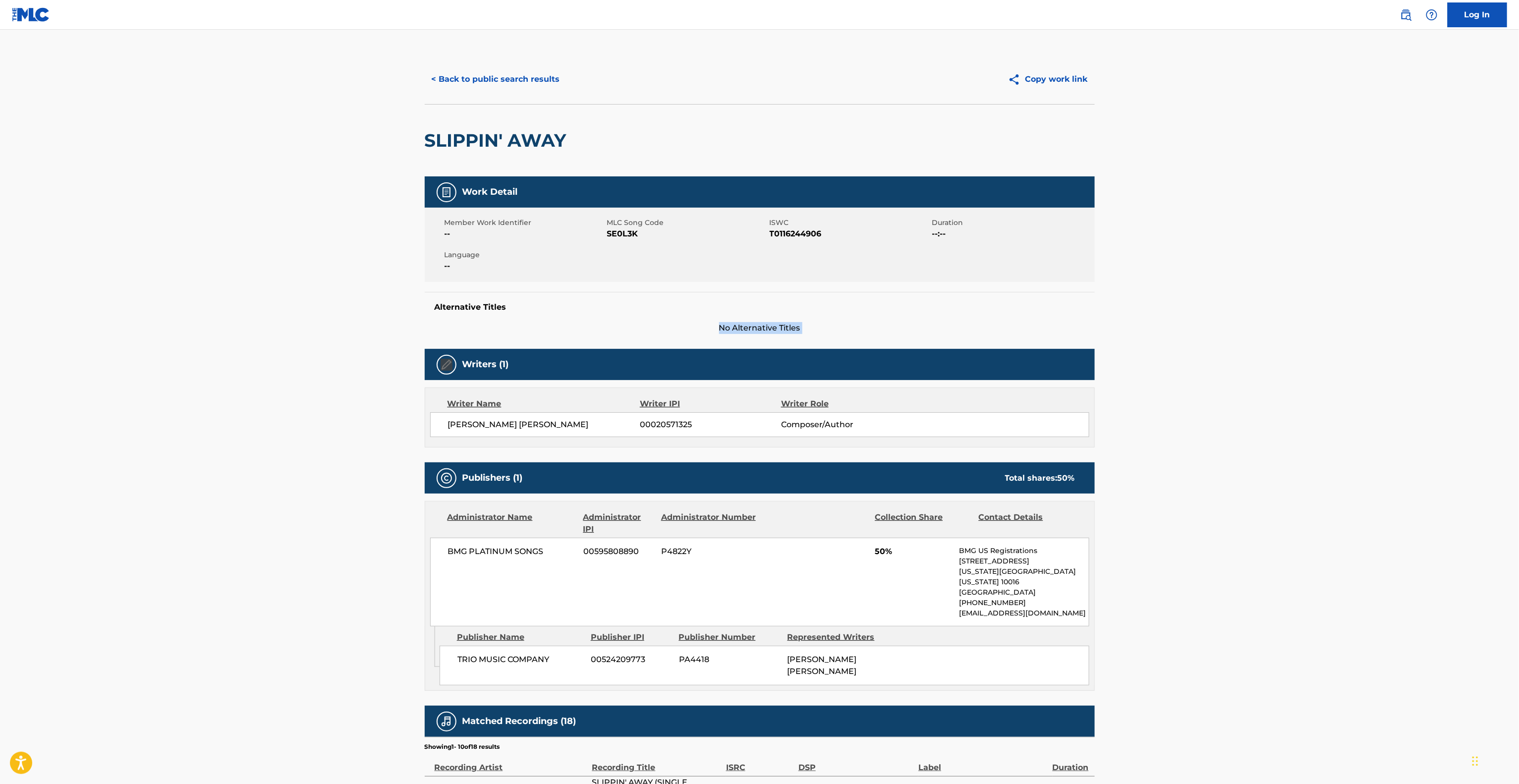
click at [1290, 327] on main "< Back to public search results Copy work link SLIPPIN' AWAY Work Detail Member…" at bounding box center [759, 552] width 1519 height 1045
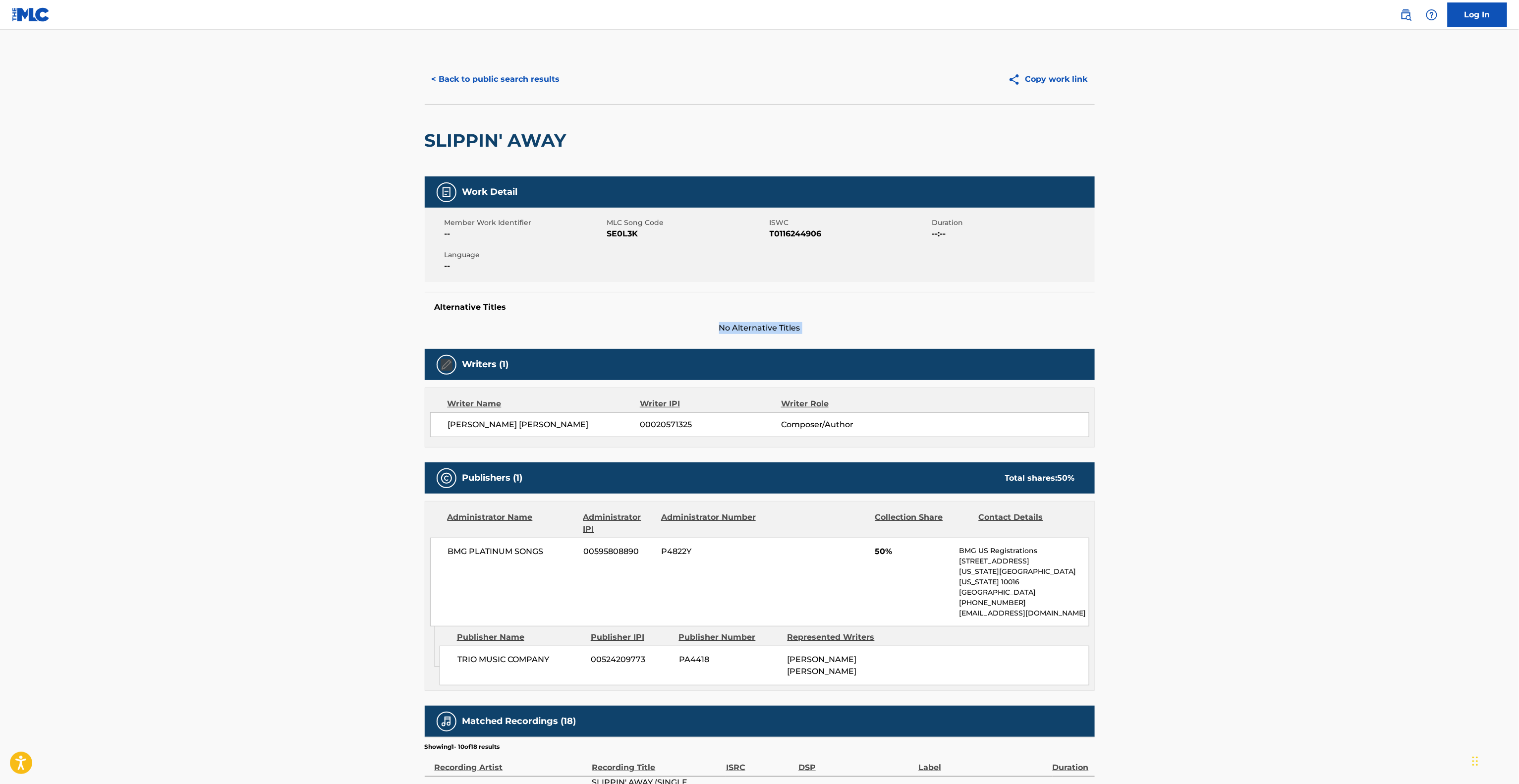
click at [1295, 302] on main "< Back to public search results Copy work link SLIPPIN' AWAY Work Detail Member…" at bounding box center [759, 552] width 1519 height 1045
click at [1301, 294] on main "< Back to public search results Copy work link SLIPPIN' AWAY Work Detail Member…" at bounding box center [759, 552] width 1519 height 1045
drag, startPoint x: 1301, startPoint y: 294, endPoint x: 1301, endPoint y: 300, distance: 6.0
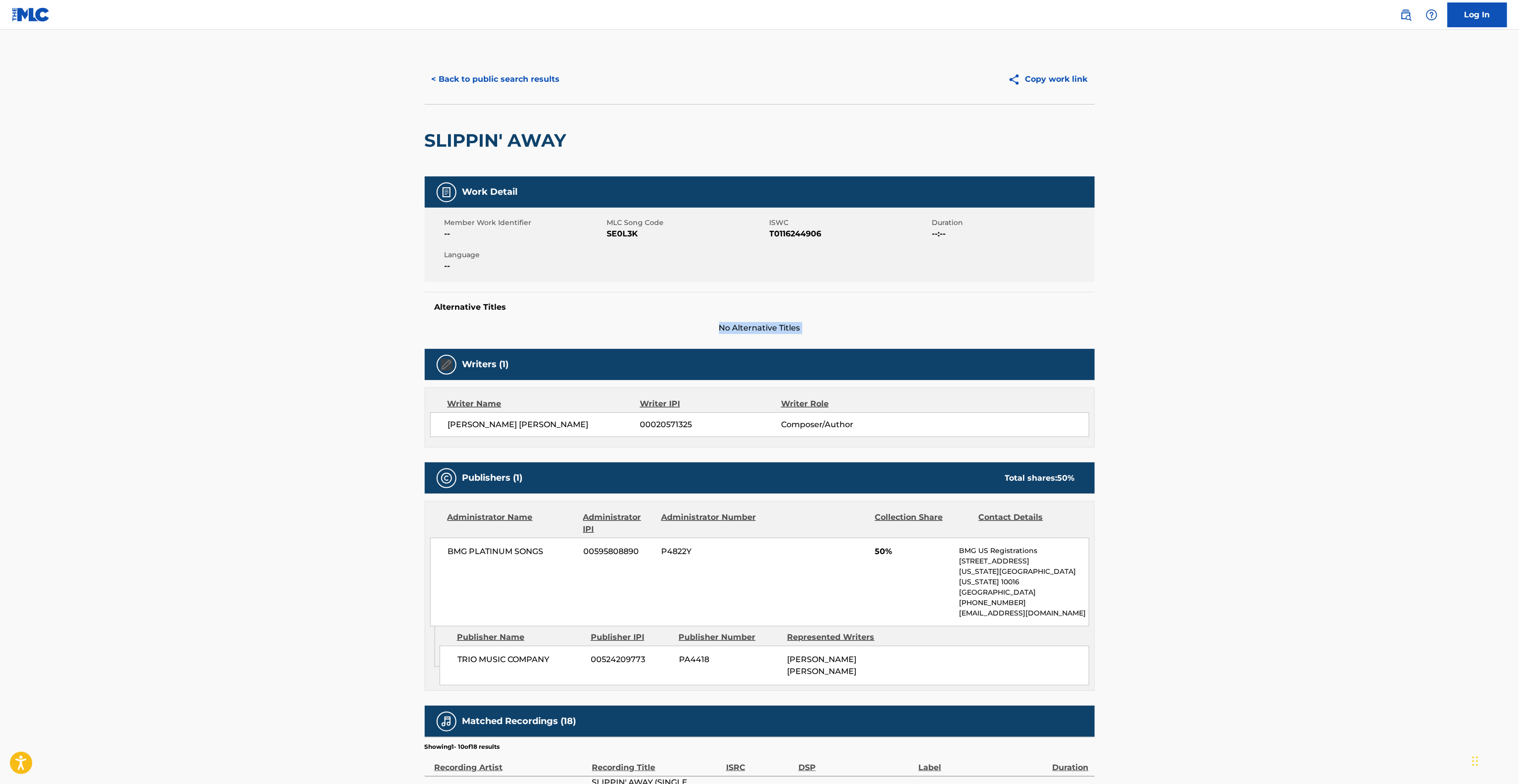
click at [1301, 295] on main "< Back to public search results Copy work link SLIPPIN' AWAY Work Detail Member…" at bounding box center [759, 552] width 1519 height 1045
click at [1301, 300] on main "< Back to public search results Copy work link SLIPPIN' AWAY Work Detail Member…" at bounding box center [759, 552] width 1519 height 1045
click at [1301, 305] on main "< Back to public search results Copy work link SLIPPIN' AWAY Work Detail Member…" at bounding box center [759, 552] width 1519 height 1045
click at [1300, 313] on main "< Back to public search results Copy work link SLIPPIN' AWAY Work Detail Member…" at bounding box center [759, 552] width 1519 height 1045
click at [1301, 316] on main "< Back to public search results Copy work link SLIPPIN' AWAY Work Detail Member…" at bounding box center [759, 552] width 1519 height 1045
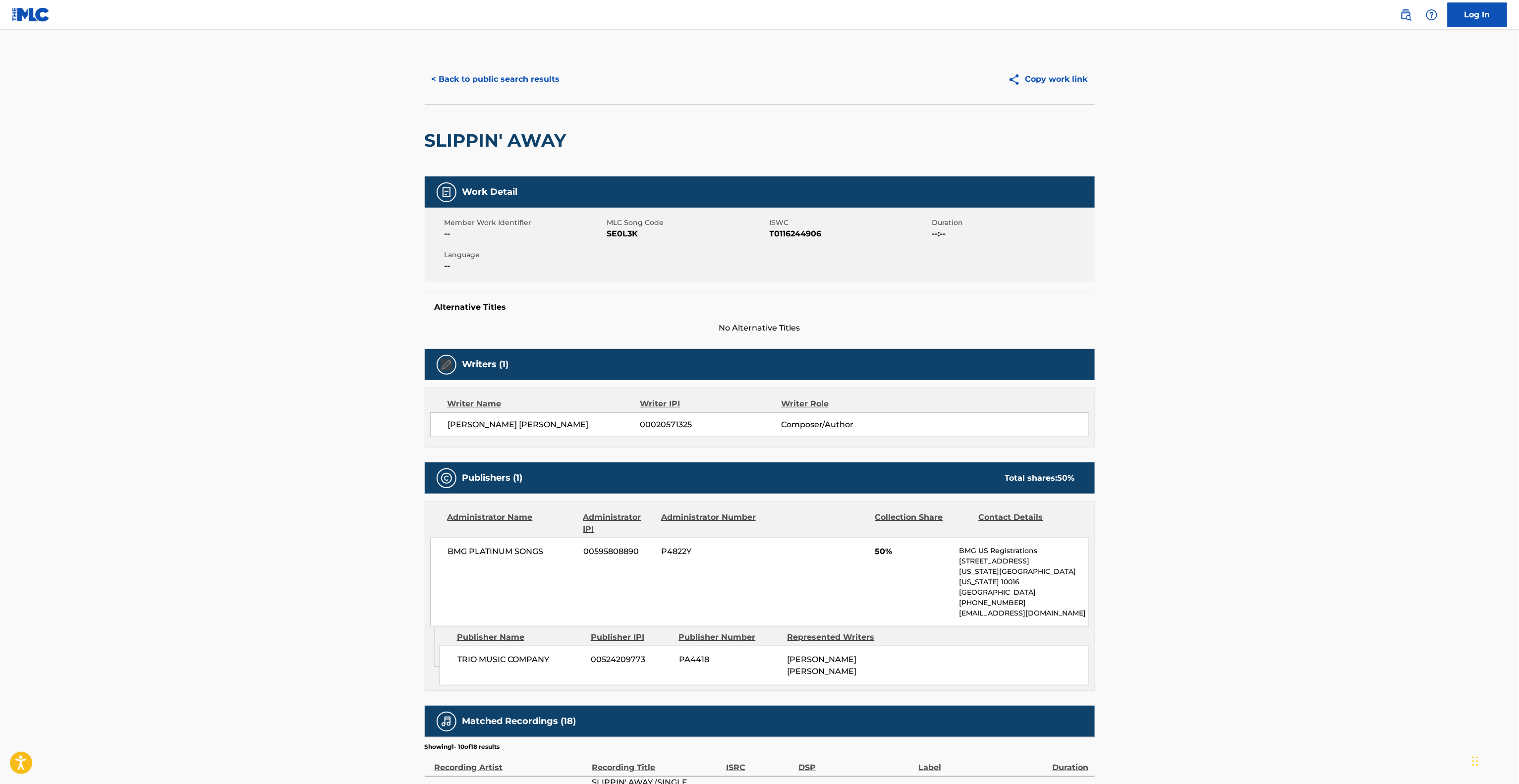
click at [1301, 316] on main "< Back to public search results Copy work link SLIPPIN' AWAY Work Detail Member…" at bounding box center [759, 552] width 1519 height 1045
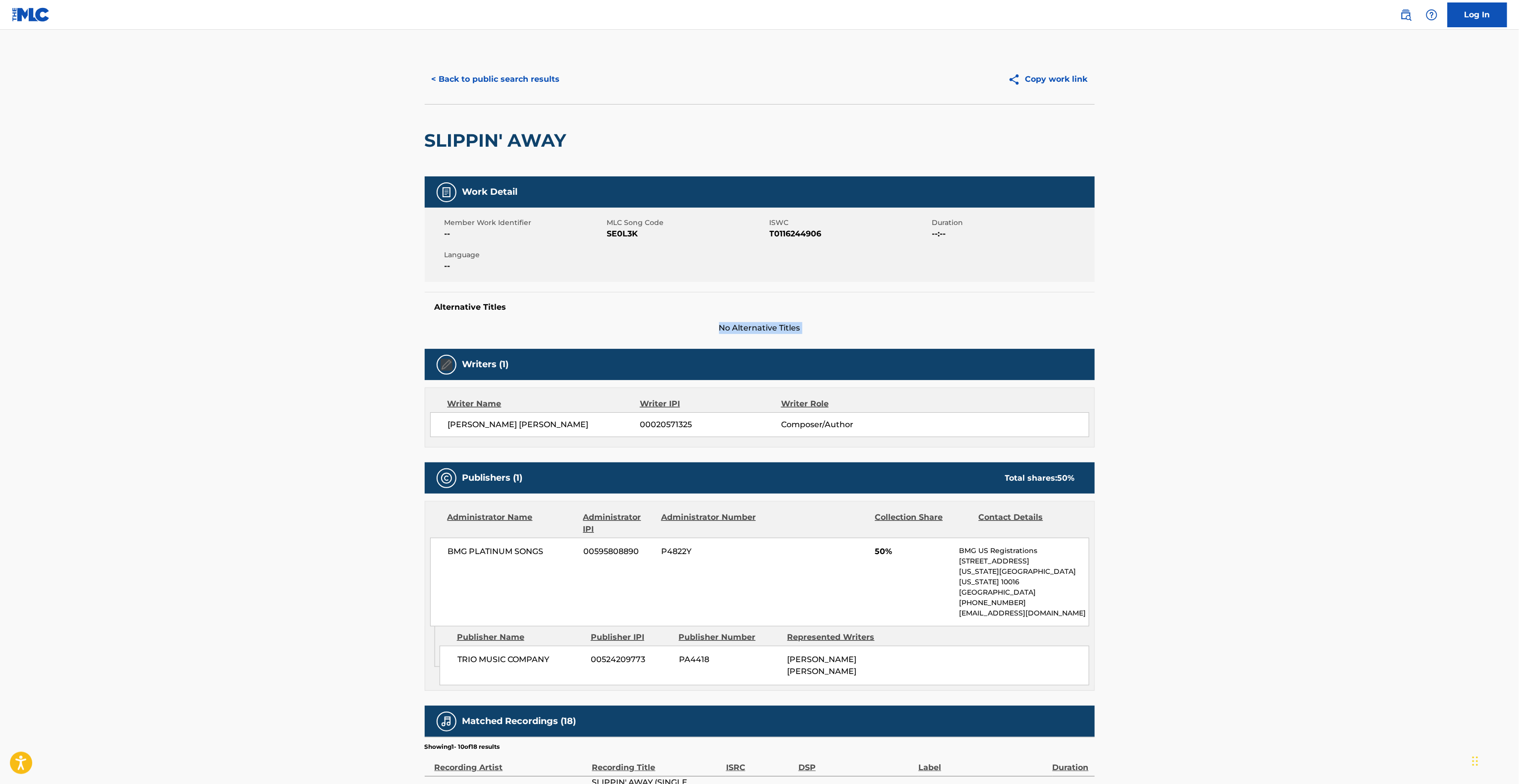
click at [1301, 316] on main "< Back to public search results Copy work link SLIPPIN' AWAY Work Detail Member…" at bounding box center [759, 552] width 1519 height 1045
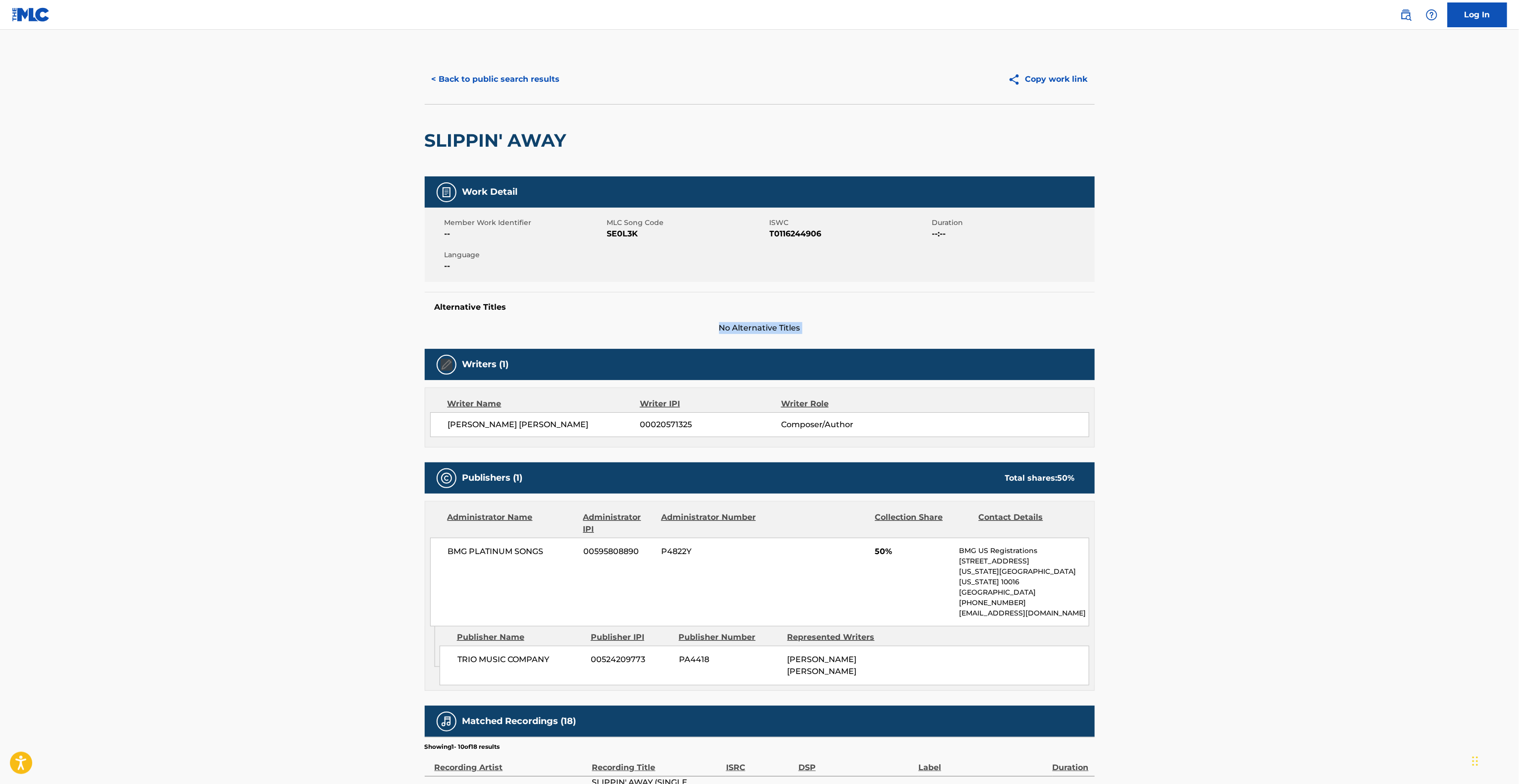
click at [1301, 316] on main "< Back to public search results Copy work link SLIPPIN' AWAY Work Detail Member…" at bounding box center [759, 552] width 1519 height 1045
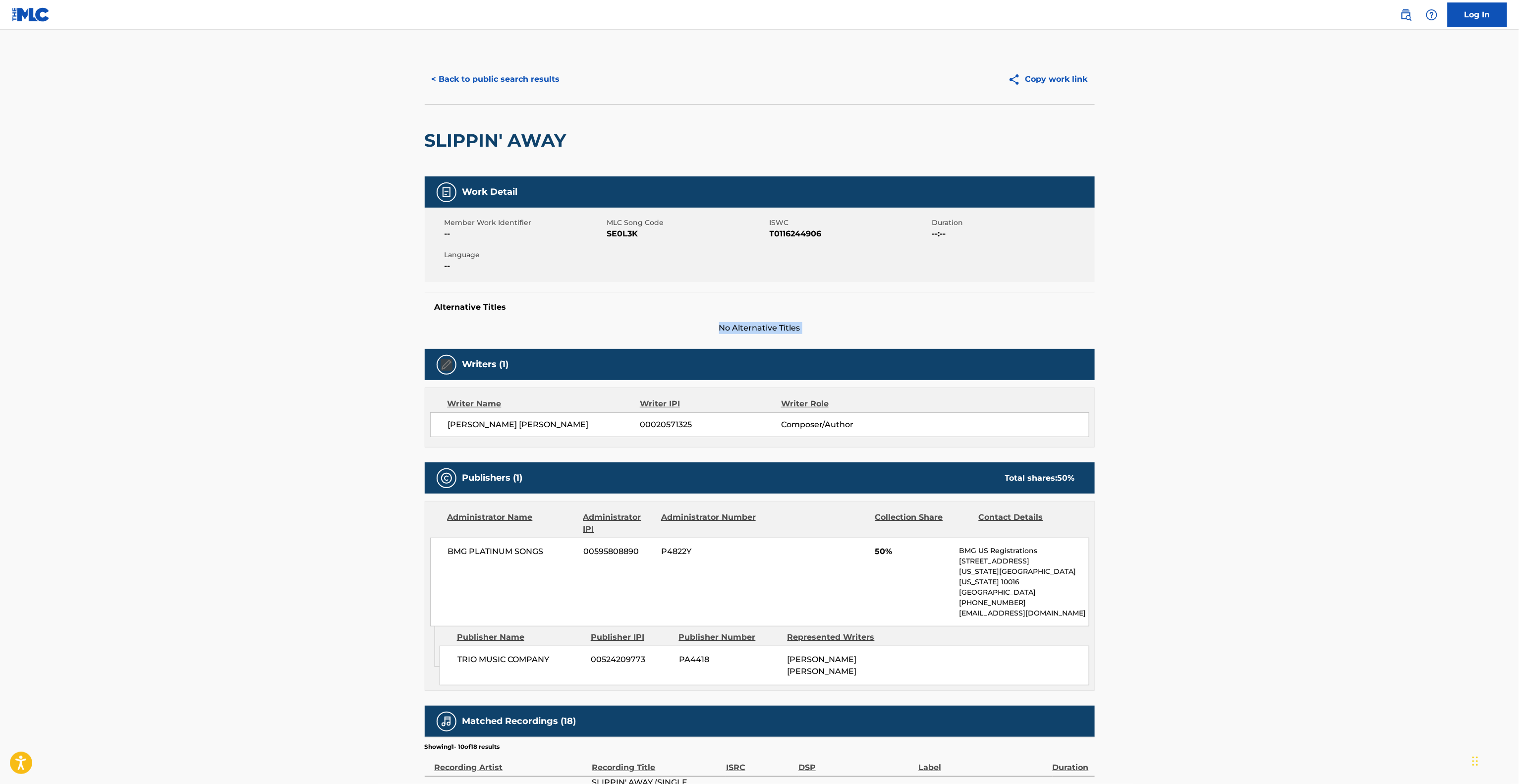
click at [1301, 316] on main "< Back to public search results Copy work link SLIPPIN' AWAY Work Detail Member…" at bounding box center [759, 552] width 1519 height 1045
click at [1301, 316] on main "< Back to public search results Copy work link SLIPPIN' AWAY Work Detail Member…" at bounding box center [759, 552] width 1519 height 1045
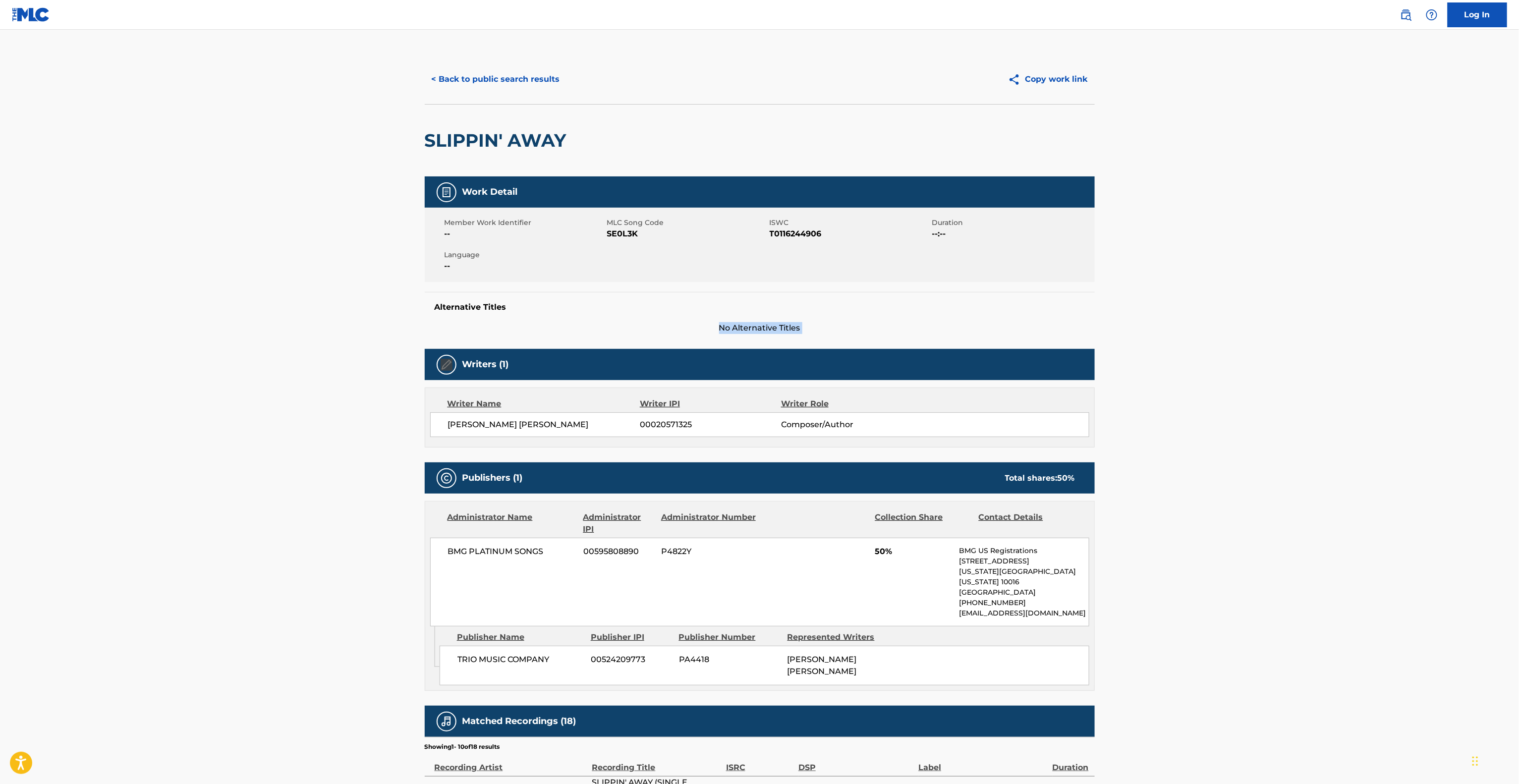
click at [1301, 316] on main "< Back to public search results Copy work link SLIPPIN' AWAY Work Detail Member…" at bounding box center [759, 552] width 1519 height 1045
click at [1300, 318] on main "< Back to public search results Copy work link SLIPPIN' AWAY Work Detail Member…" at bounding box center [759, 552] width 1519 height 1045
click at [1298, 319] on main "< Back to public search results Copy work link SLIPPIN' AWAY Work Detail Member…" at bounding box center [759, 552] width 1519 height 1045
click at [1298, 320] on main "< Back to public search results Copy work link SLIPPIN' AWAY Work Detail Member…" at bounding box center [759, 552] width 1519 height 1045
click at [1293, 325] on main "< Back to public search results Copy work link SLIPPIN' AWAY Work Detail Member…" at bounding box center [759, 552] width 1519 height 1045
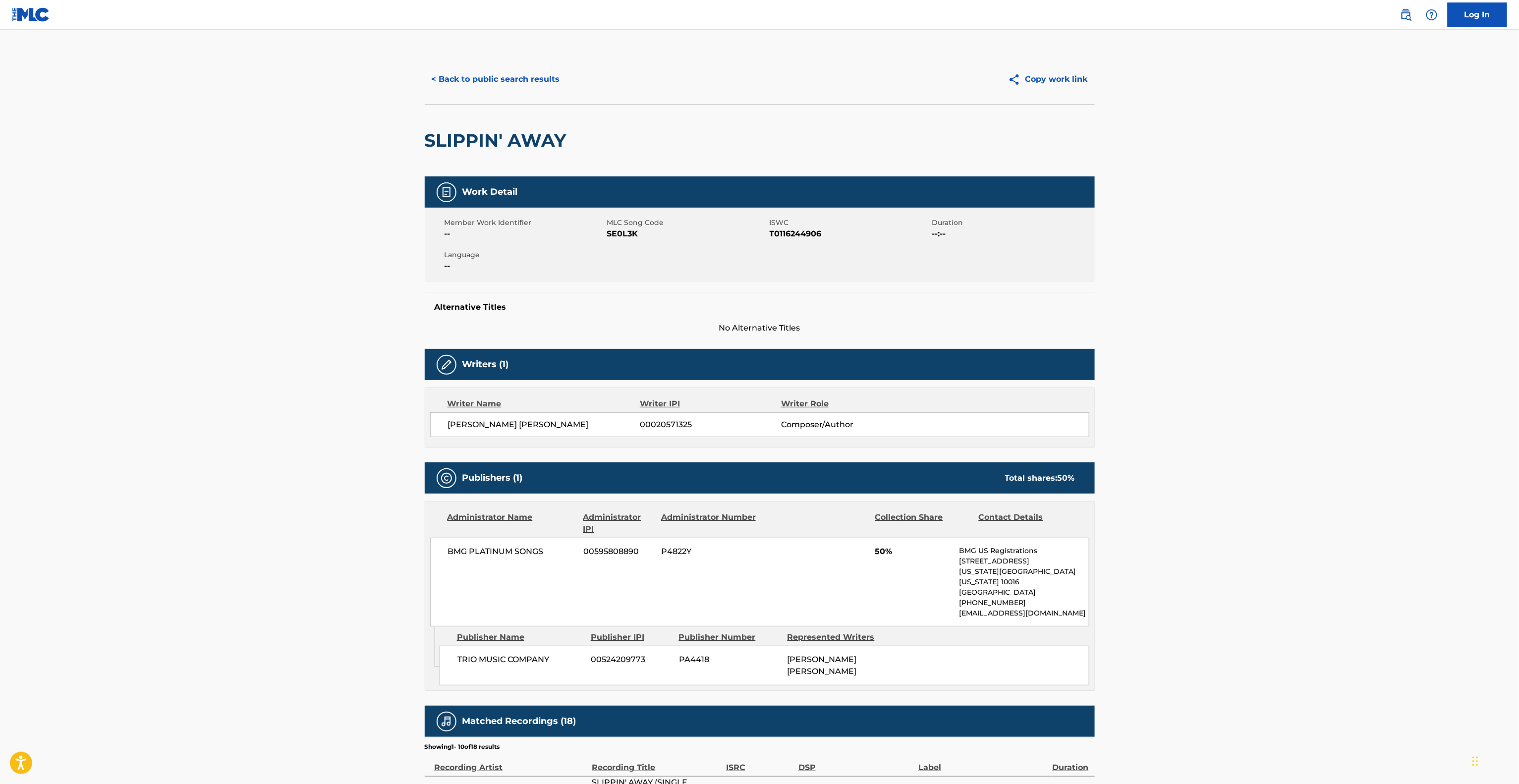
click at [1290, 328] on main "< Back to public search results Copy work link SLIPPIN' AWAY Work Detail Member…" at bounding box center [759, 552] width 1519 height 1045
click at [1290, 328] on main "< Back to public search results Copy work link SLIPPIN' AWAY Work Detail Member…" at bounding box center [759, 552] width 1519 height 1045
click at [1290, 332] on main "< Back to public search results Copy work link SLIPPIN' AWAY Work Detail Member…" at bounding box center [759, 552] width 1519 height 1045
click at [1291, 333] on main "< Back to public search results Copy work link SLIPPIN' AWAY Work Detail Member…" at bounding box center [759, 552] width 1519 height 1045
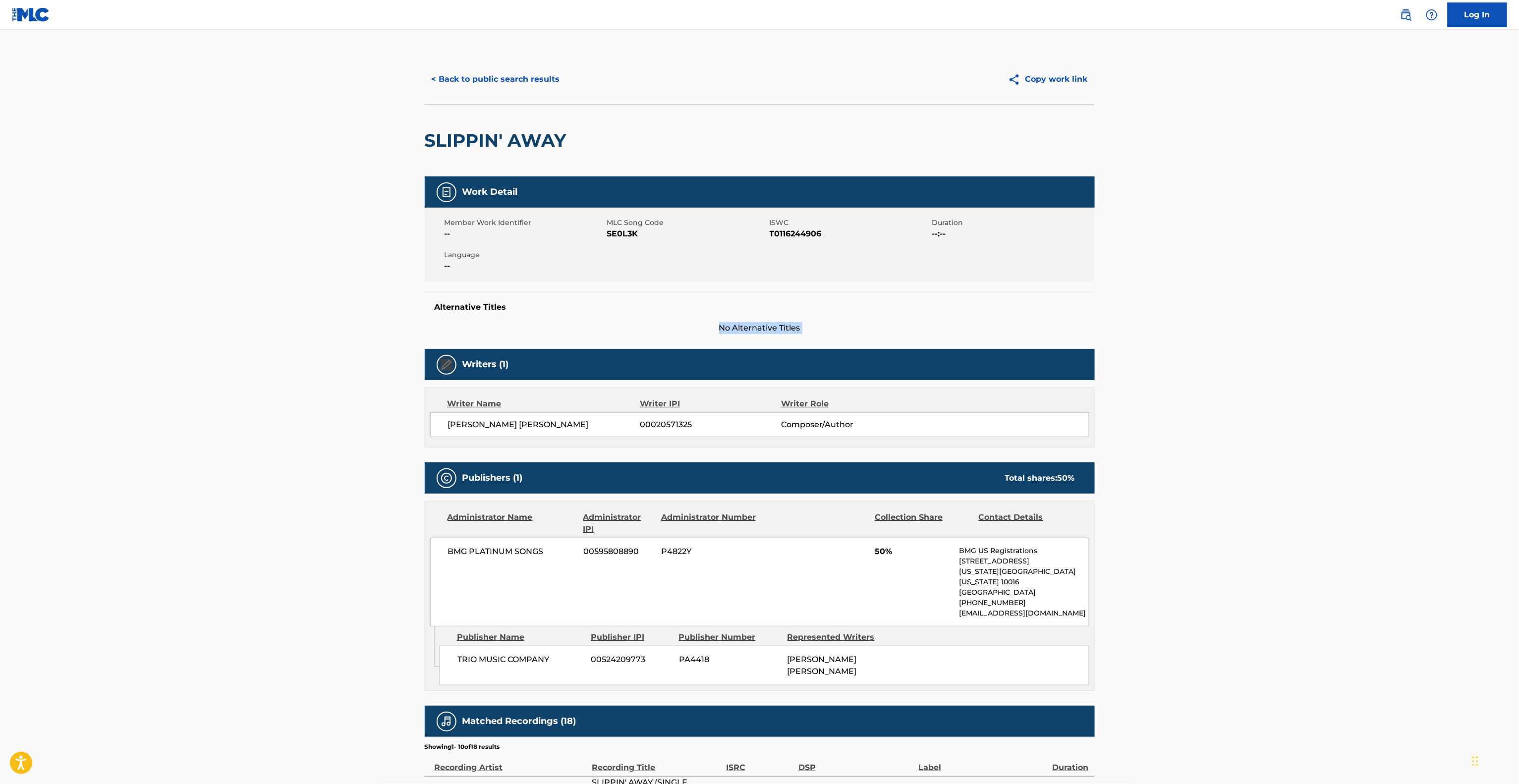
click at [1294, 333] on main "< Back to public search results Copy work link SLIPPIN' AWAY Work Detail Member…" at bounding box center [759, 552] width 1519 height 1045
click at [1296, 338] on main "< Back to public search results Copy work link SLIPPIN' AWAY Work Detail Member…" at bounding box center [759, 552] width 1519 height 1045
click at [1296, 343] on main "< Back to public search results Copy work link SLIPPIN' AWAY Work Detail Member…" at bounding box center [759, 552] width 1519 height 1045
click at [1296, 340] on main "< Back to public search results Copy work link SLIPPIN' AWAY Work Detail Member…" at bounding box center [759, 552] width 1519 height 1045
click at [1294, 347] on main "< Back to public search results Copy work link SLIPPIN' AWAY Work Detail Member…" at bounding box center [759, 552] width 1519 height 1045
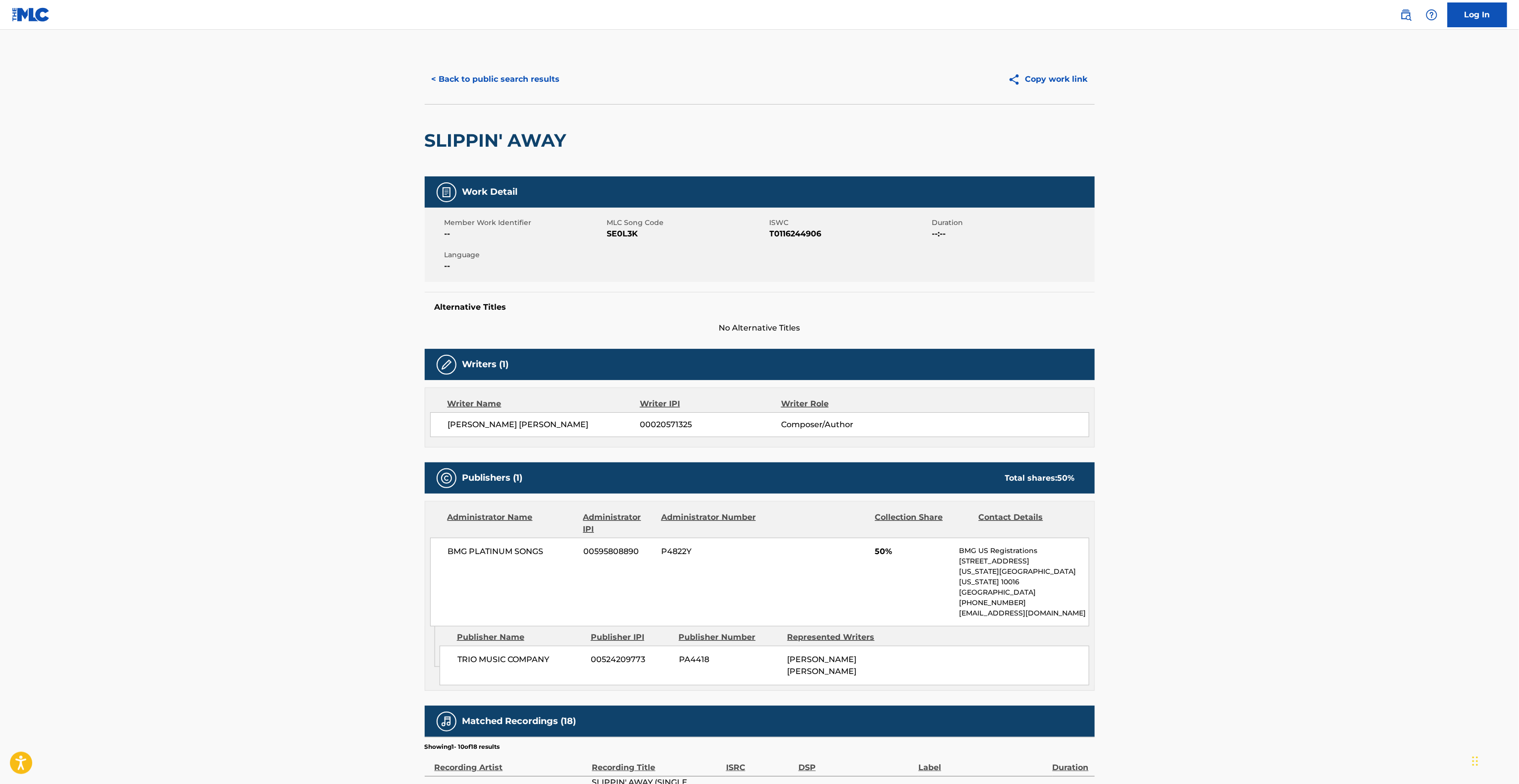
click at [1295, 344] on main "< Back to public search results Copy work link SLIPPIN' AWAY Work Detail Member…" at bounding box center [759, 552] width 1519 height 1045
click at [1300, 348] on main "< Back to public search results Copy work link SLIPPIN' AWAY Work Detail Member…" at bounding box center [759, 552] width 1519 height 1045
click at [1300, 349] on main "< Back to public search results Copy work link SLIPPIN' AWAY Work Detail Member…" at bounding box center [759, 552] width 1519 height 1045
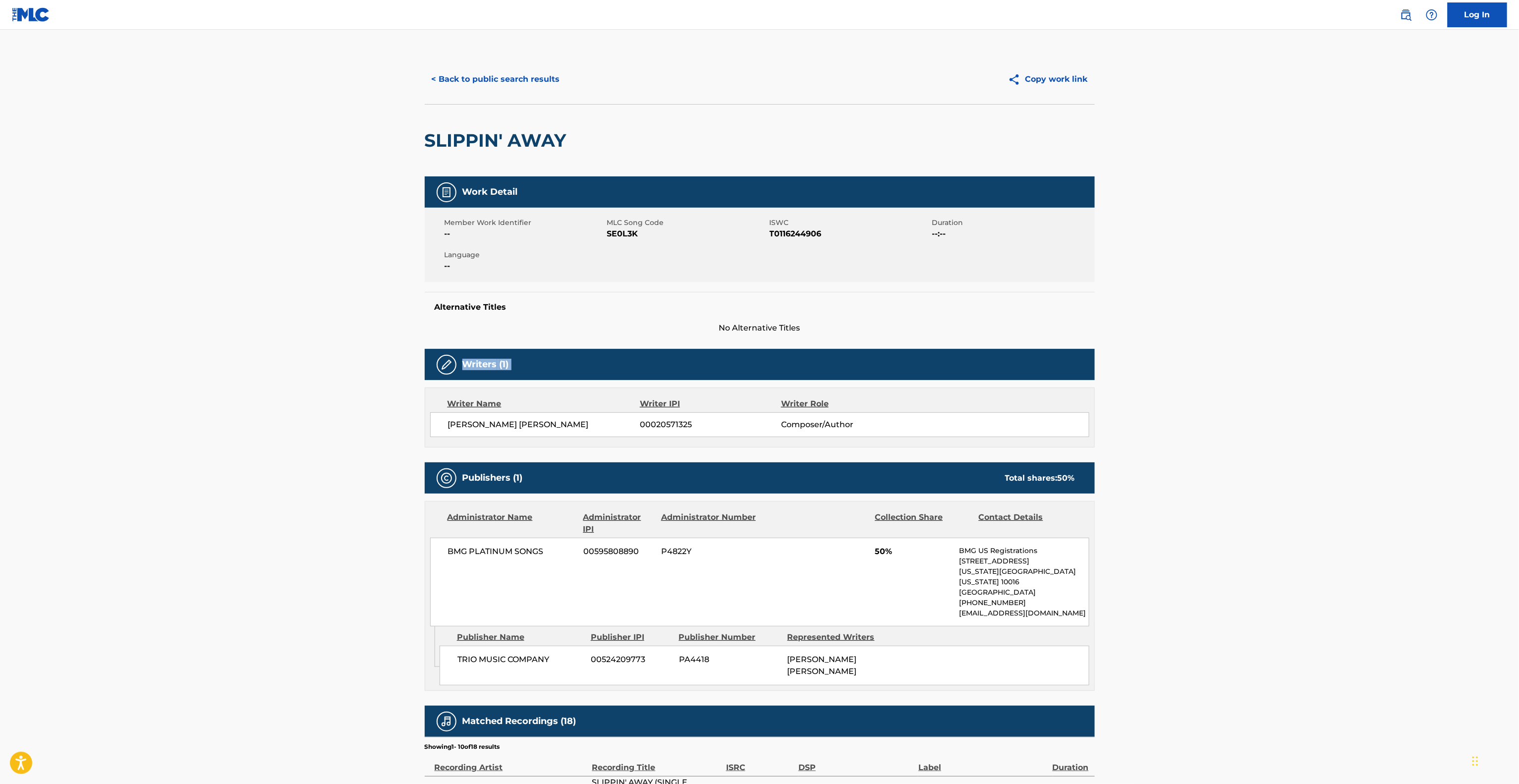
click at [1300, 349] on main "< Back to public search results Copy work link SLIPPIN' AWAY Work Detail Member…" at bounding box center [759, 552] width 1519 height 1045
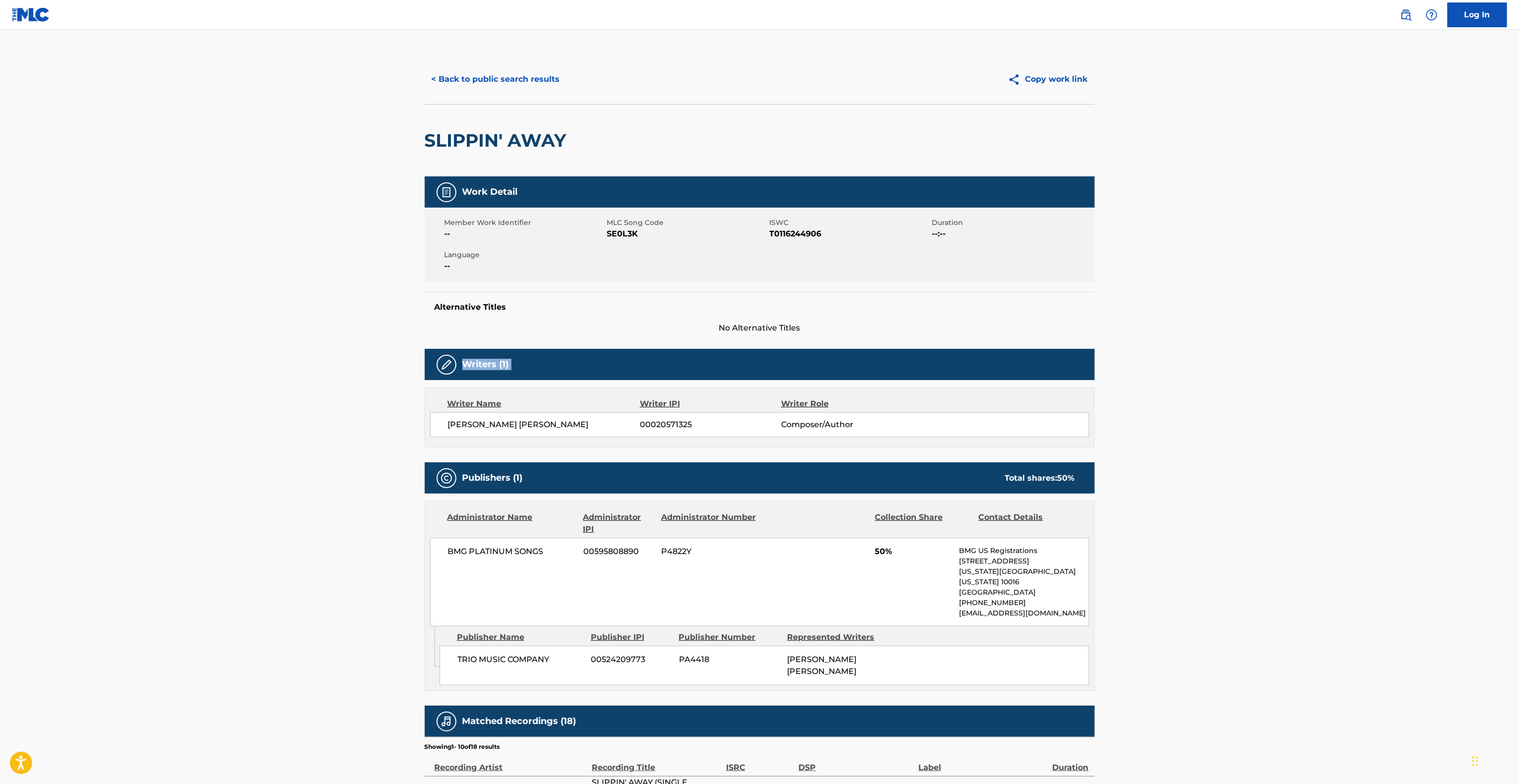
click at [1300, 349] on main "< Back to public search results Copy work link SLIPPIN' AWAY Work Detail Member…" at bounding box center [759, 552] width 1519 height 1045
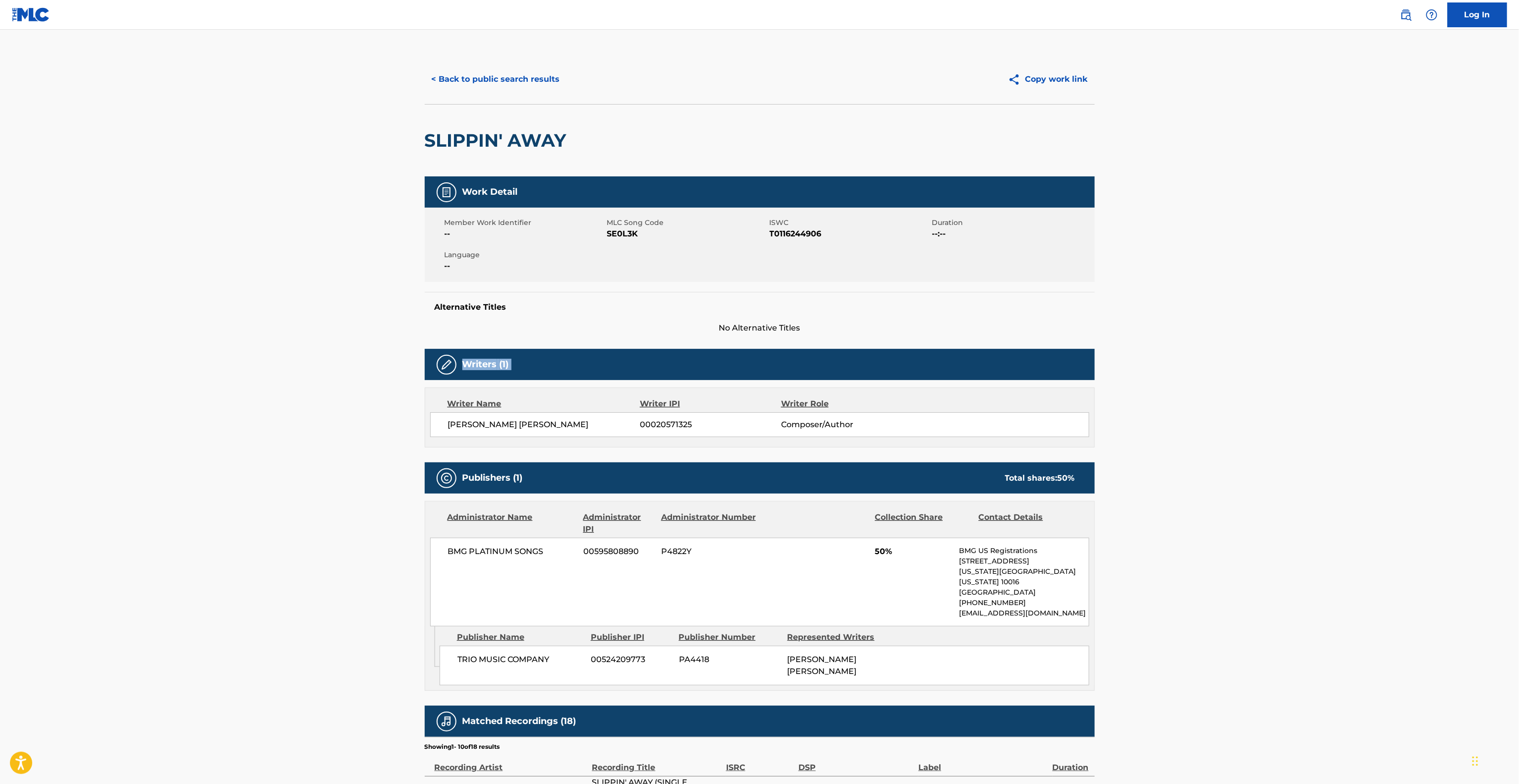
click at [1300, 349] on main "< Back to public search results Copy work link SLIPPIN' AWAY Work Detail Member…" at bounding box center [759, 552] width 1519 height 1045
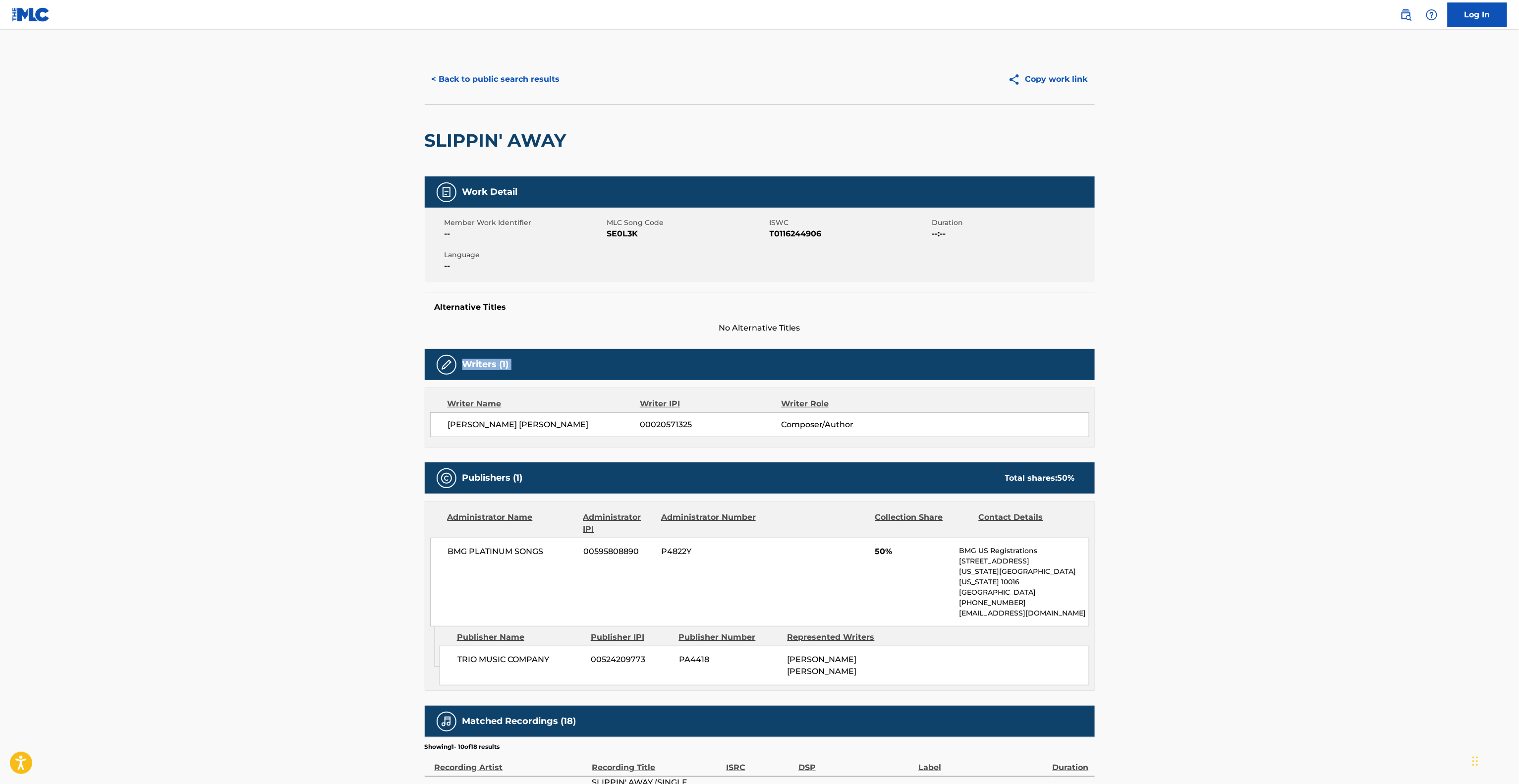
click at [1300, 349] on main "< Back to public search results Copy work link SLIPPIN' AWAY Work Detail Member…" at bounding box center [759, 552] width 1519 height 1045
click at [1300, 348] on main "< Back to public search results Copy work link SLIPPIN' AWAY Work Detail Member…" at bounding box center [759, 552] width 1519 height 1045
click at [1299, 348] on main "< Back to public search results Copy work link SLIPPIN' AWAY Work Detail Member…" at bounding box center [759, 552] width 1519 height 1045
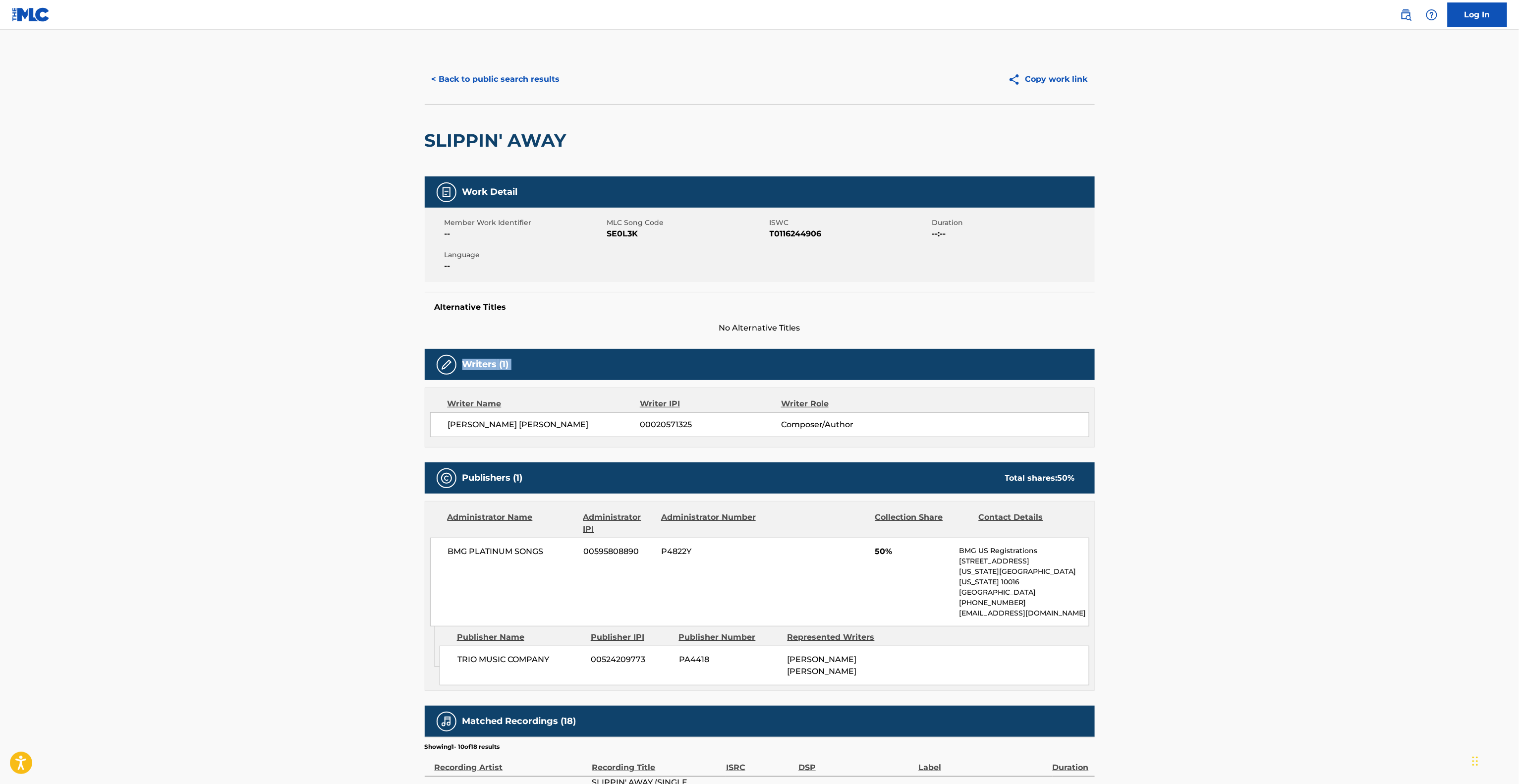
click at [1299, 348] on main "< Back to public search results Copy work link SLIPPIN' AWAY Work Detail Member…" at bounding box center [759, 552] width 1519 height 1045
click at [1298, 346] on main "< Back to public search results Copy work link SLIPPIN' AWAY Work Detail Member…" at bounding box center [759, 552] width 1519 height 1045
click at [1296, 346] on main "< Back to public search results Copy work link SLIPPIN' AWAY Work Detail Member…" at bounding box center [759, 552] width 1519 height 1045
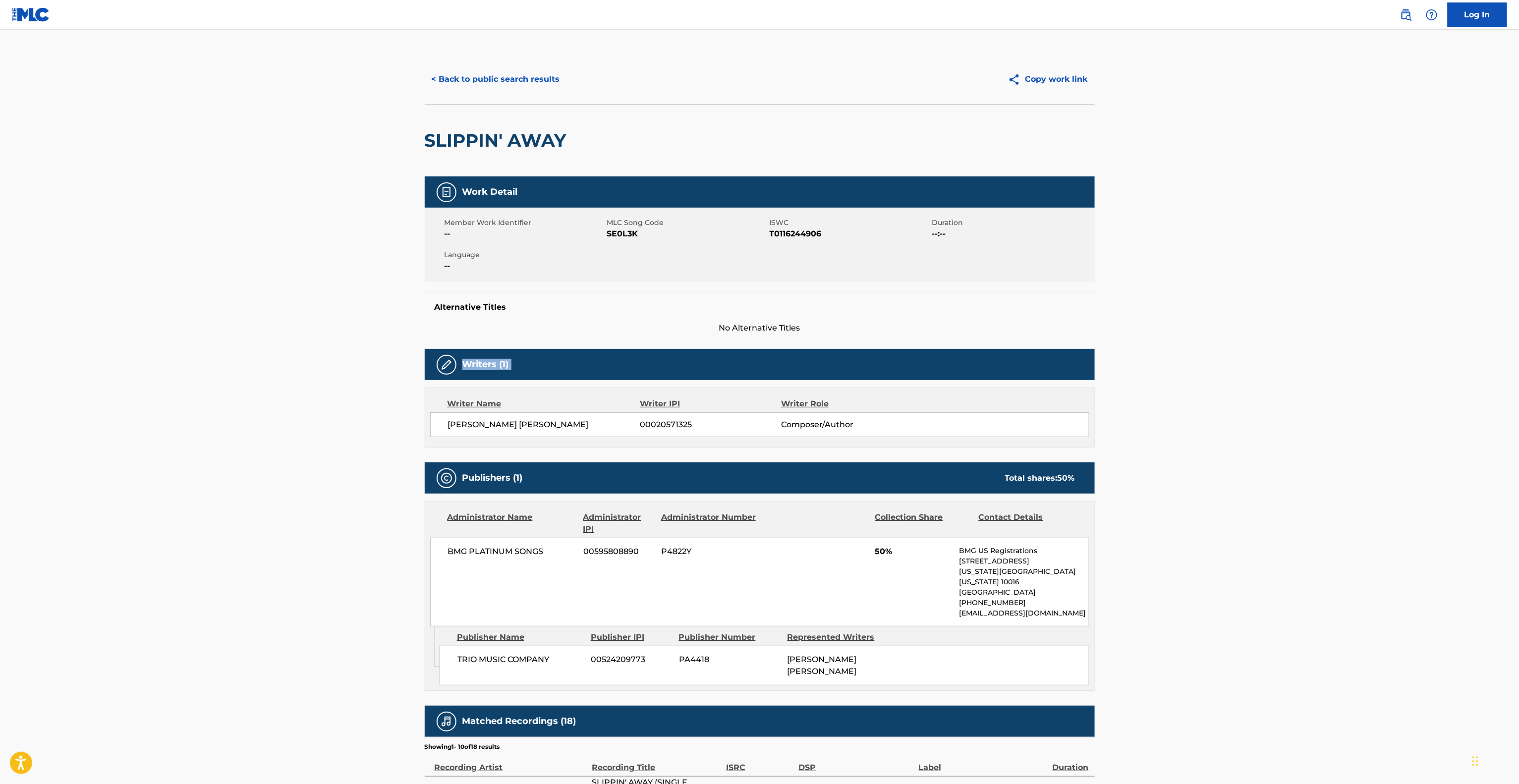
click at [1296, 346] on main "< Back to public search results Copy work link SLIPPIN' AWAY Work Detail Member…" at bounding box center [759, 552] width 1519 height 1045
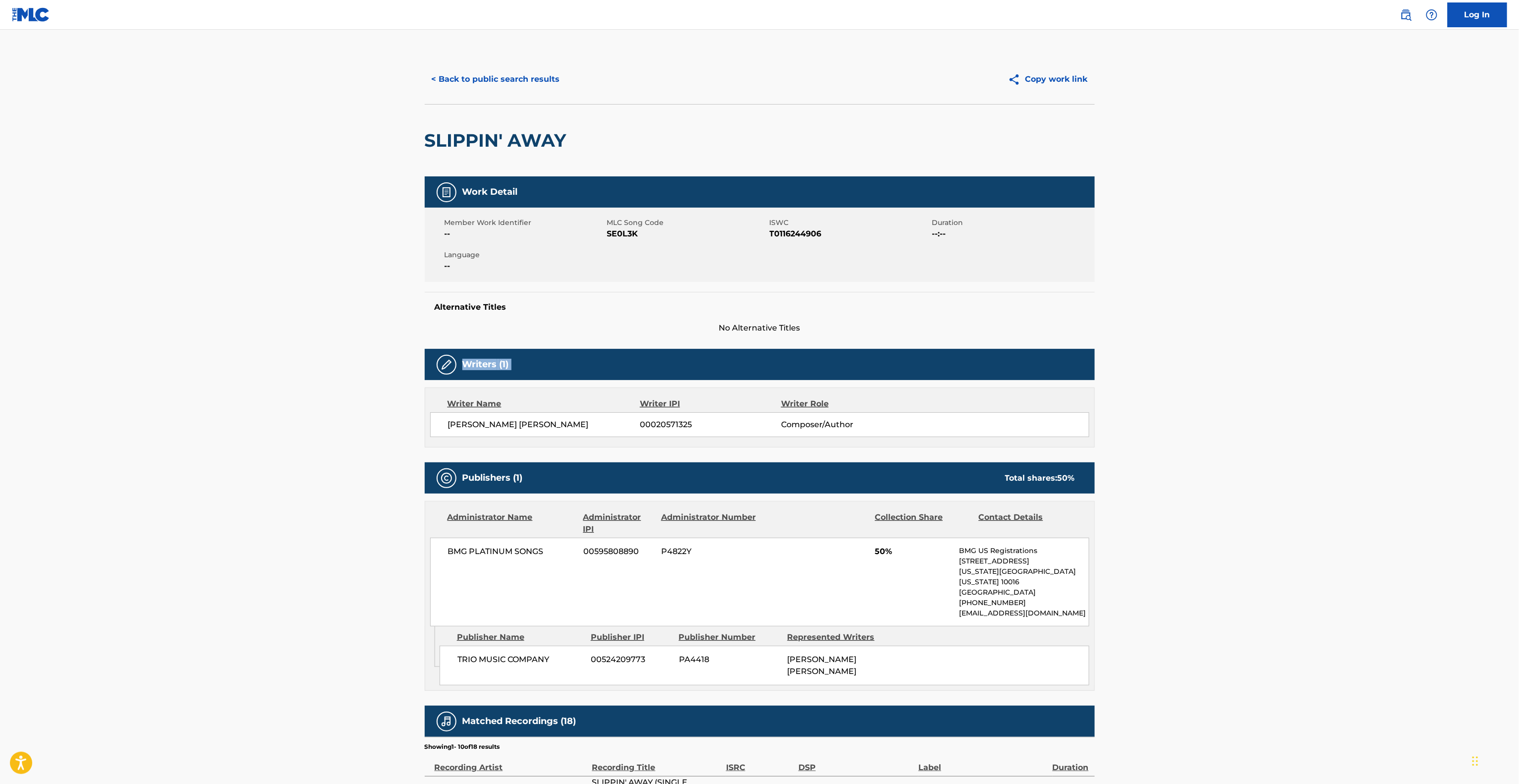
click at [1296, 346] on main "< Back to public search results Copy work link SLIPPIN' AWAY Work Detail Member…" at bounding box center [759, 552] width 1519 height 1045
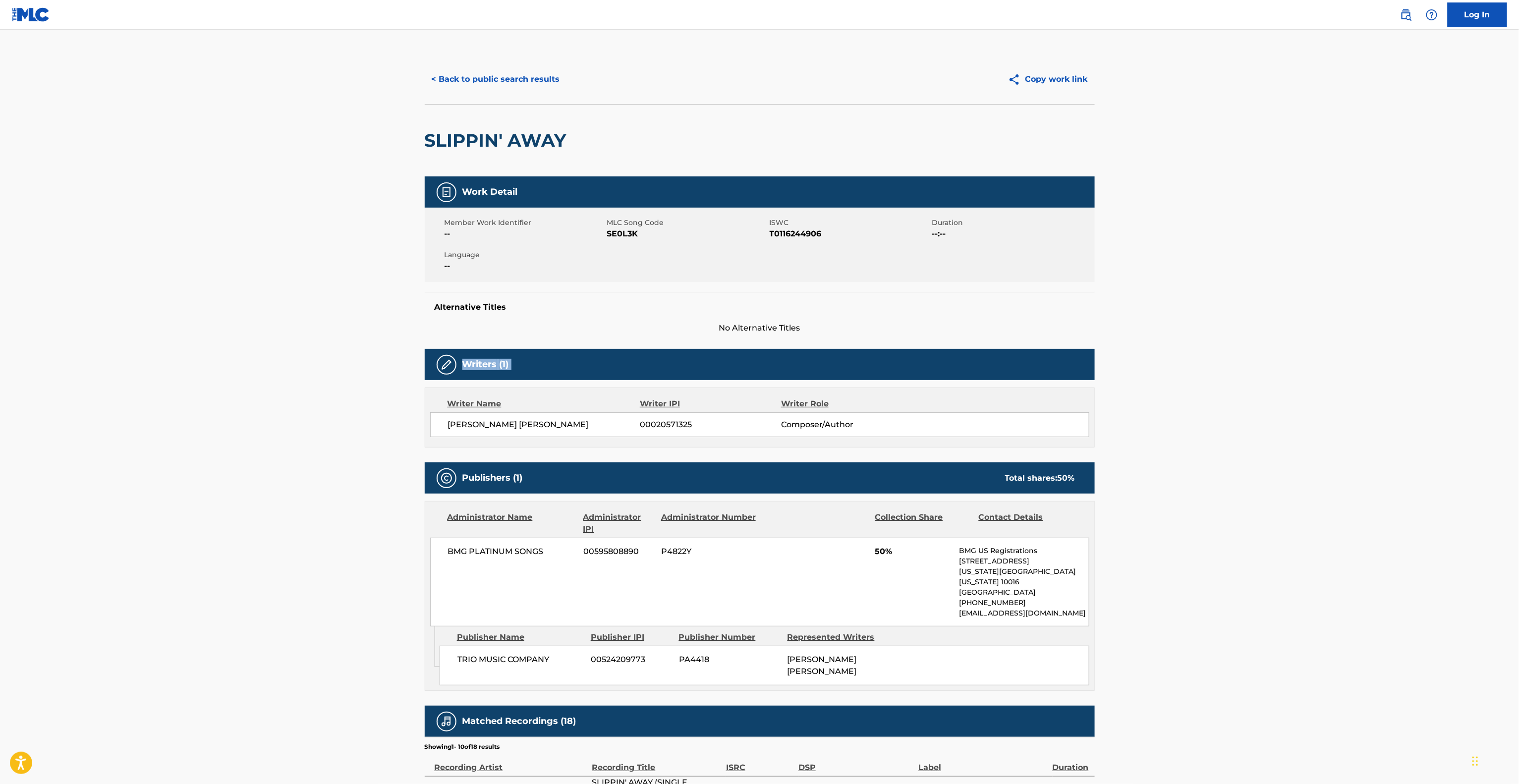
click at [1296, 346] on main "< Back to public search results Copy work link SLIPPIN' AWAY Work Detail Member…" at bounding box center [759, 552] width 1519 height 1045
click at [1295, 346] on main "< Back to public search results Copy work link SLIPPIN' AWAY Work Detail Member…" at bounding box center [759, 552] width 1519 height 1045
click at [1294, 346] on main "< Back to public search results Copy work link SLIPPIN' AWAY Work Detail Member…" at bounding box center [759, 552] width 1519 height 1045
click at [1289, 344] on main "< Back to public search results Copy work link SLIPPIN' AWAY Work Detail Member…" at bounding box center [759, 552] width 1519 height 1045
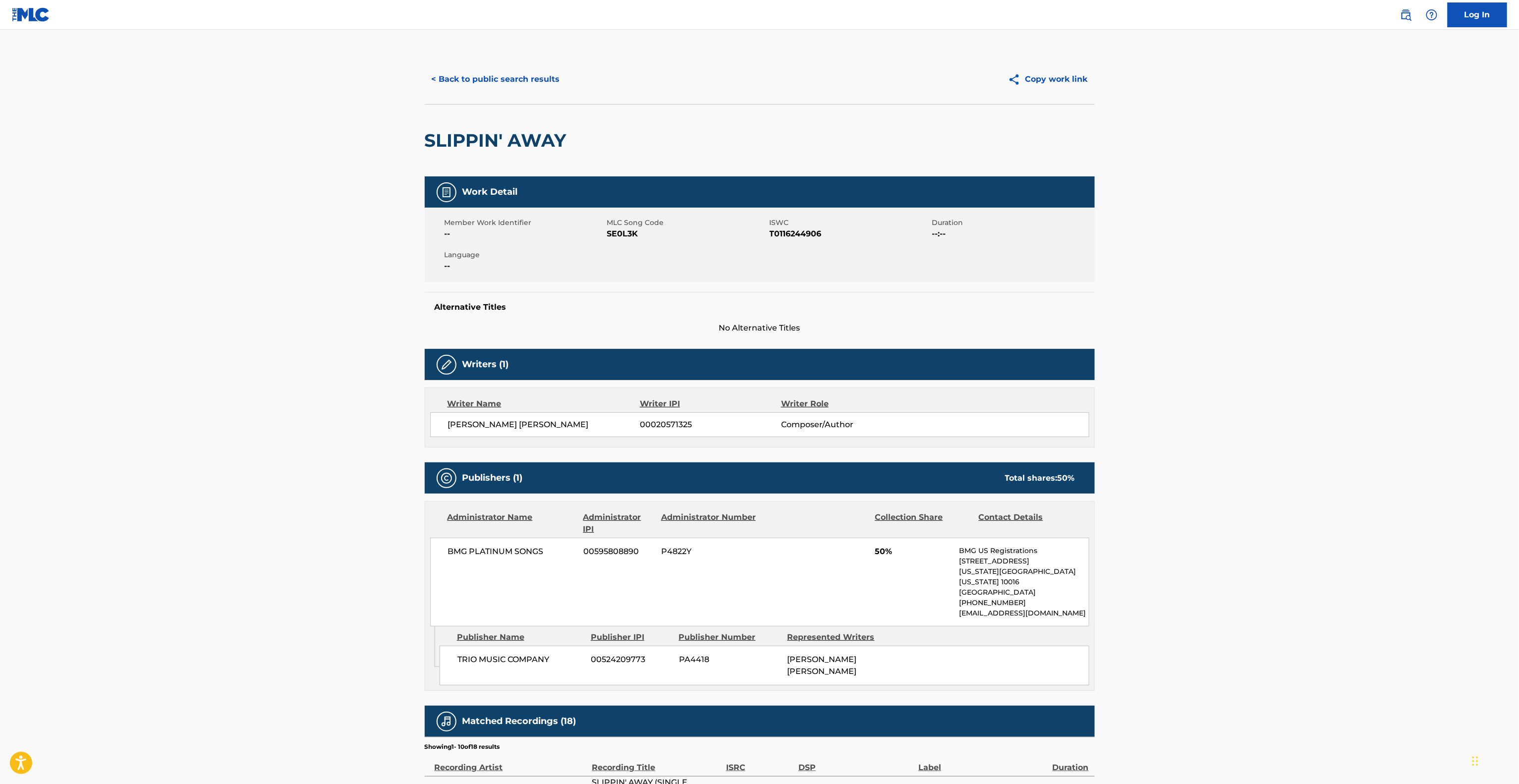
click at [1282, 341] on main "< Back to public search results Copy work link SLIPPIN' AWAY Work Detail Member…" at bounding box center [759, 552] width 1519 height 1045
click at [1279, 340] on main "< Back to public search results Copy work link SLIPPIN' AWAY Work Detail Member…" at bounding box center [759, 552] width 1519 height 1045
click at [1276, 340] on main "< Back to public search results Copy work link SLIPPIN' AWAY Work Detail Member…" at bounding box center [759, 552] width 1519 height 1045
click at [1272, 338] on main "< Back to public search results Copy work link SLIPPIN' AWAY Work Detail Member…" at bounding box center [759, 552] width 1519 height 1045
click at [1270, 338] on main "< Back to public search results Copy work link SLIPPIN' AWAY Work Detail Member…" at bounding box center [759, 552] width 1519 height 1045
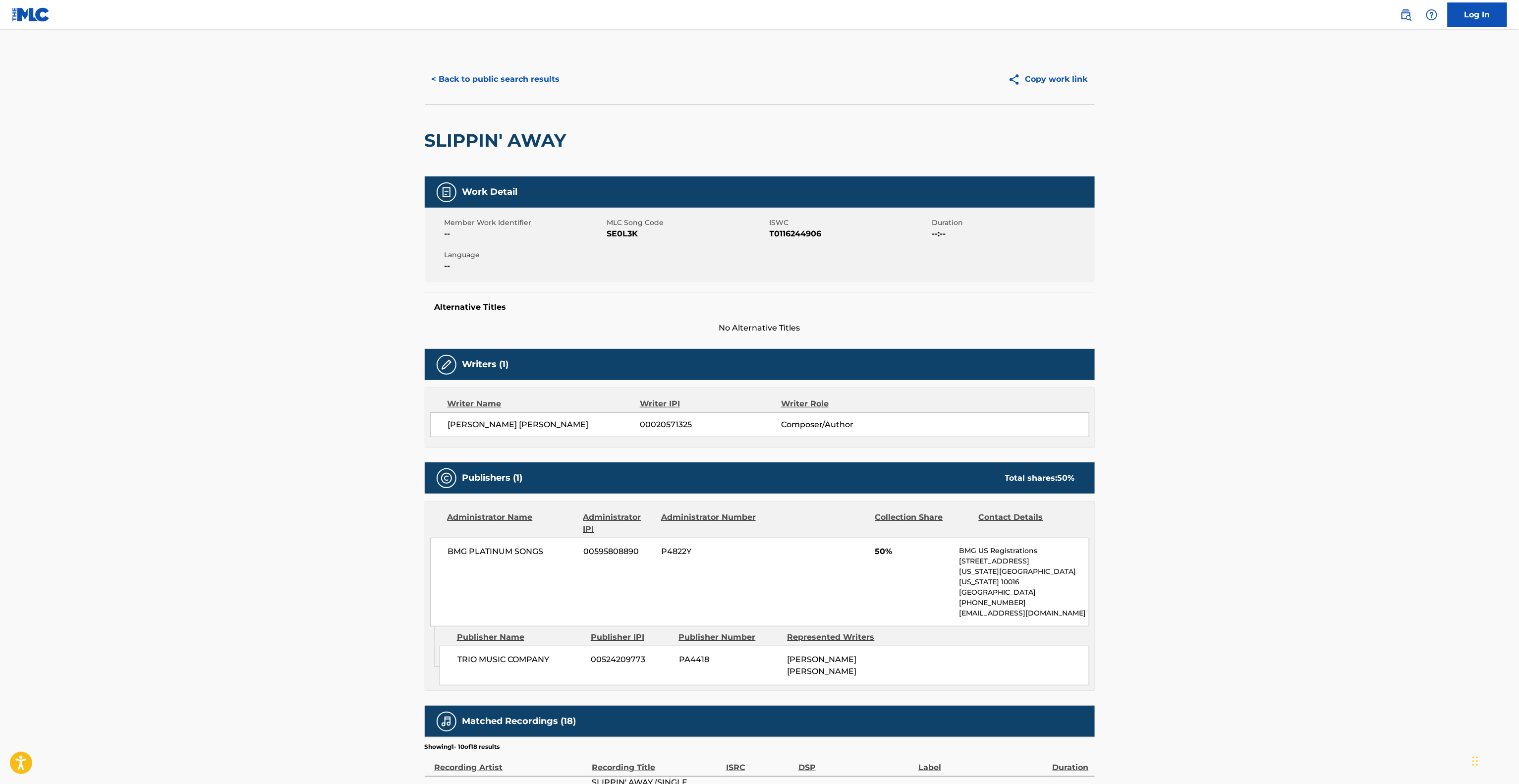
click at [1269, 338] on main "< Back to public search results Copy work link SLIPPIN' AWAY Work Detail Member…" at bounding box center [759, 552] width 1519 height 1045
click at [1266, 336] on main "< Back to public search results Copy work link SLIPPIN' AWAY Work Detail Member…" at bounding box center [759, 552] width 1519 height 1045
click at [1264, 336] on main "< Back to public search results Copy work link SLIPPIN' AWAY Work Detail Member…" at bounding box center [759, 552] width 1519 height 1045
click at [1264, 336] on main "< Back to public search results Copy work link SLIPPIN' AWAY Work Detail Member…" at bounding box center [759, 552] width 1519 height 1045
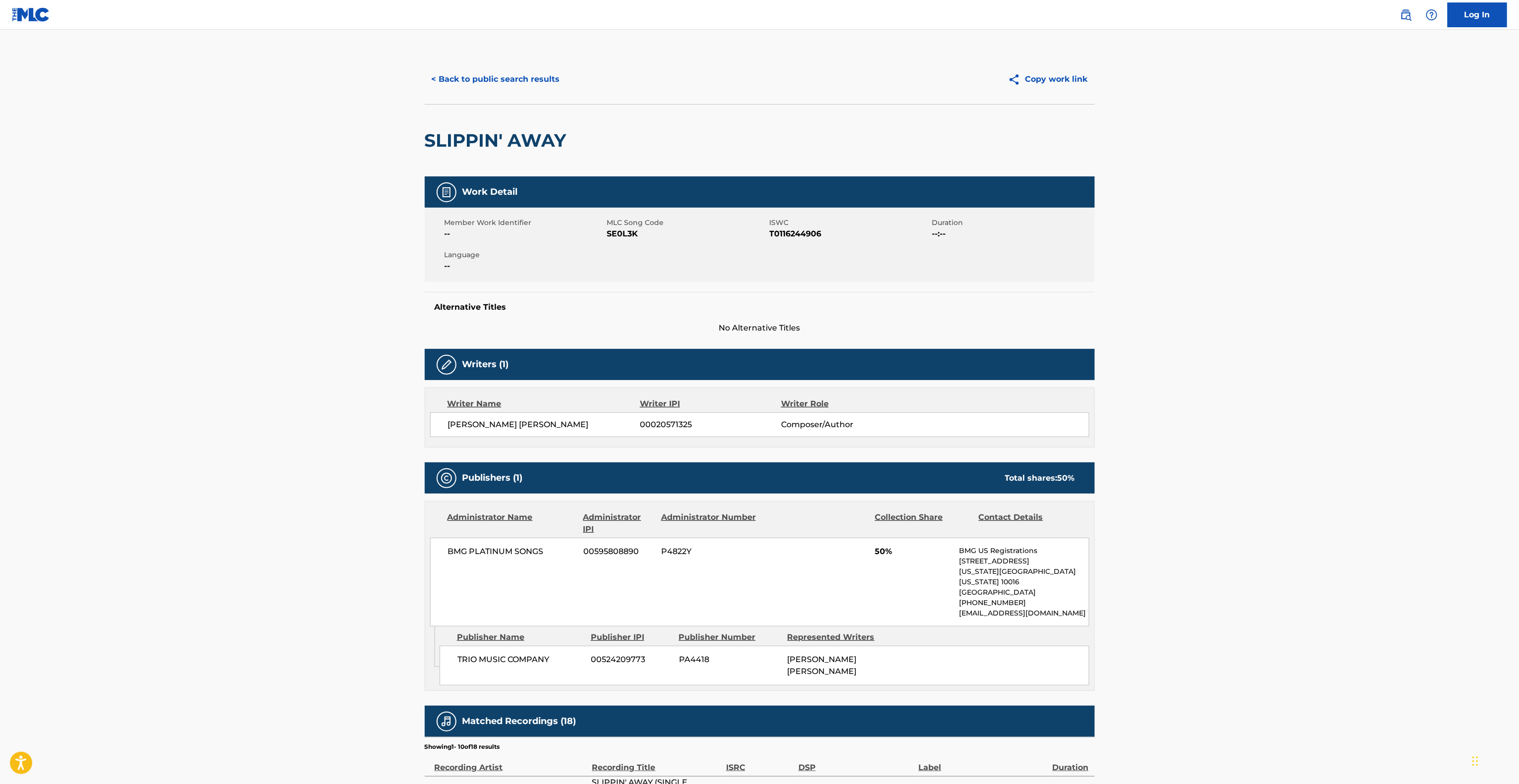
click at [1264, 332] on main "< Back to public search results Copy work link SLIPPIN' AWAY Work Detail Member…" at bounding box center [759, 552] width 1519 height 1045
drag, startPoint x: 1264, startPoint y: 332, endPoint x: 1264, endPoint y: 339, distance: 7.0
click at [1264, 339] on main "< Back to public search results Copy work link SLIPPIN' AWAY Work Detail Member…" at bounding box center [759, 552] width 1519 height 1045
click at [1262, 340] on main "< Back to public search results Copy work link SLIPPIN' AWAY Work Detail Member…" at bounding box center [759, 552] width 1519 height 1045
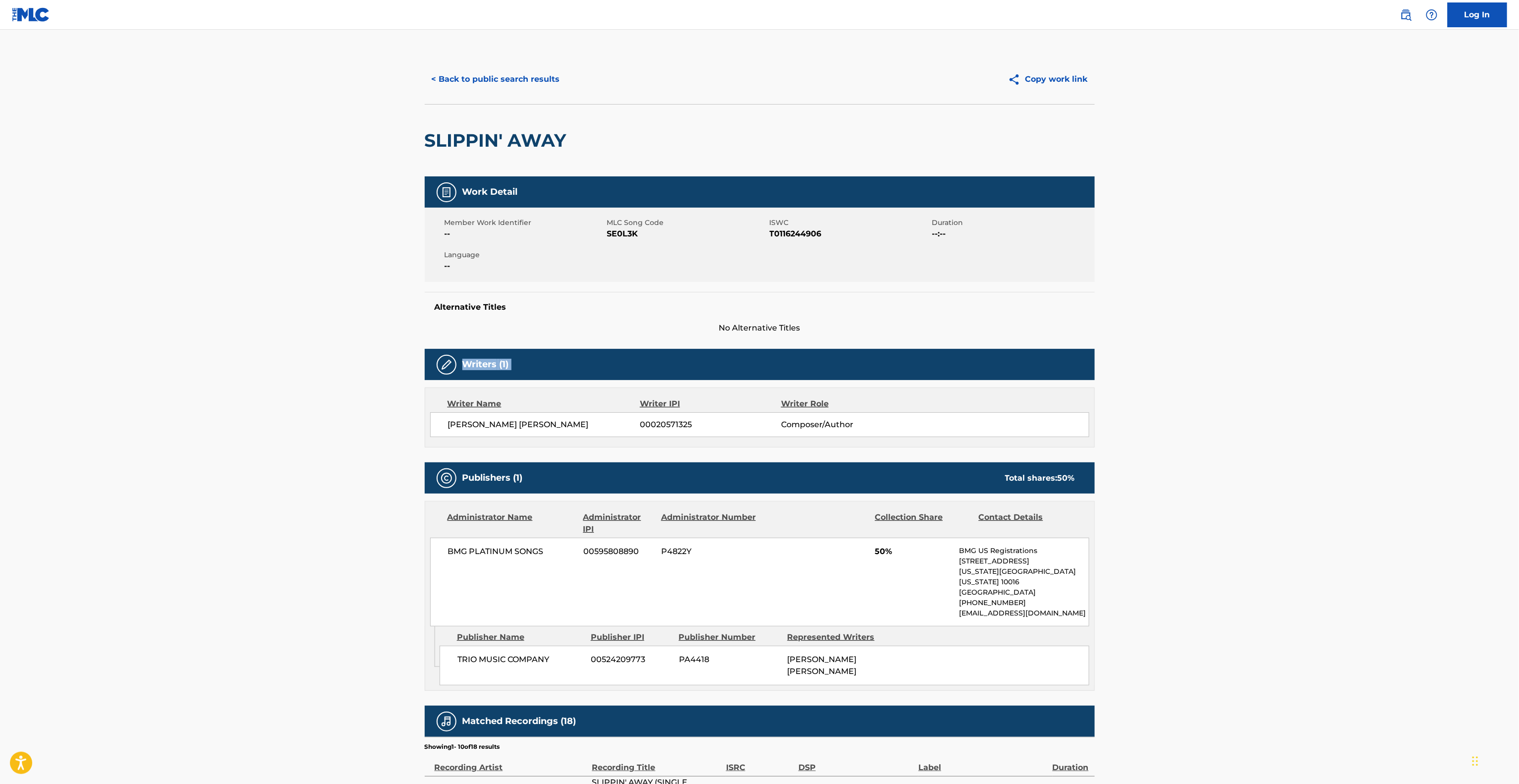
click at [1262, 340] on main "< Back to public search results Copy work link SLIPPIN' AWAY Work Detail Member…" at bounding box center [759, 552] width 1519 height 1045
click at [1261, 340] on main "< Back to public search results Copy work link SLIPPIN' AWAY Work Detail Member…" at bounding box center [759, 552] width 1519 height 1045
drag, startPoint x: 1261, startPoint y: 341, endPoint x: 1259, endPoint y: 350, distance: 9.2
click at [1261, 342] on main "< Back to public search results Copy work link SLIPPIN' AWAY Work Detail Member…" at bounding box center [759, 552] width 1519 height 1045
click at [1258, 352] on main "< Back to public search results Copy work link SLIPPIN' AWAY Work Detail Member…" at bounding box center [759, 552] width 1519 height 1045
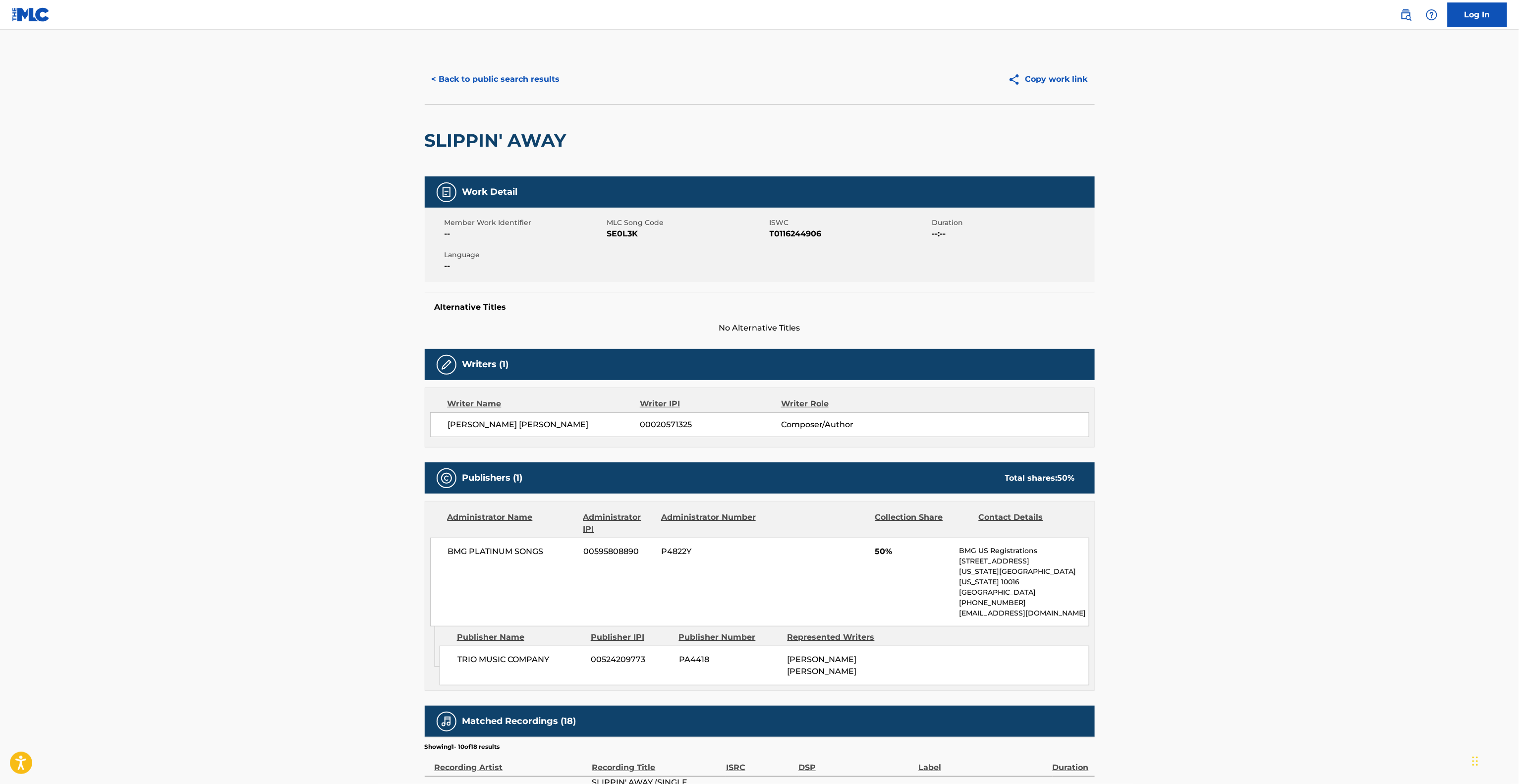
click at [1256, 352] on main "< Back to public search results Copy work link SLIPPIN' AWAY Work Detail Member…" at bounding box center [759, 552] width 1519 height 1045
click at [1256, 351] on main "< Back to public search results Copy work link SLIPPIN' AWAY Work Detail Member…" at bounding box center [759, 552] width 1519 height 1045
click at [1256, 352] on main "< Back to public search results Copy work link SLIPPIN' AWAY Work Detail Member…" at bounding box center [759, 552] width 1519 height 1045
click at [1254, 353] on main "< Back to public search results Copy work link SLIPPIN' AWAY Work Detail Member…" at bounding box center [759, 552] width 1519 height 1045
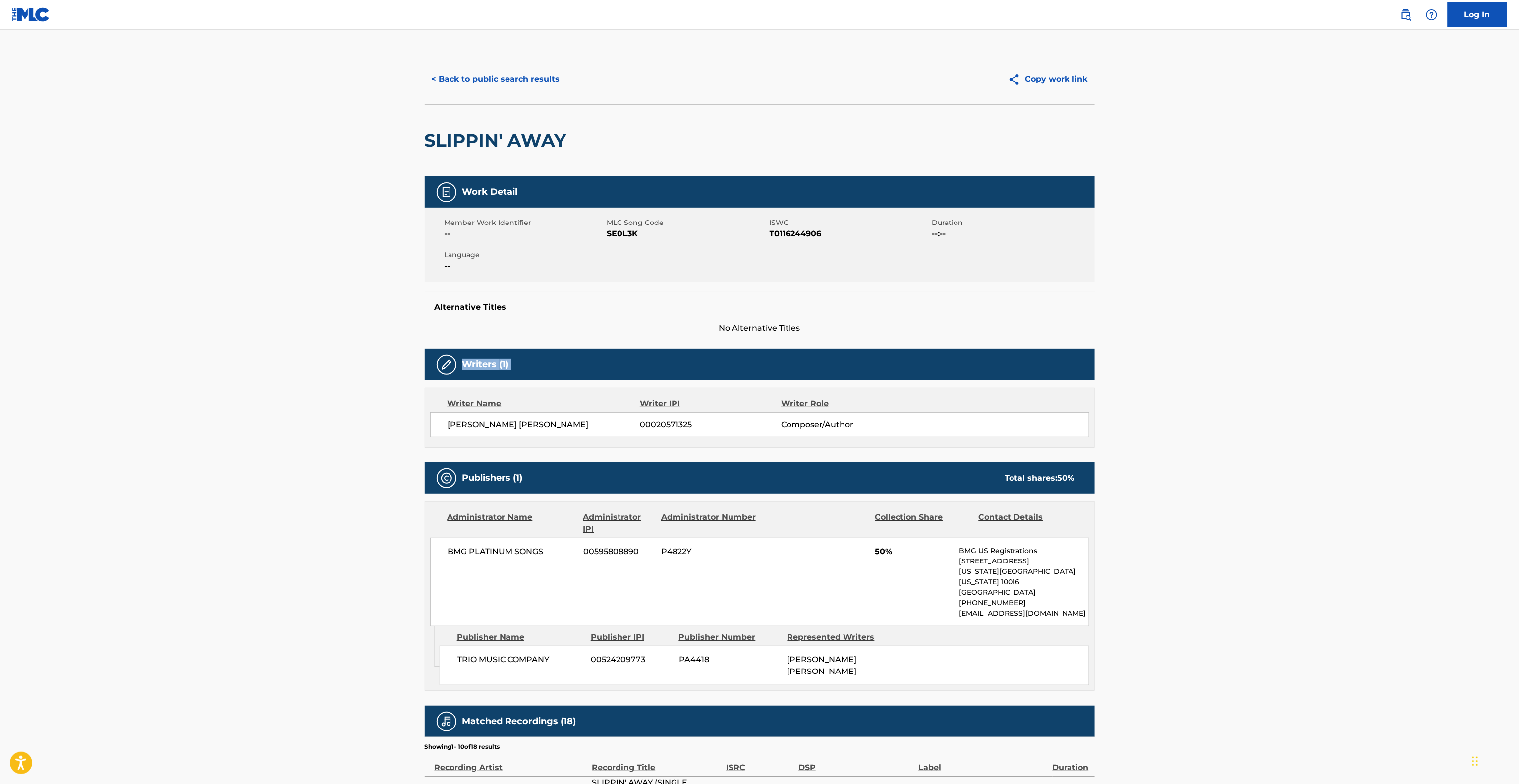
click at [1254, 346] on main "< Back to public search results Copy work link SLIPPIN' AWAY Work Detail Member…" at bounding box center [759, 552] width 1519 height 1045
click at [1251, 346] on main "< Back to public search results Copy work link SLIPPIN' AWAY Work Detail Member…" at bounding box center [759, 552] width 1519 height 1045
click at [1223, 307] on main "< Back to public search results Copy work link SLIPPIN' AWAY Work Detail Member…" at bounding box center [759, 552] width 1519 height 1045
click at [1234, 306] on main "< Back to public search results Copy work link SLIPPIN' AWAY Work Detail Member…" at bounding box center [759, 552] width 1519 height 1045
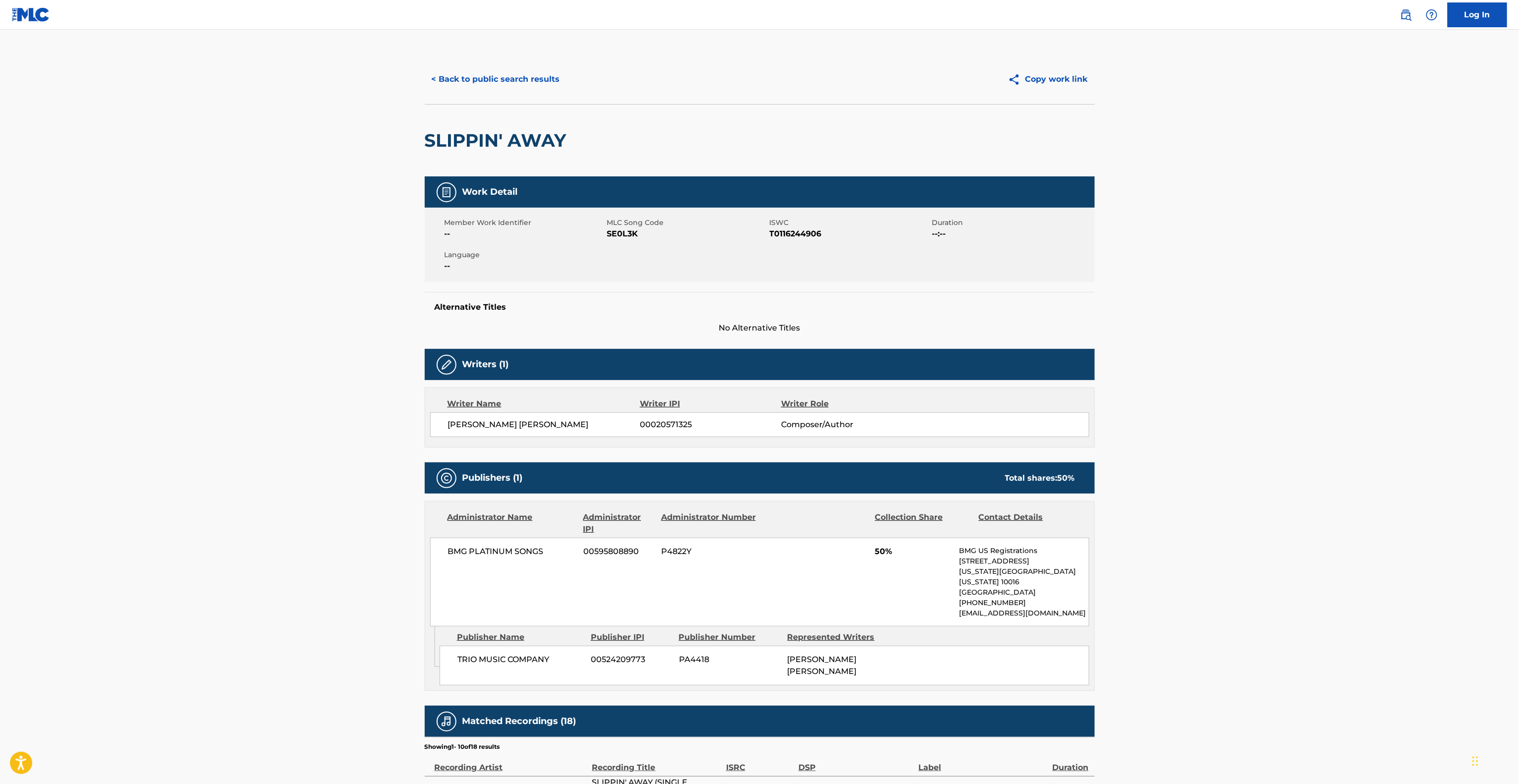
click at [1233, 298] on main "< Back to public search results Copy work link SLIPPIN' AWAY Work Detail Member…" at bounding box center [759, 552] width 1519 height 1045
click at [1236, 294] on main "< Back to public search results Copy work link SLIPPIN' AWAY Work Detail Member…" at bounding box center [759, 552] width 1519 height 1045
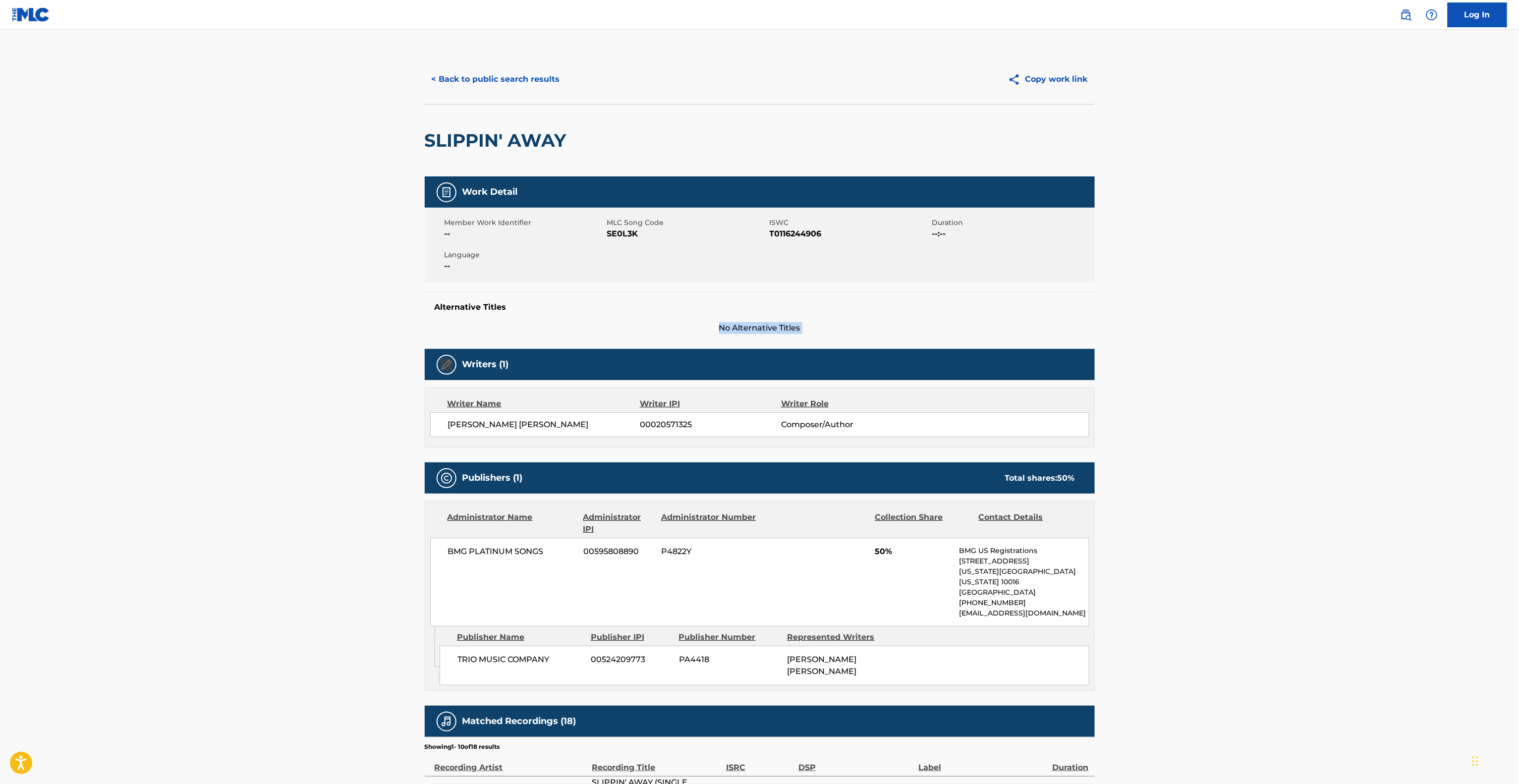
click at [1242, 290] on main "< Back to public search results Copy work link SLIPPIN' AWAY Work Detail Member…" at bounding box center [759, 552] width 1519 height 1045
click at [1243, 289] on main "< Back to public search results Copy work link SLIPPIN' AWAY Work Detail Member…" at bounding box center [759, 552] width 1519 height 1045
click at [1245, 289] on main "< Back to public search results Copy work link SLIPPIN' AWAY Work Detail Member…" at bounding box center [759, 552] width 1519 height 1045
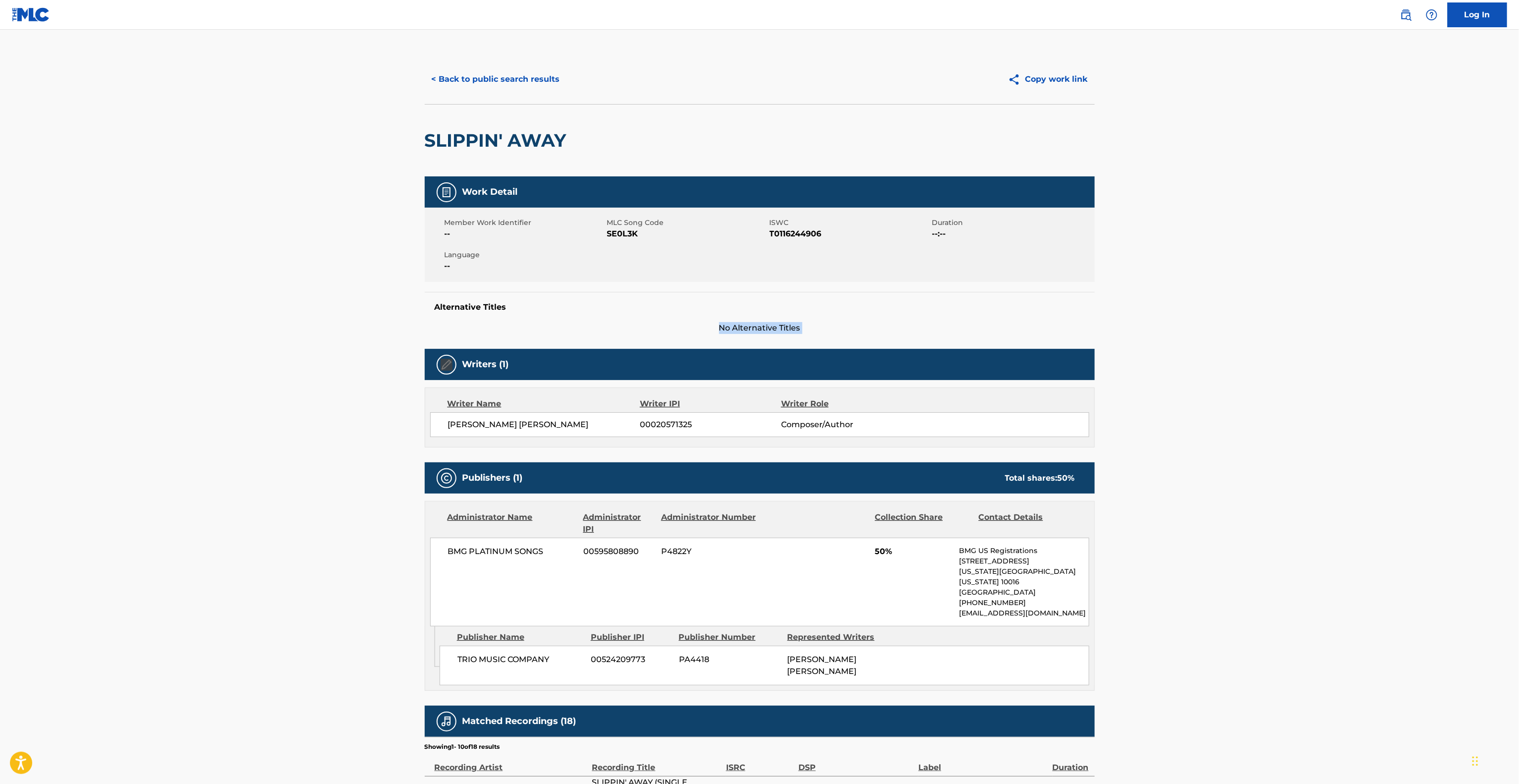
click at [1245, 289] on main "< Back to public search results Copy work link SLIPPIN' AWAY Work Detail Member…" at bounding box center [759, 552] width 1519 height 1045
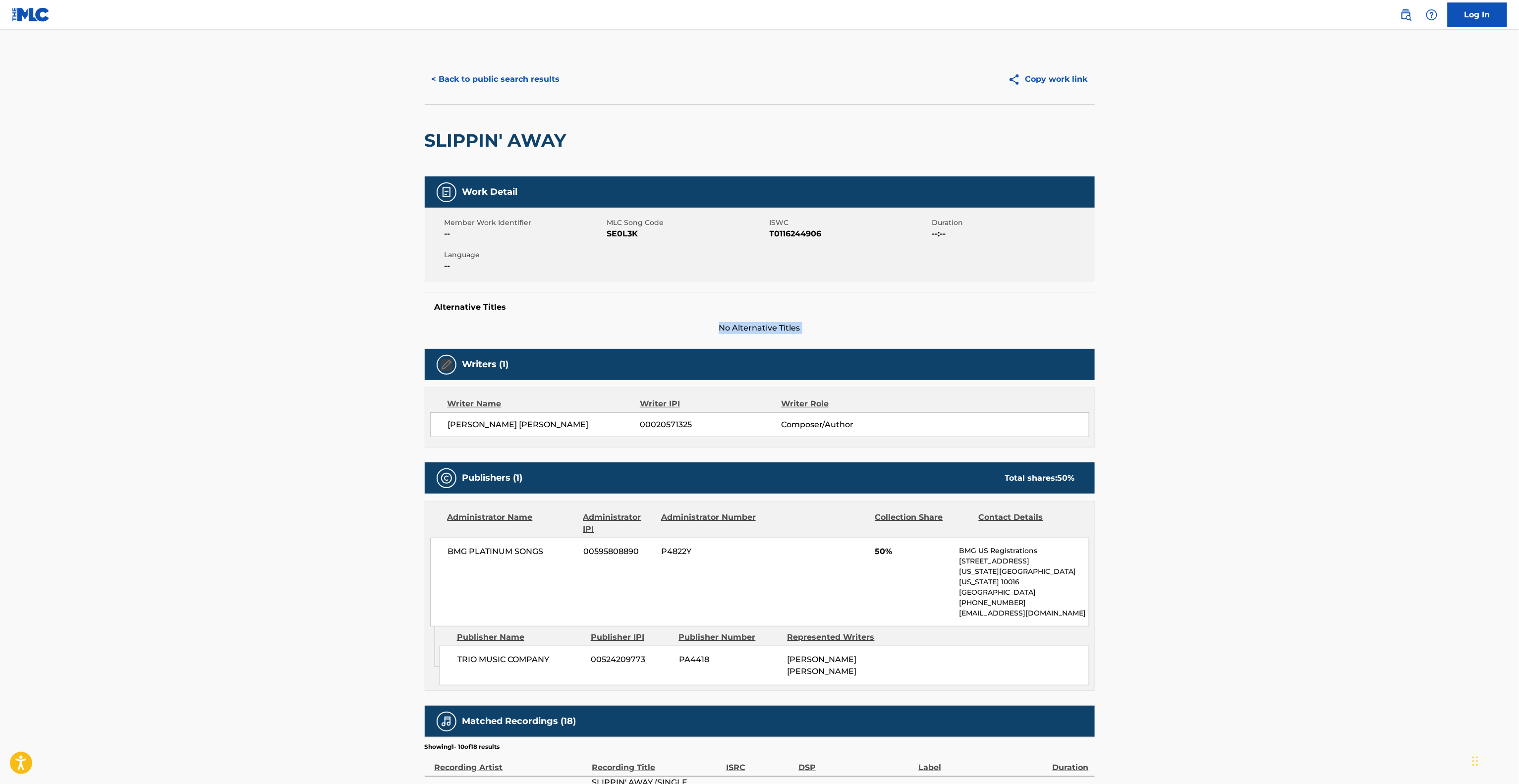
click at [1246, 289] on main "< Back to public search results Copy work link SLIPPIN' AWAY Work Detail Member…" at bounding box center [759, 552] width 1519 height 1045
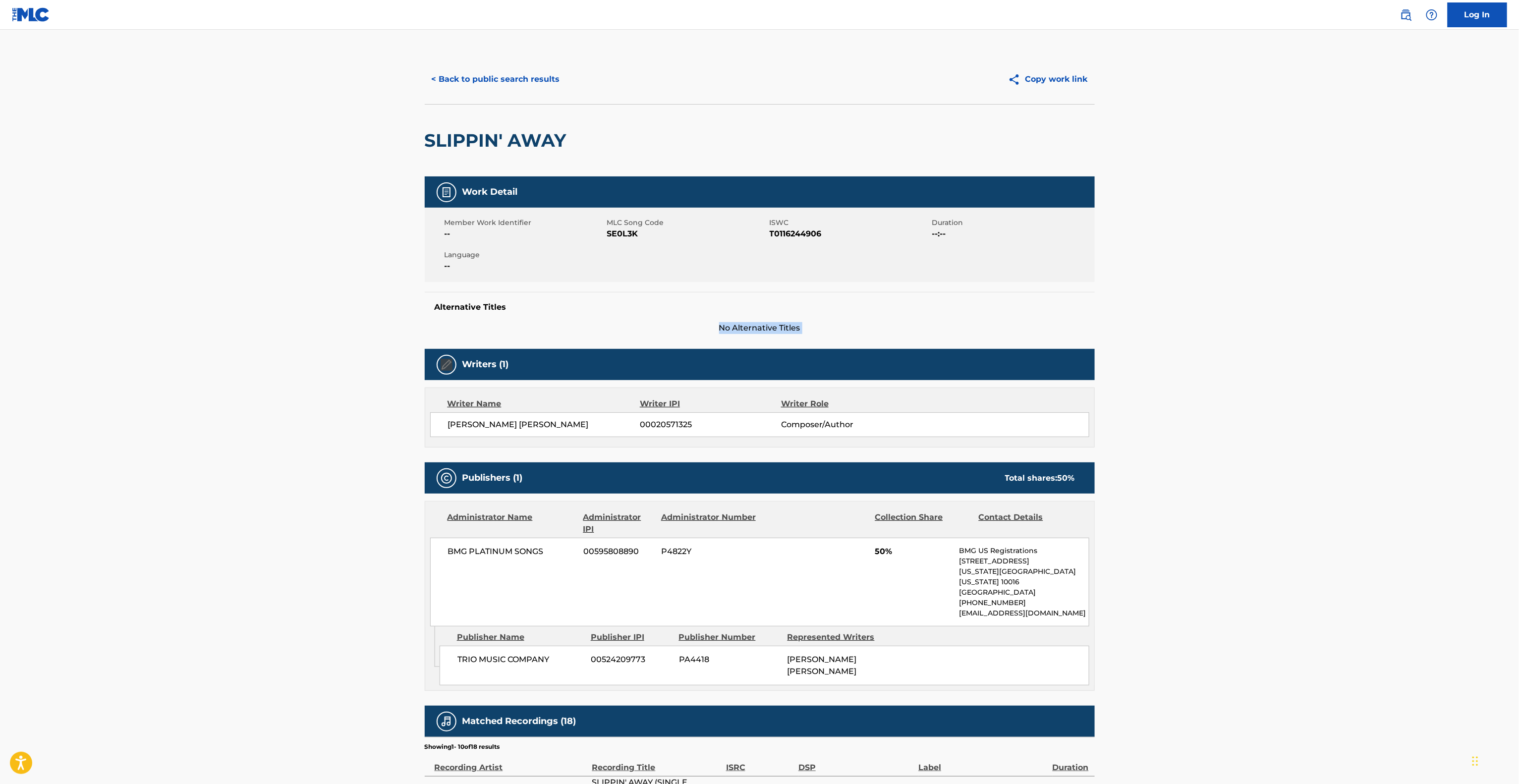
click at [1248, 290] on main "< Back to public search results Copy work link SLIPPIN' AWAY Work Detail Member…" at bounding box center [759, 552] width 1519 height 1045
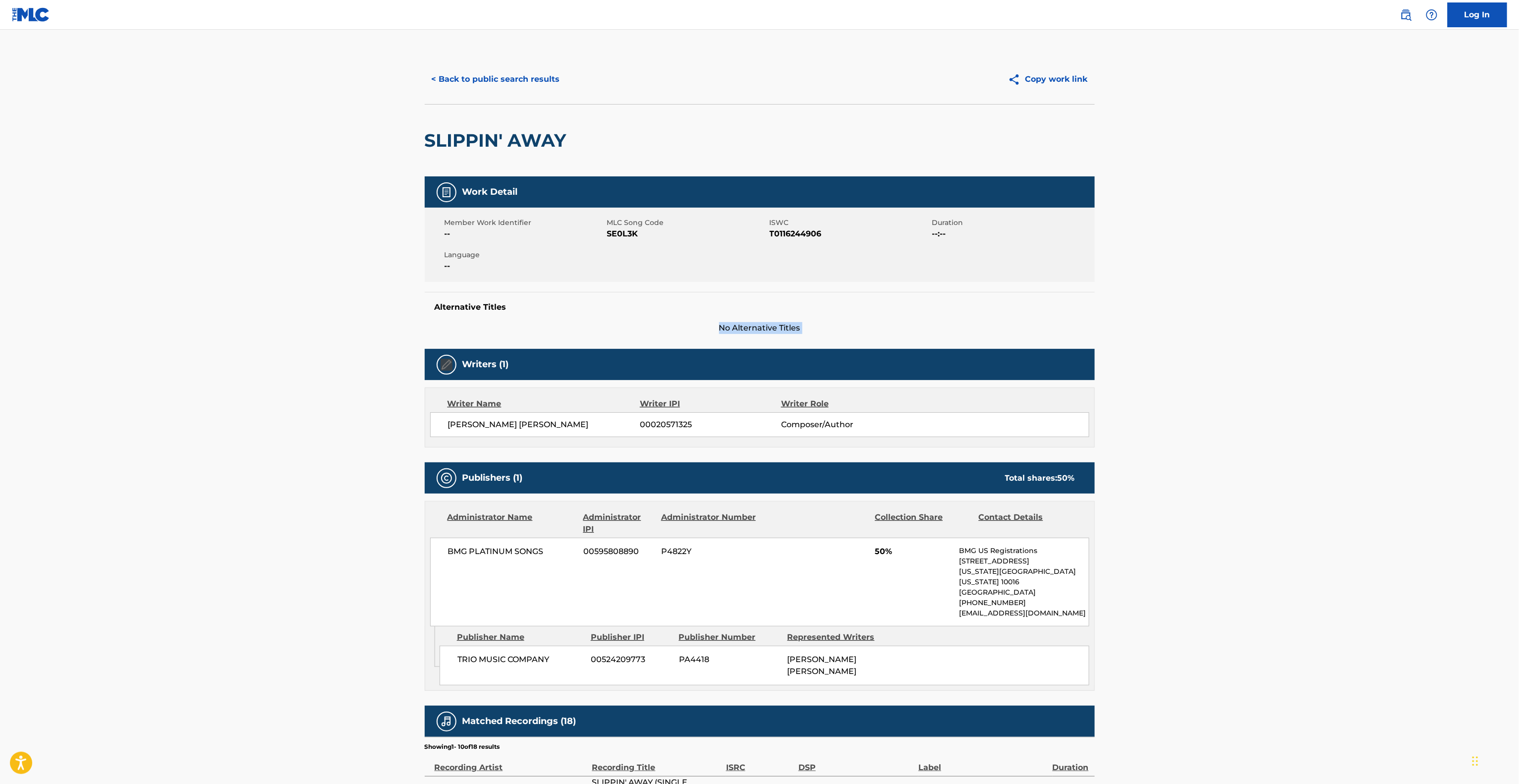
click at [1248, 290] on main "< Back to public search results Copy work link SLIPPIN' AWAY Work Detail Member…" at bounding box center [759, 552] width 1519 height 1045
click at [1249, 293] on main "< Back to public search results Copy work link SLIPPIN' AWAY Work Detail Member…" at bounding box center [759, 552] width 1519 height 1045
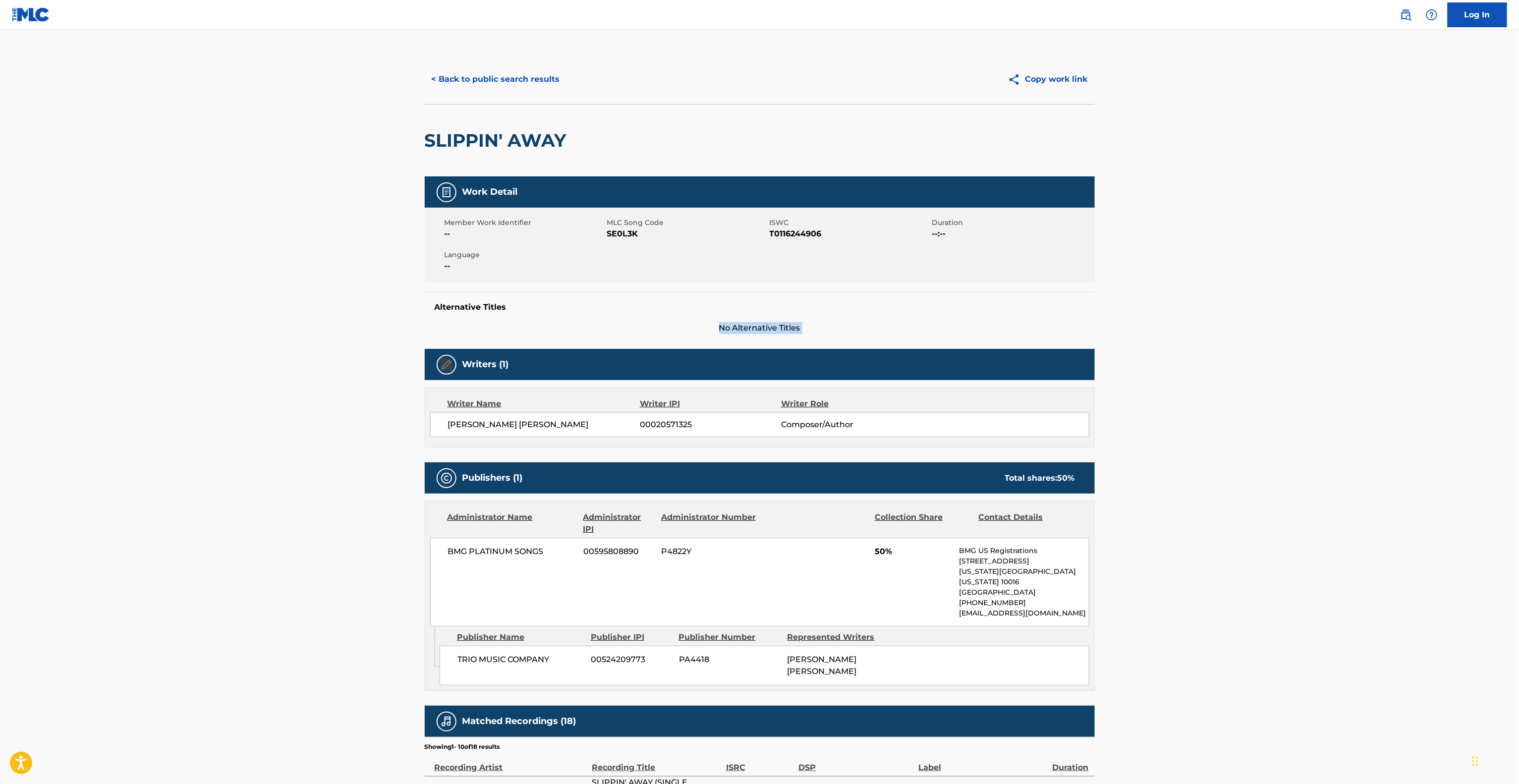
click at [1250, 293] on main "< Back to public search results Copy work link SLIPPIN' AWAY Work Detail Member…" at bounding box center [759, 552] width 1519 height 1045
click at [1251, 294] on main "< Back to public search results Copy work link SLIPPIN' AWAY Work Detail Member…" at bounding box center [759, 552] width 1519 height 1045
click at [1253, 294] on main "< Back to public search results Copy work link SLIPPIN' AWAY Work Detail Member…" at bounding box center [759, 552] width 1519 height 1045
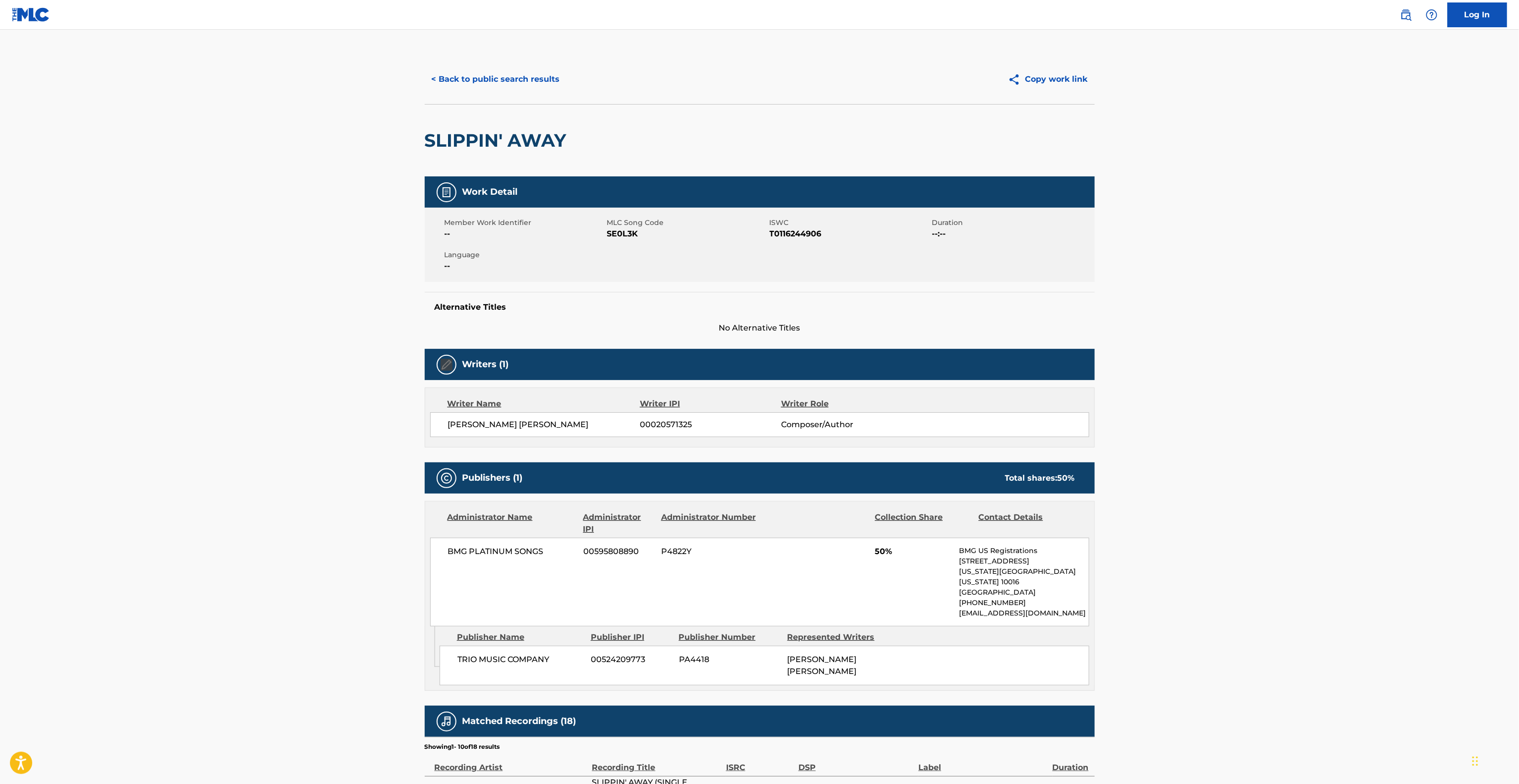
click at [1253, 294] on main "< Back to public search results Copy work link SLIPPIN' AWAY Work Detail Member…" at bounding box center [759, 552] width 1519 height 1045
click at [1254, 294] on main "< Back to public search results Copy work link SLIPPIN' AWAY Work Detail Member…" at bounding box center [759, 552] width 1519 height 1045
click at [1254, 295] on main "< Back to public search results Copy work link SLIPPIN' AWAY Work Detail Member…" at bounding box center [759, 552] width 1519 height 1045
click at [1254, 296] on main "< Back to public search results Copy work link SLIPPIN' AWAY Work Detail Member…" at bounding box center [759, 552] width 1519 height 1045
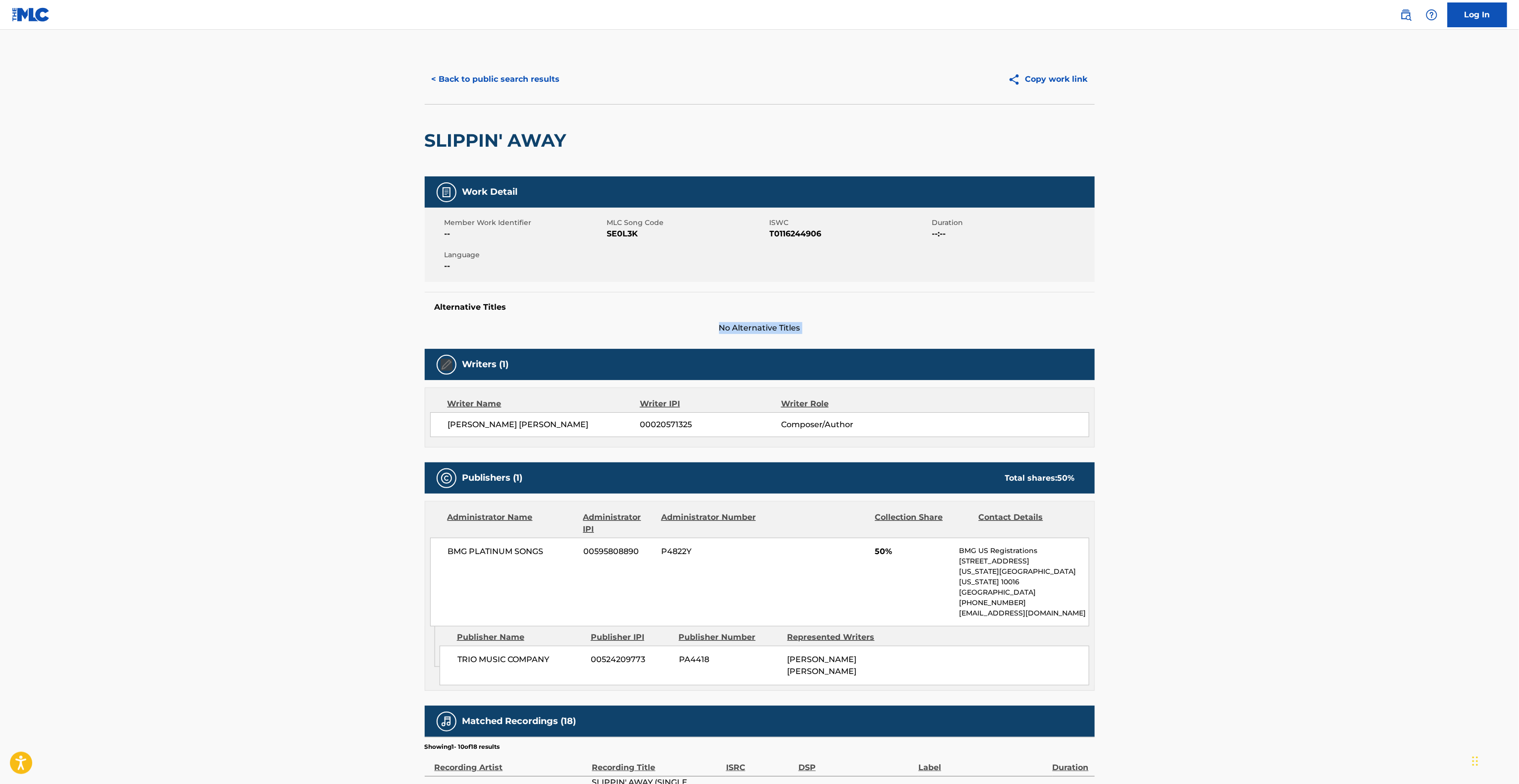
click at [1256, 296] on main "< Back to public search results Copy work link SLIPPIN' AWAY Work Detail Member…" at bounding box center [759, 552] width 1519 height 1045
click at [1257, 296] on main "< Back to public search results Copy work link SLIPPIN' AWAY Work Detail Member…" at bounding box center [759, 552] width 1519 height 1045
click at [1261, 296] on main "< Back to public search results Copy work link SLIPPIN' AWAY Work Detail Member…" at bounding box center [759, 552] width 1519 height 1045
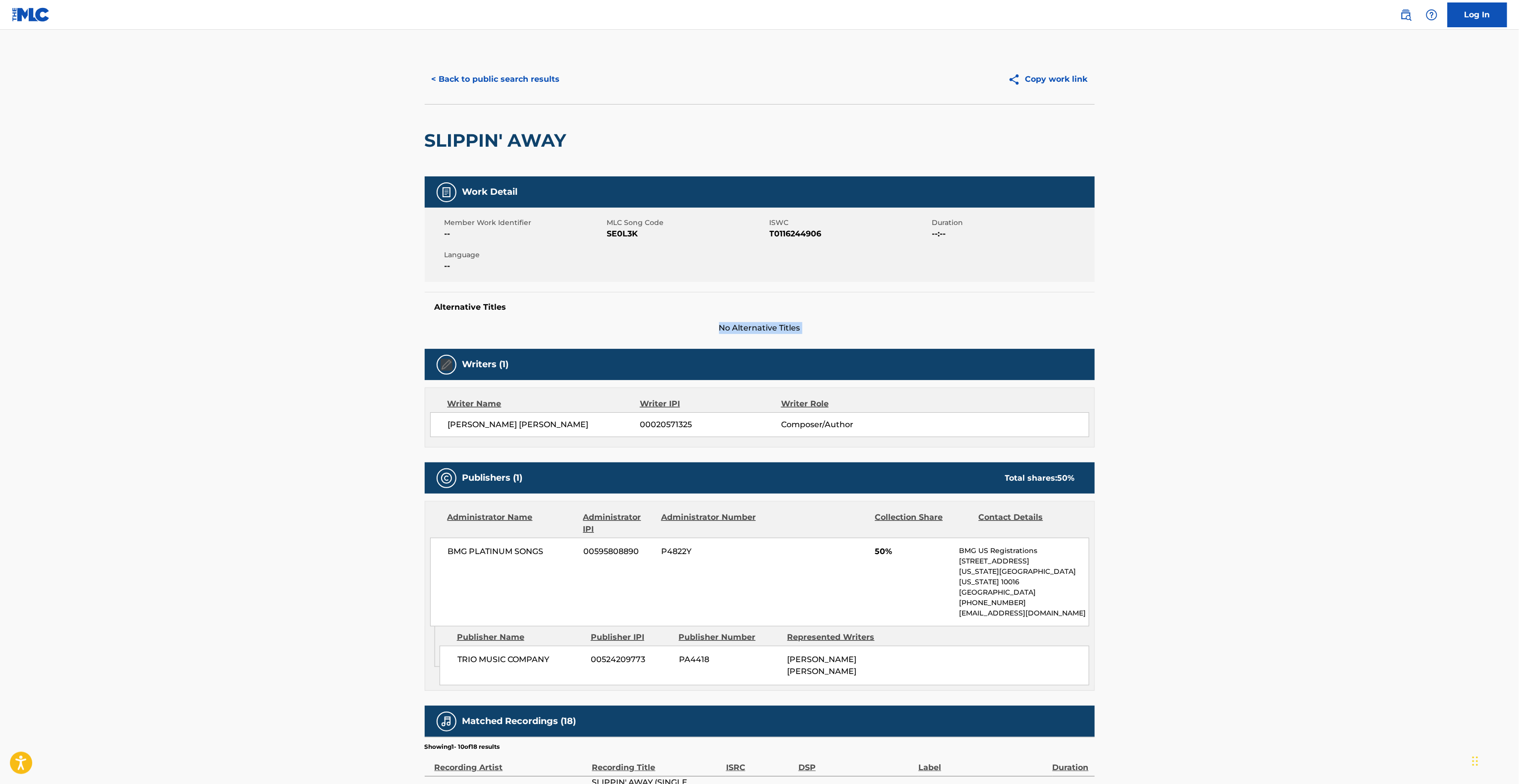
click at [1261, 296] on main "< Back to public search results Copy work link SLIPPIN' AWAY Work Detail Member…" at bounding box center [759, 552] width 1519 height 1045
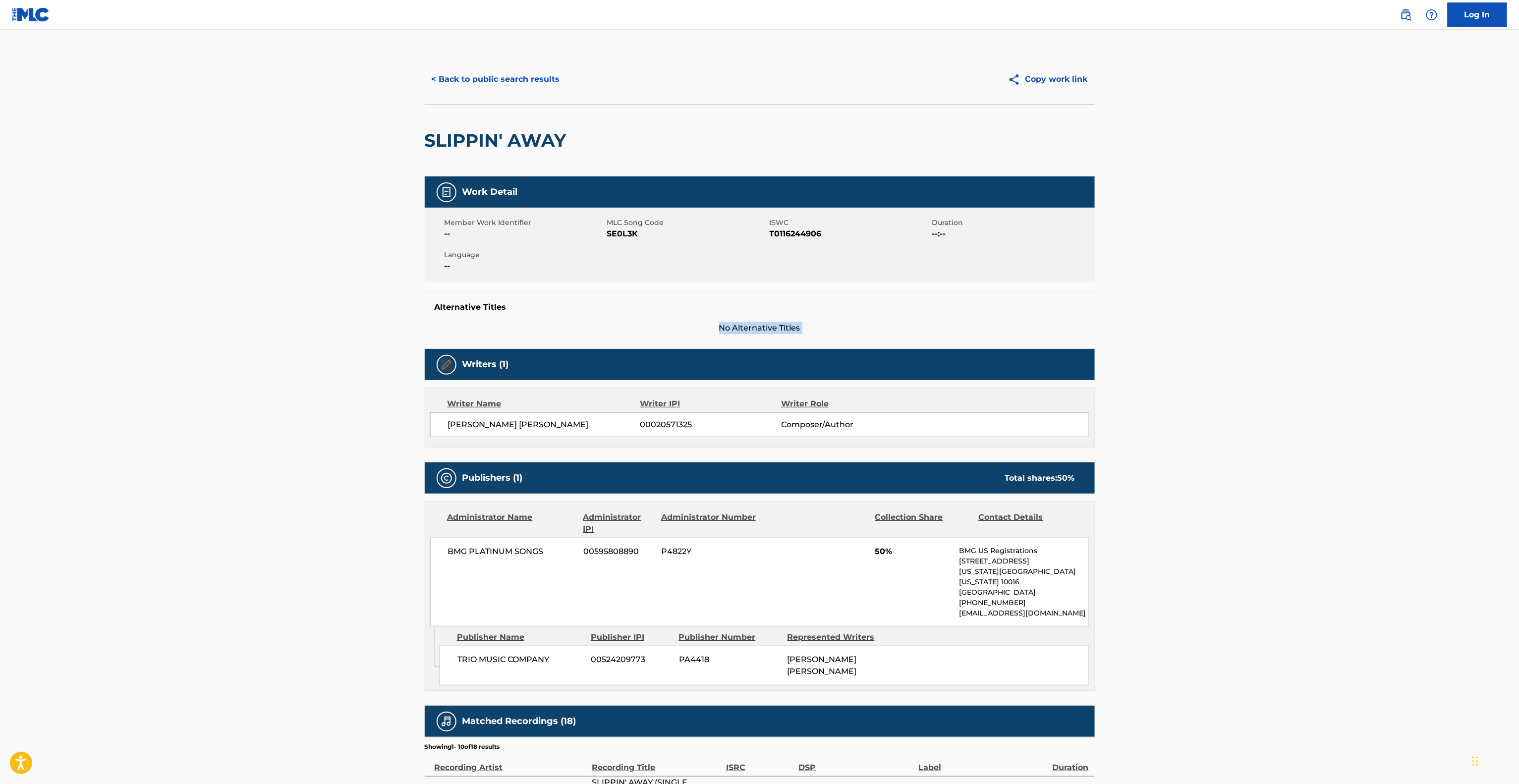
click at [1261, 296] on main "< Back to public search results Copy work link SLIPPIN' AWAY Work Detail Member…" at bounding box center [759, 552] width 1519 height 1045
click at [1261, 297] on main "< Back to public search results Copy work link SLIPPIN' AWAY Work Detail Member…" at bounding box center [759, 552] width 1519 height 1045
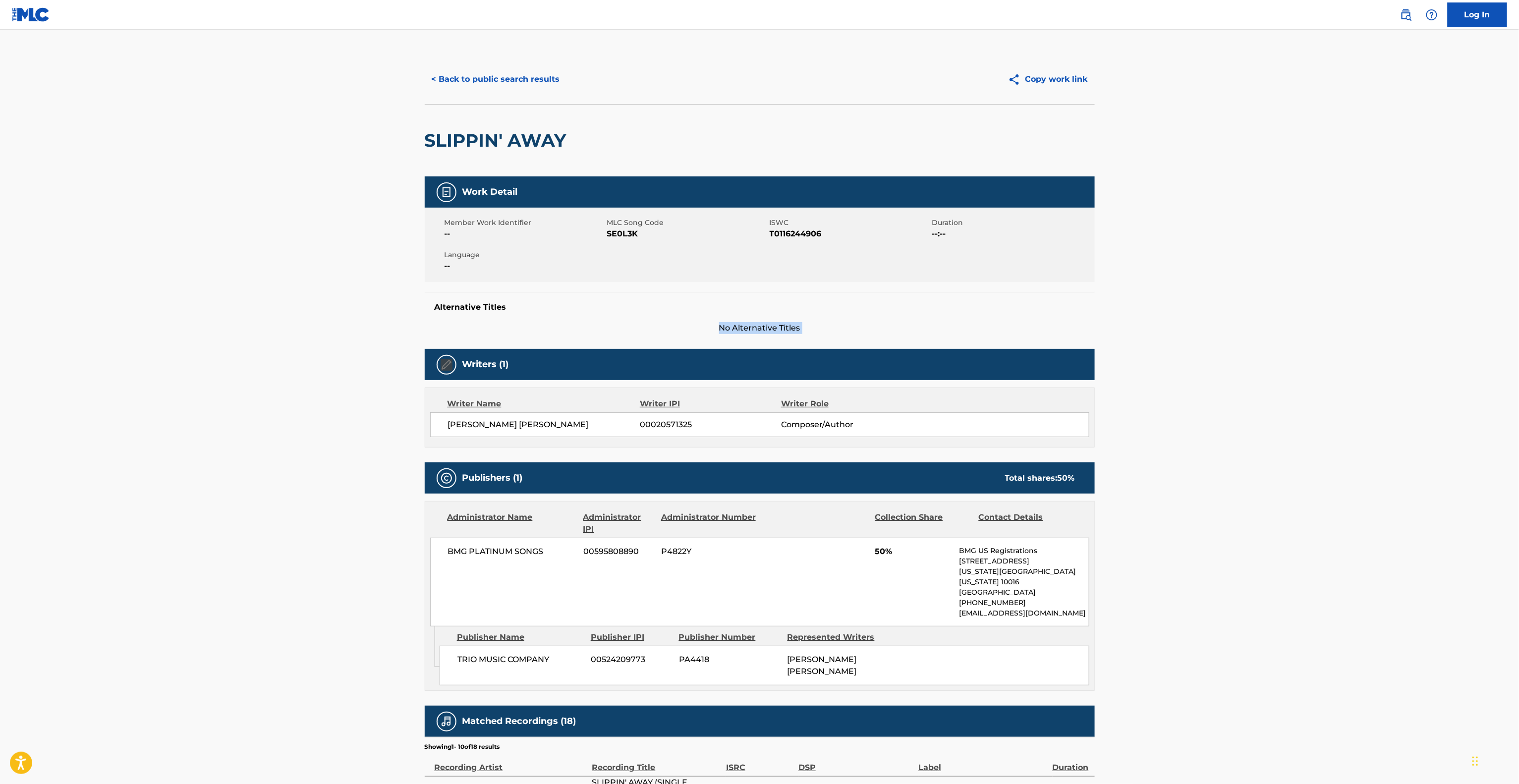
click at [1261, 297] on main "< Back to public search results Copy work link SLIPPIN' AWAY Work Detail Member…" at bounding box center [759, 552] width 1519 height 1045
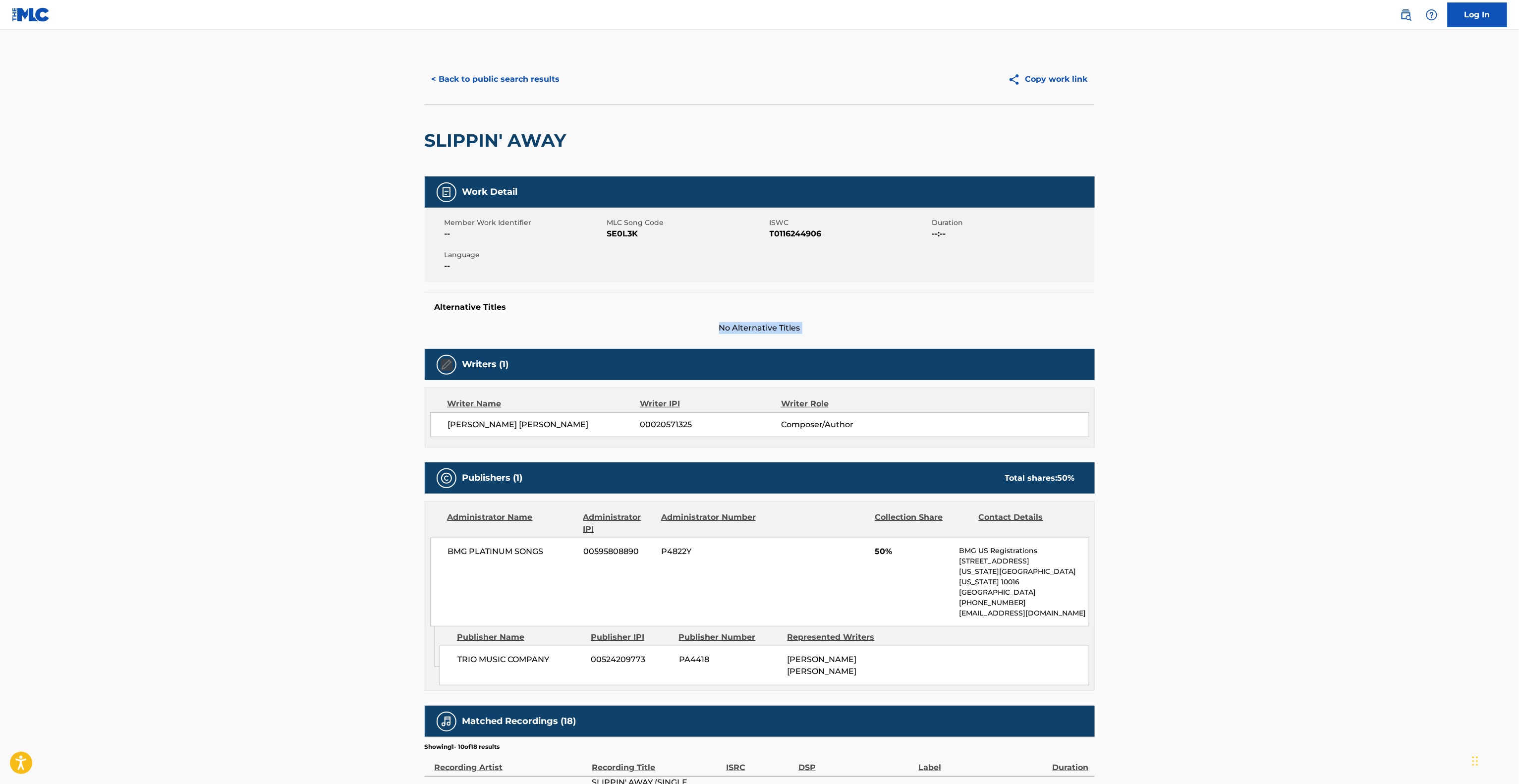
click at [1261, 297] on main "< Back to public search results Copy work link SLIPPIN' AWAY Work Detail Member…" at bounding box center [759, 552] width 1519 height 1045
click at [1262, 298] on main "< Back to public search results Copy work link SLIPPIN' AWAY Work Detail Member…" at bounding box center [759, 552] width 1519 height 1045
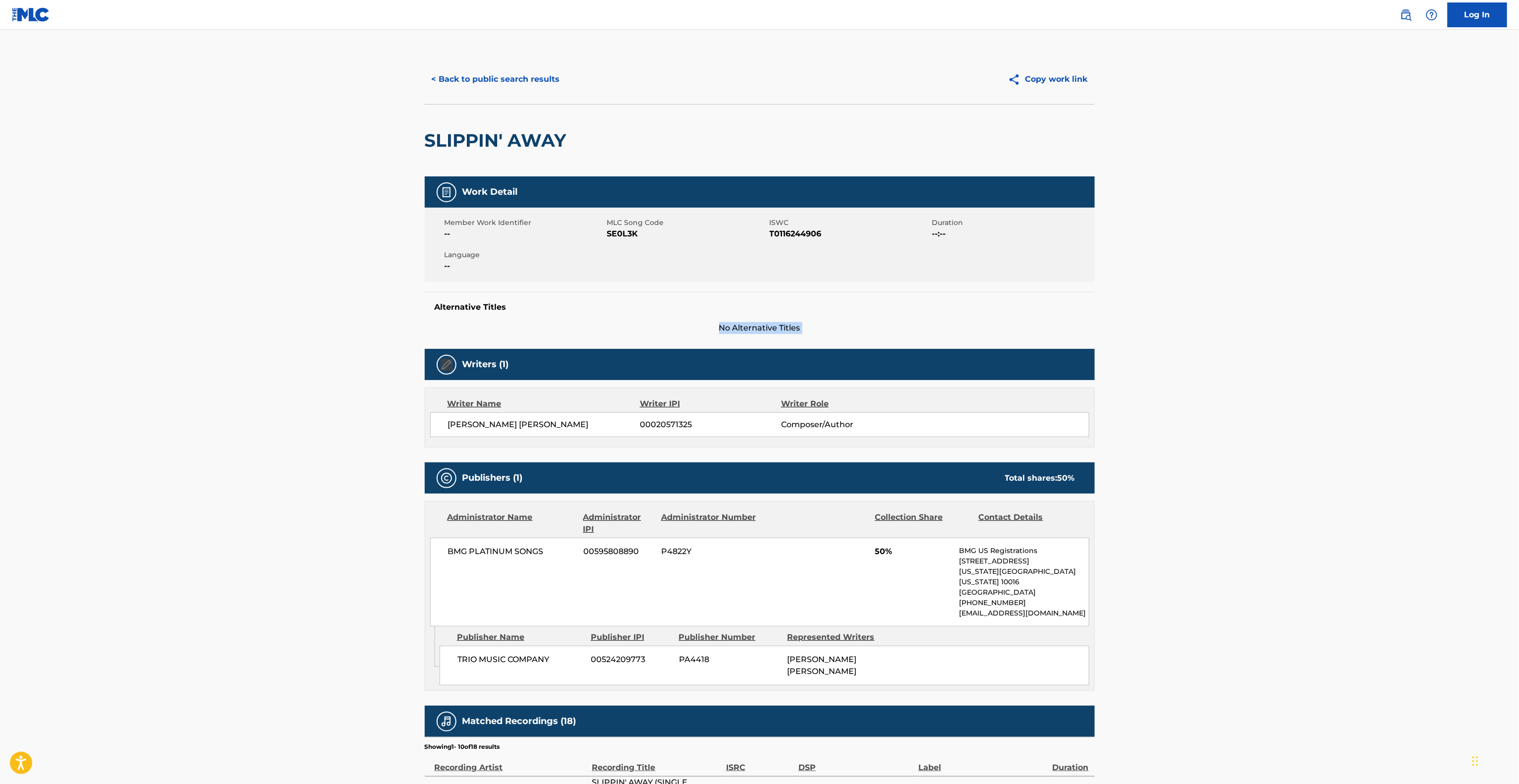
click at [1262, 298] on main "< Back to public search results Copy work link SLIPPIN' AWAY Work Detail Member…" at bounding box center [759, 552] width 1519 height 1045
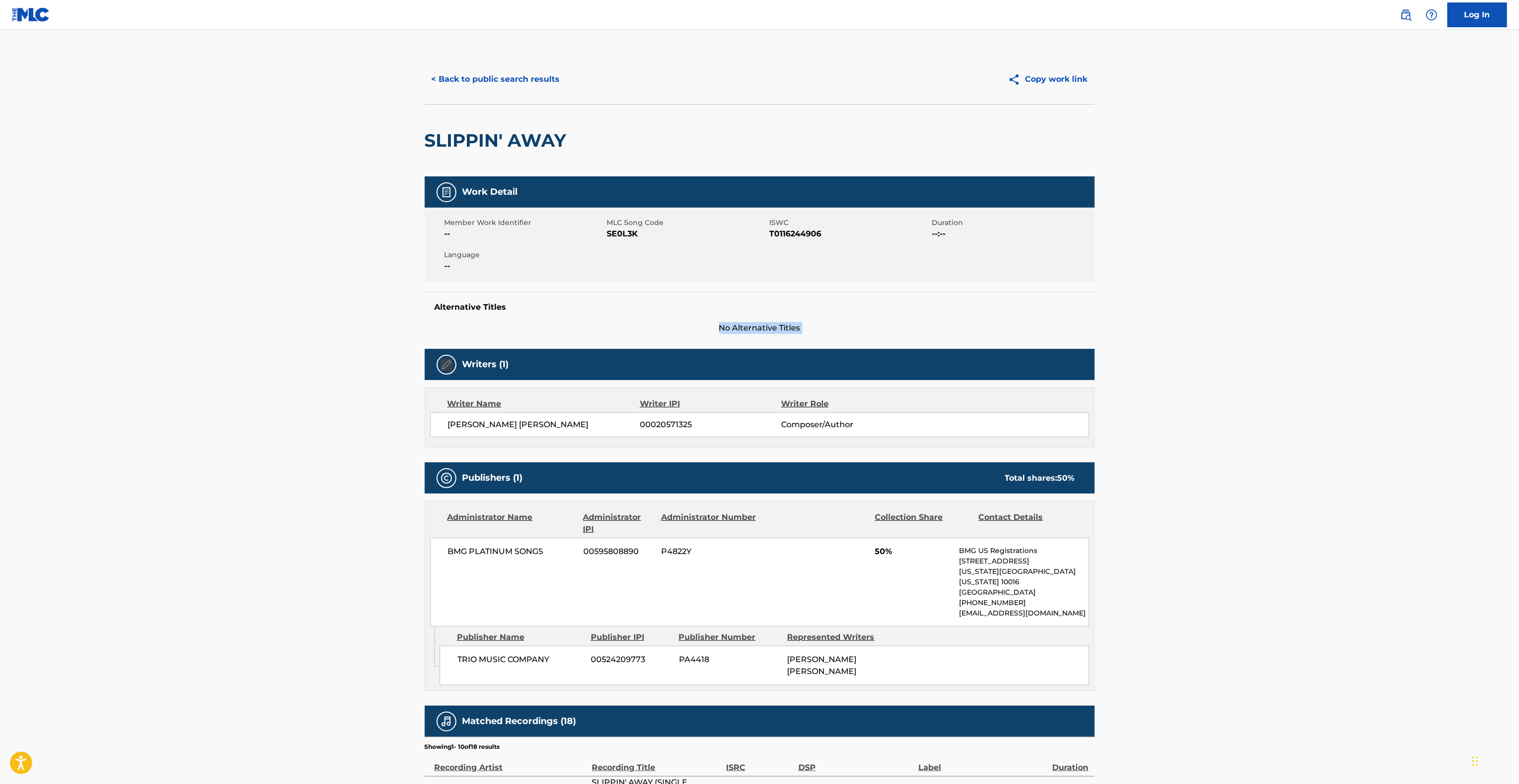
click at [1262, 298] on main "< Back to public search results Copy work link SLIPPIN' AWAY Work Detail Member…" at bounding box center [759, 552] width 1519 height 1045
drag, startPoint x: 1262, startPoint y: 298, endPoint x: 1521, endPoint y: 371, distance: 269.1
click at [1264, 298] on main "< Back to public search results Copy work link SLIPPIN' AWAY Work Detail Member…" at bounding box center [759, 552] width 1519 height 1045
